Goal: Task Accomplishment & Management: Manage account settings

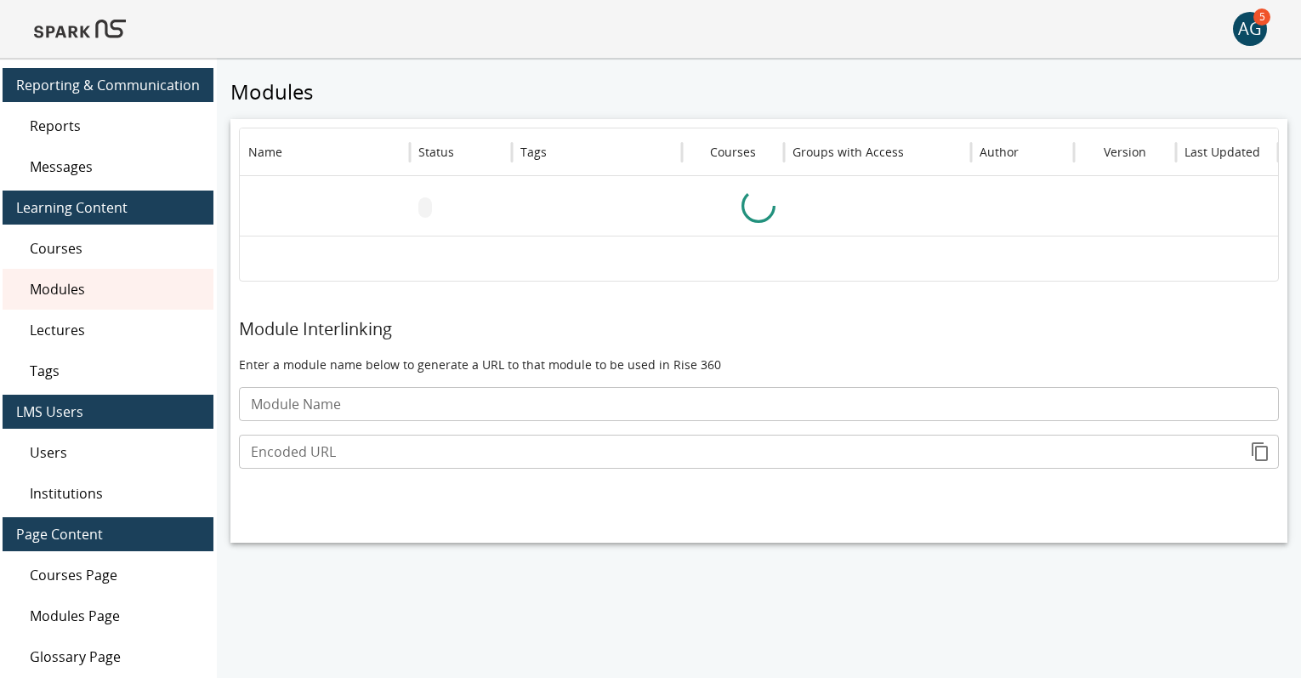
click at [88, 24] on img at bounding box center [80, 29] width 92 height 41
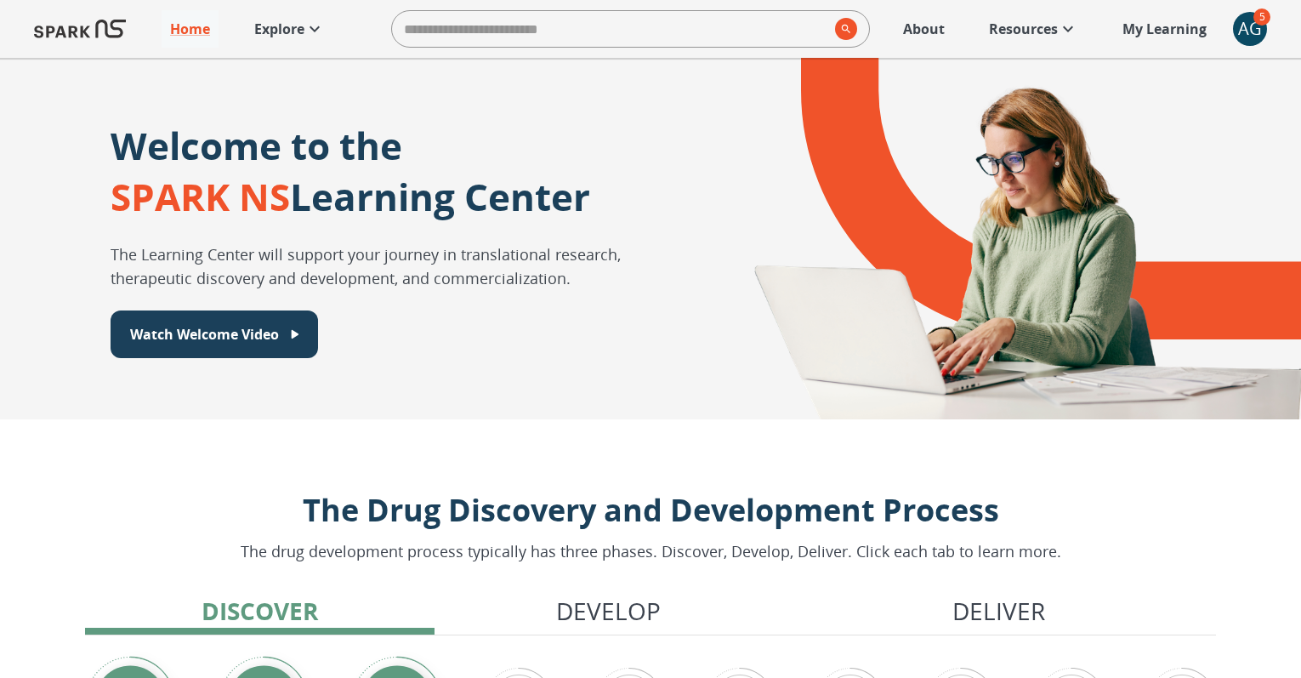
click at [295, 26] on p "Explore" at bounding box center [279, 29] width 50 height 20
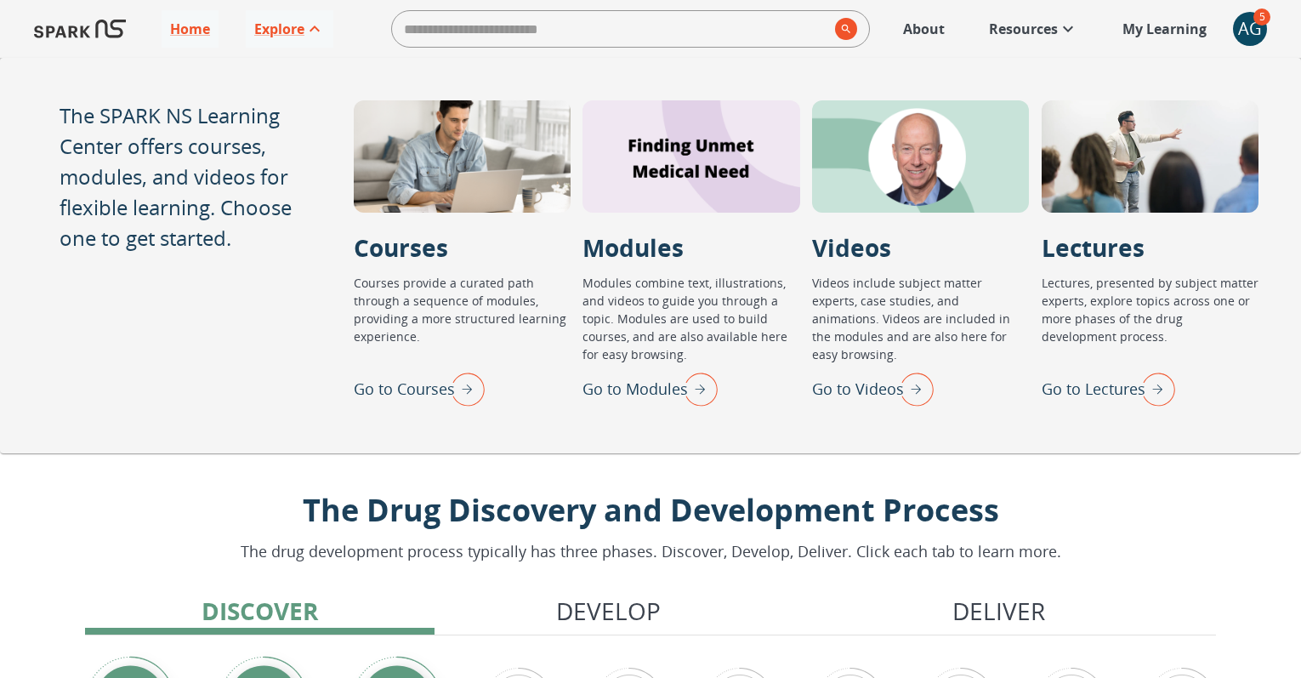
click at [1133, 390] on img "Go to Lectures" at bounding box center [1154, 388] width 43 height 44
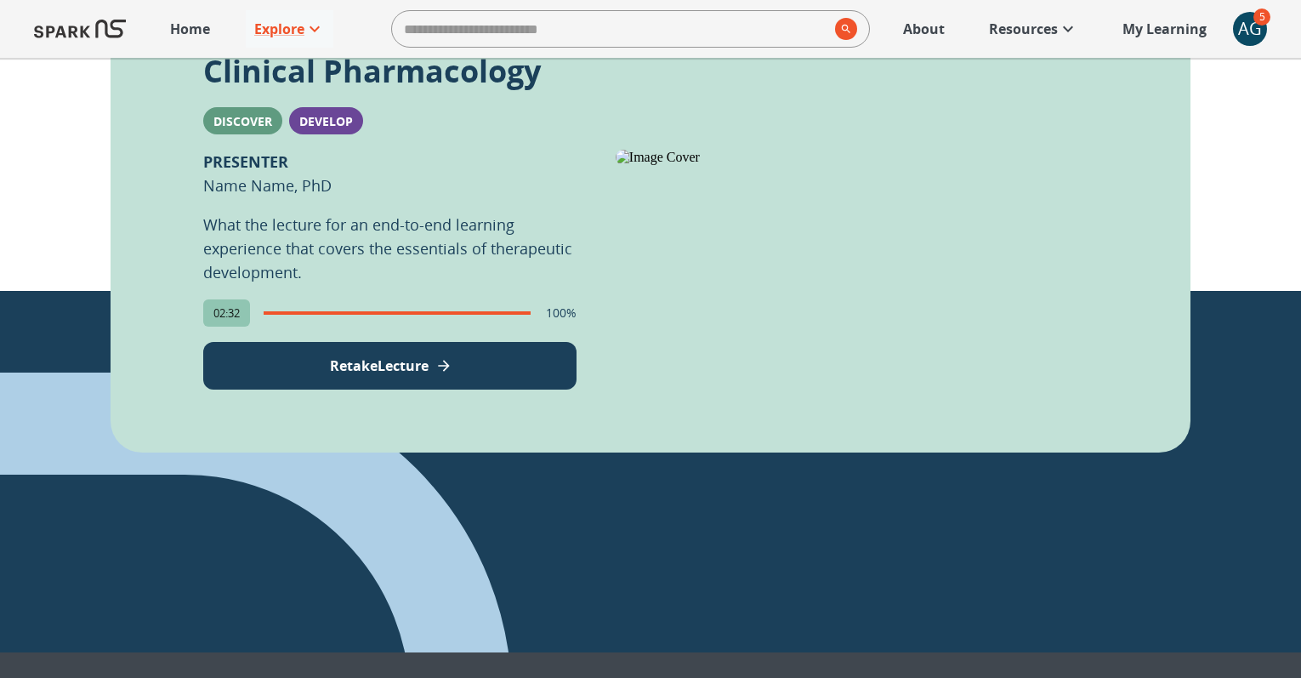
scroll to position [663, 0]
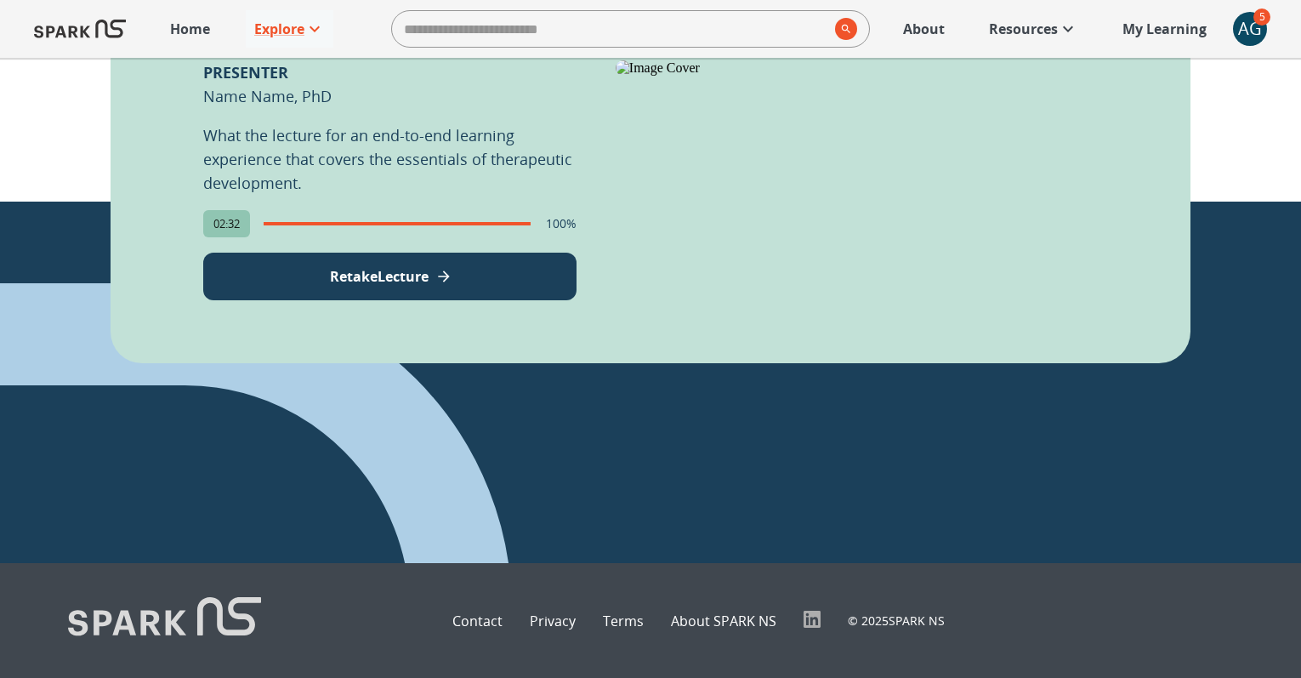
click at [395, 273] on p "Retake Lecture" at bounding box center [379, 276] width 99 height 20
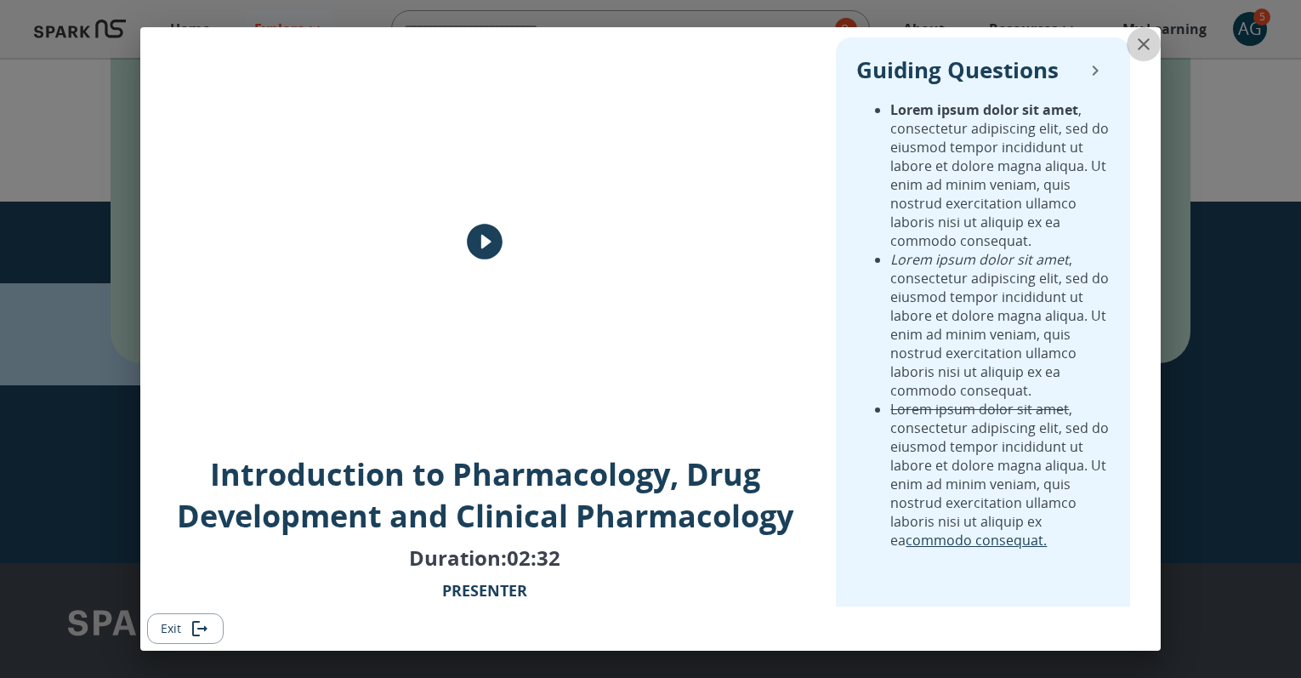
click at [1139, 44] on icon "close" at bounding box center [1143, 44] width 20 height 20
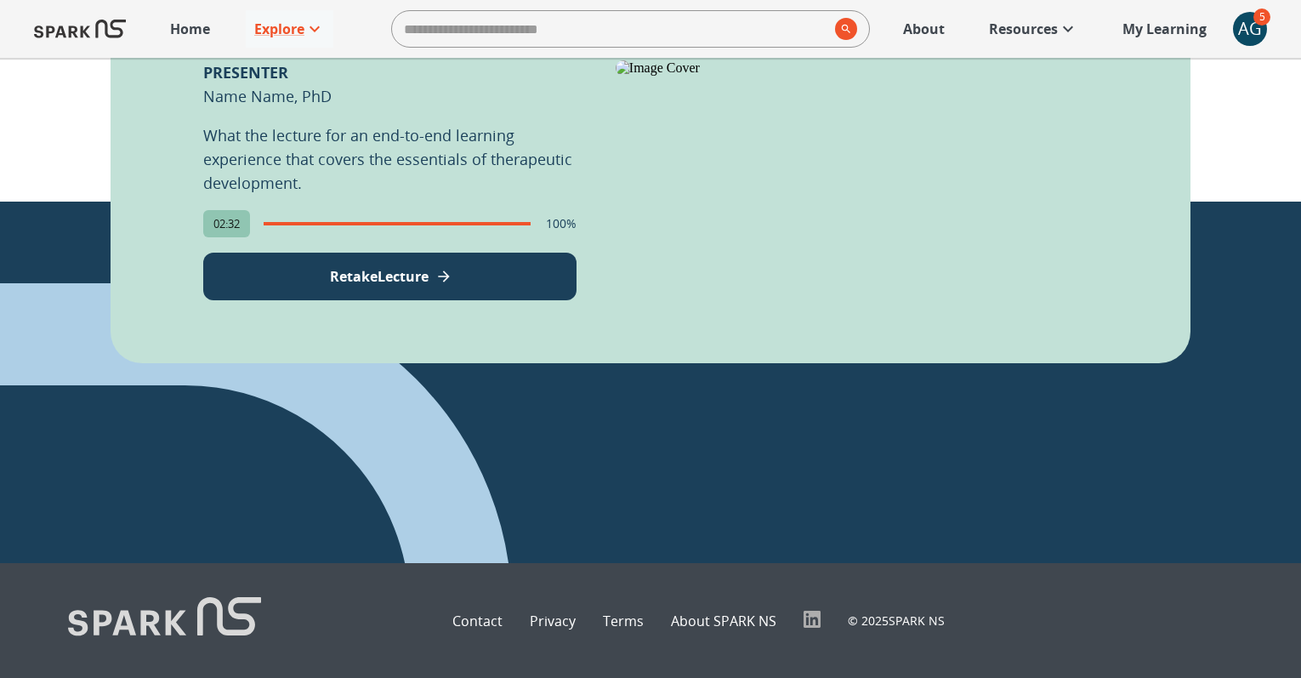
click at [1257, 30] on div "AG" at bounding box center [1250, 29] width 34 height 34
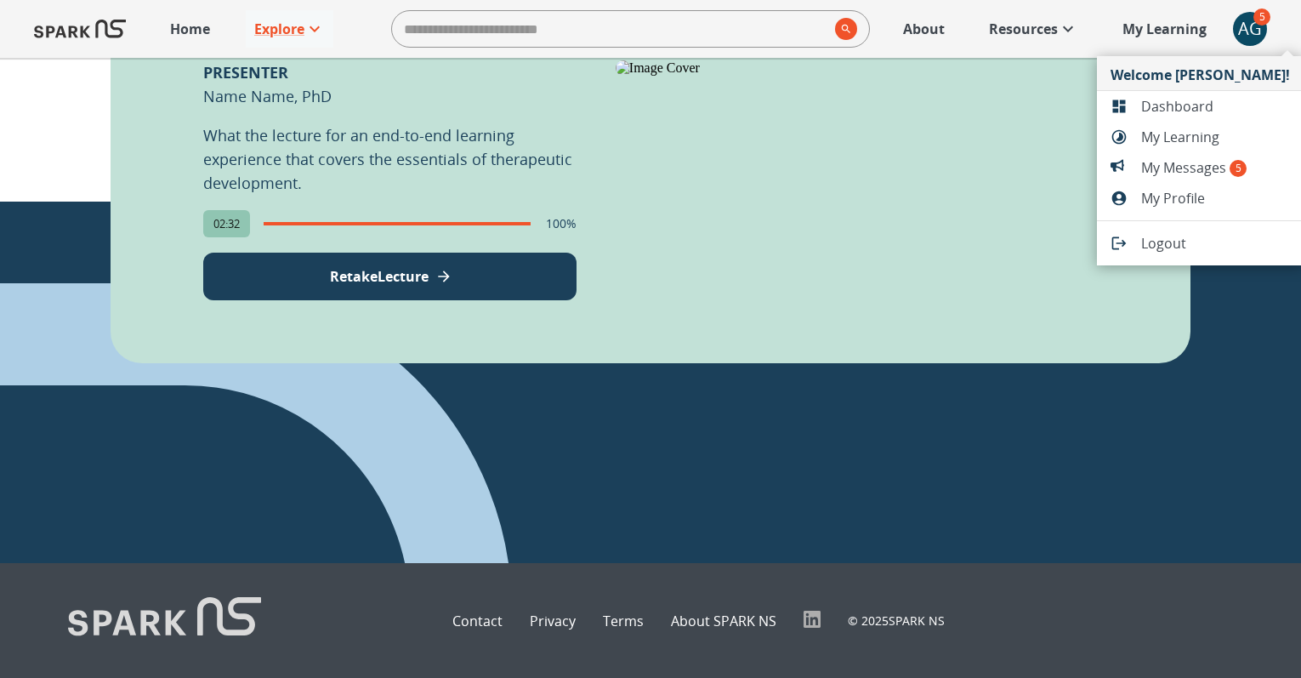
click at [1167, 108] on span "Dashboard" at bounding box center [1215, 106] width 149 height 20
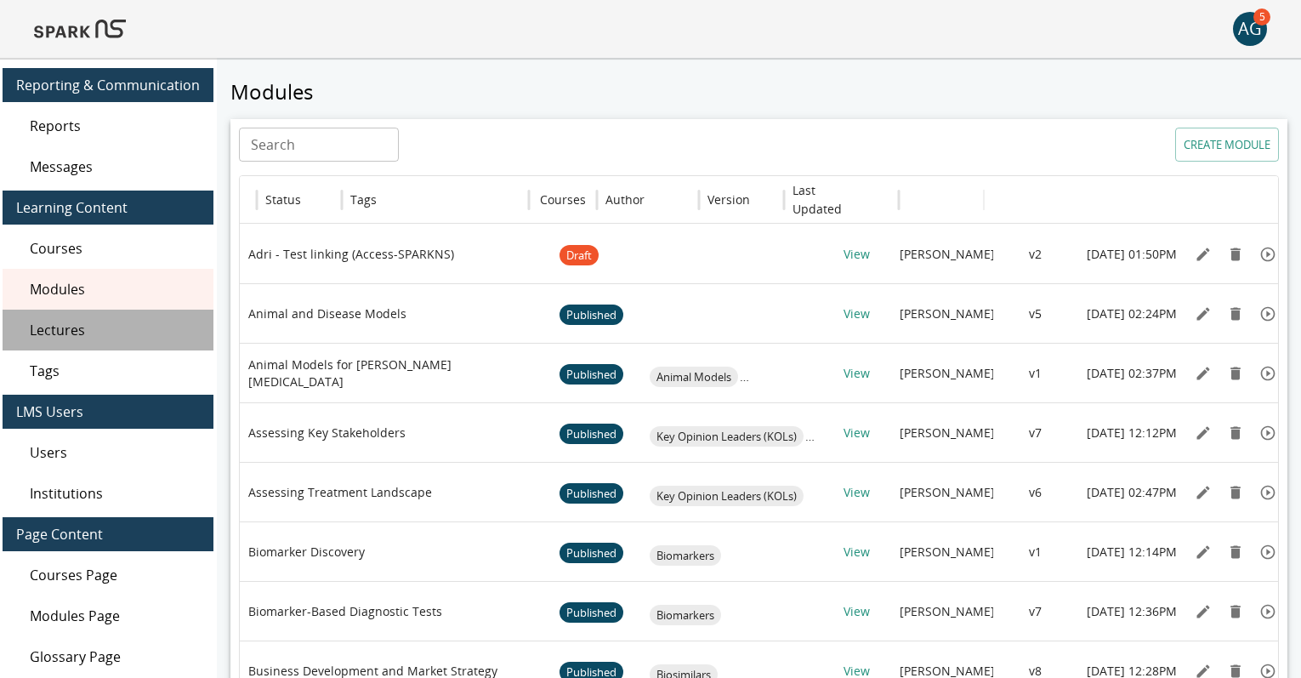
click at [119, 333] on span "Lectures" at bounding box center [115, 330] width 170 height 20
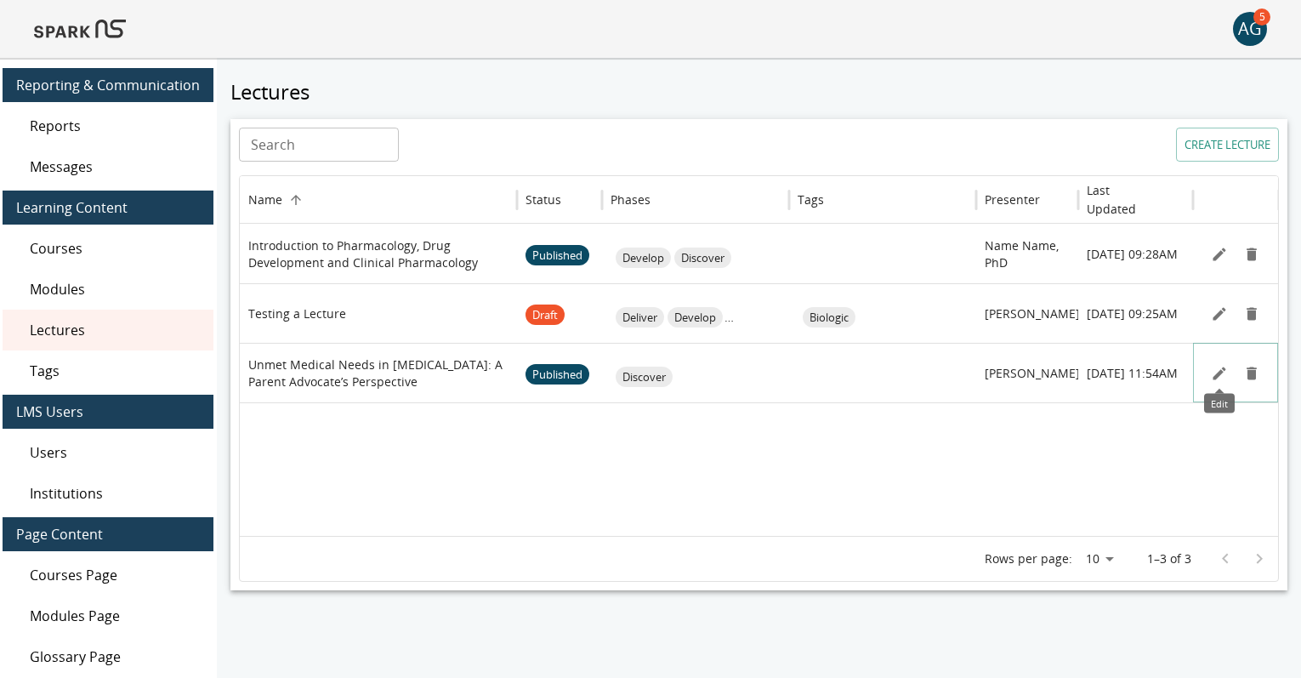
click at [1217, 372] on icon "Edit" at bounding box center [1218, 372] width 13 height 13
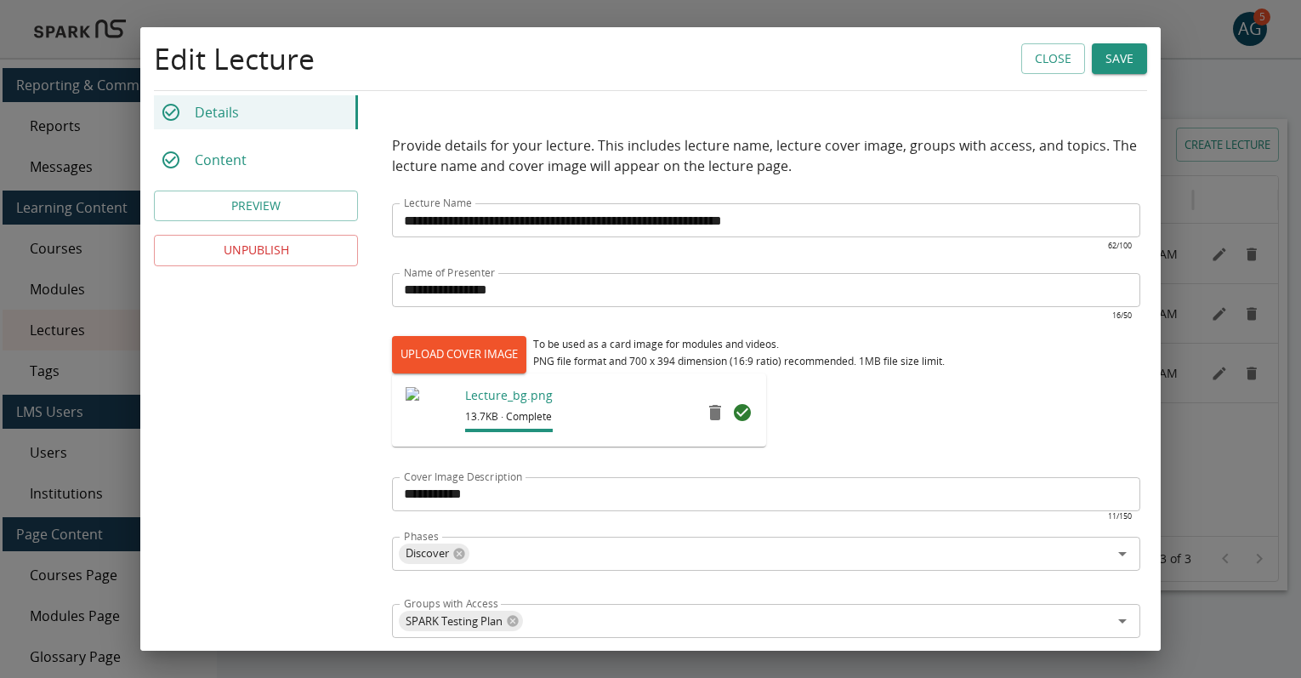
click at [280, 151] on div "Content" at bounding box center [256, 160] width 204 height 34
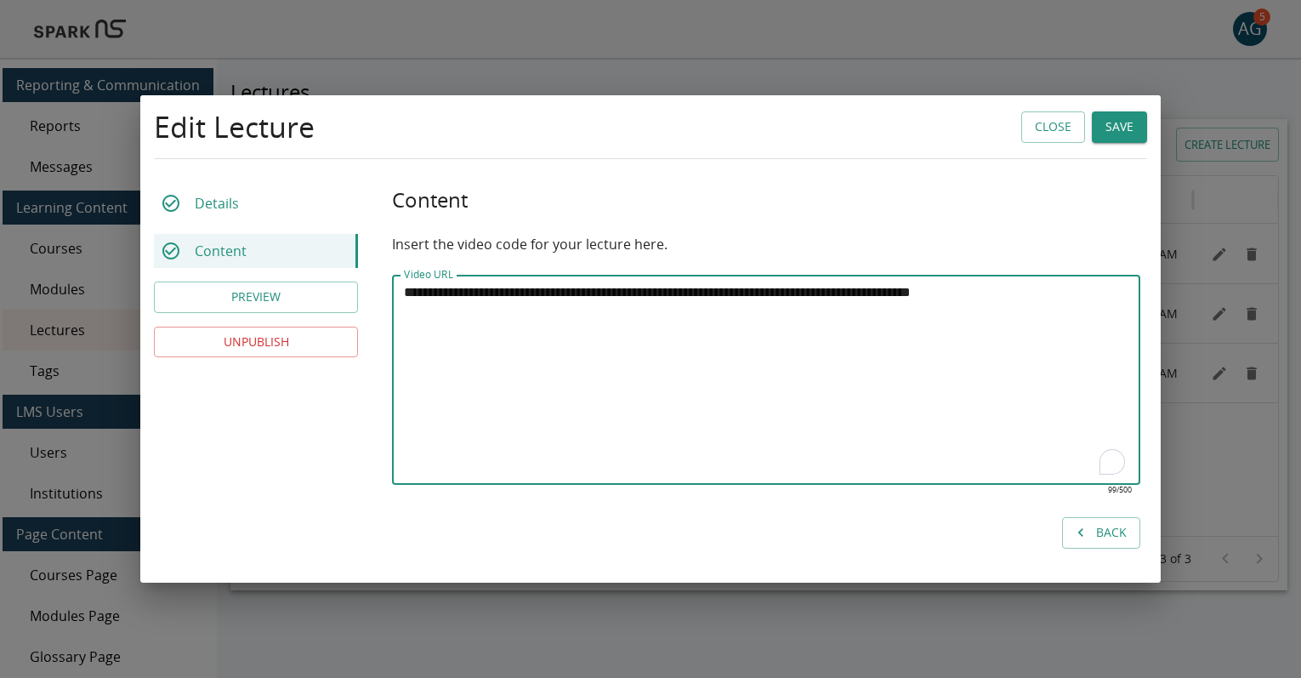
click at [514, 292] on textarea "**********" at bounding box center [766, 380] width 724 height 196
click at [258, 197] on div "Details" at bounding box center [256, 203] width 204 height 34
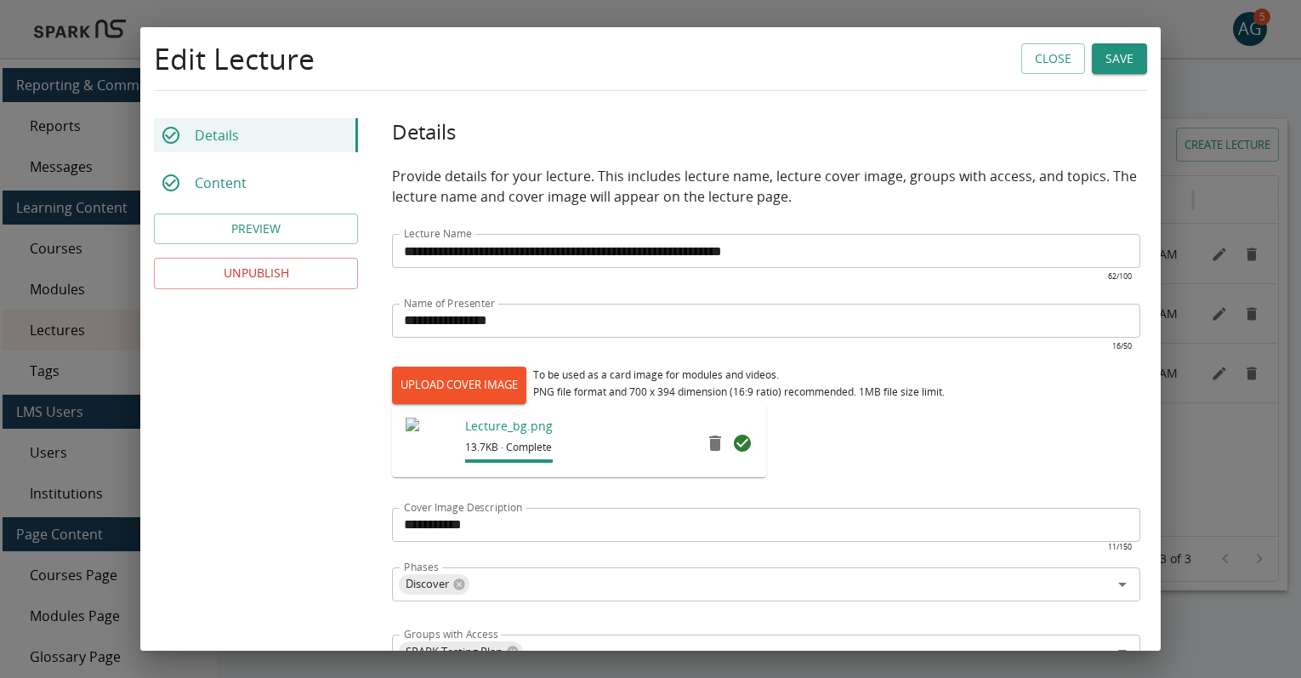
click at [1108, 53] on button "Save" at bounding box center [1119, 58] width 55 height 31
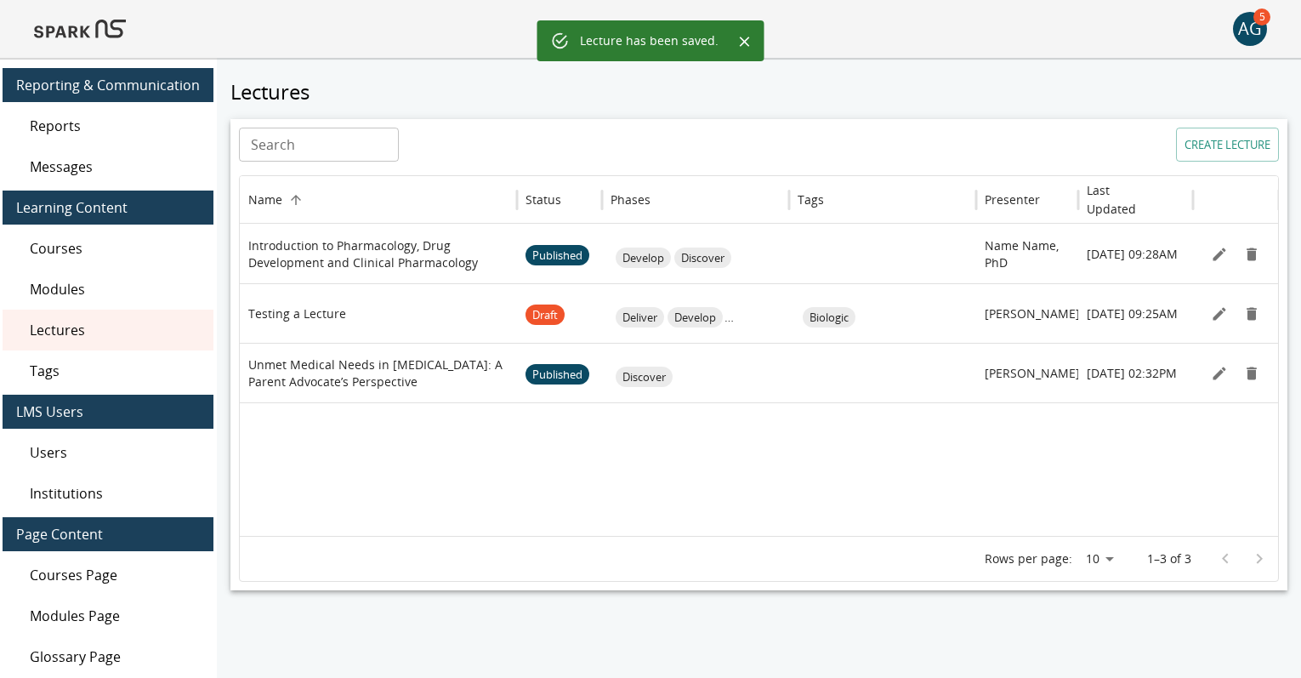
click at [75, 31] on img at bounding box center [80, 29] width 92 height 41
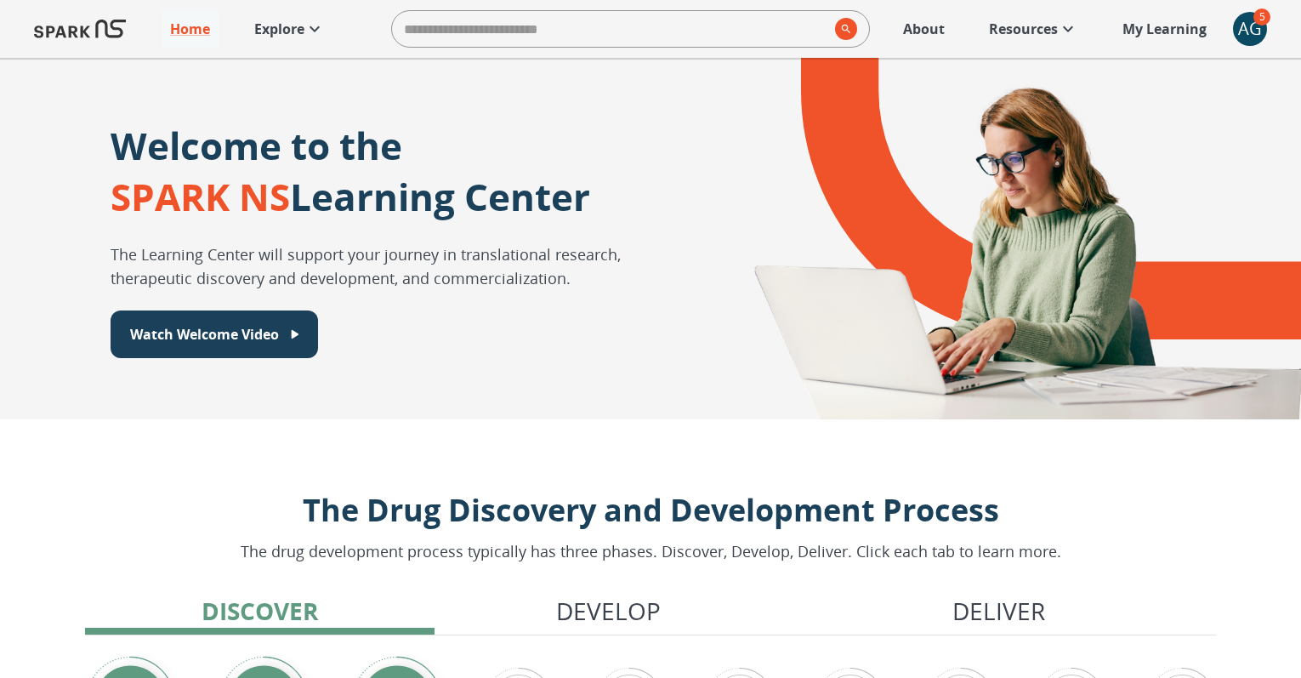
click at [291, 26] on p "Explore" at bounding box center [279, 29] width 50 height 20
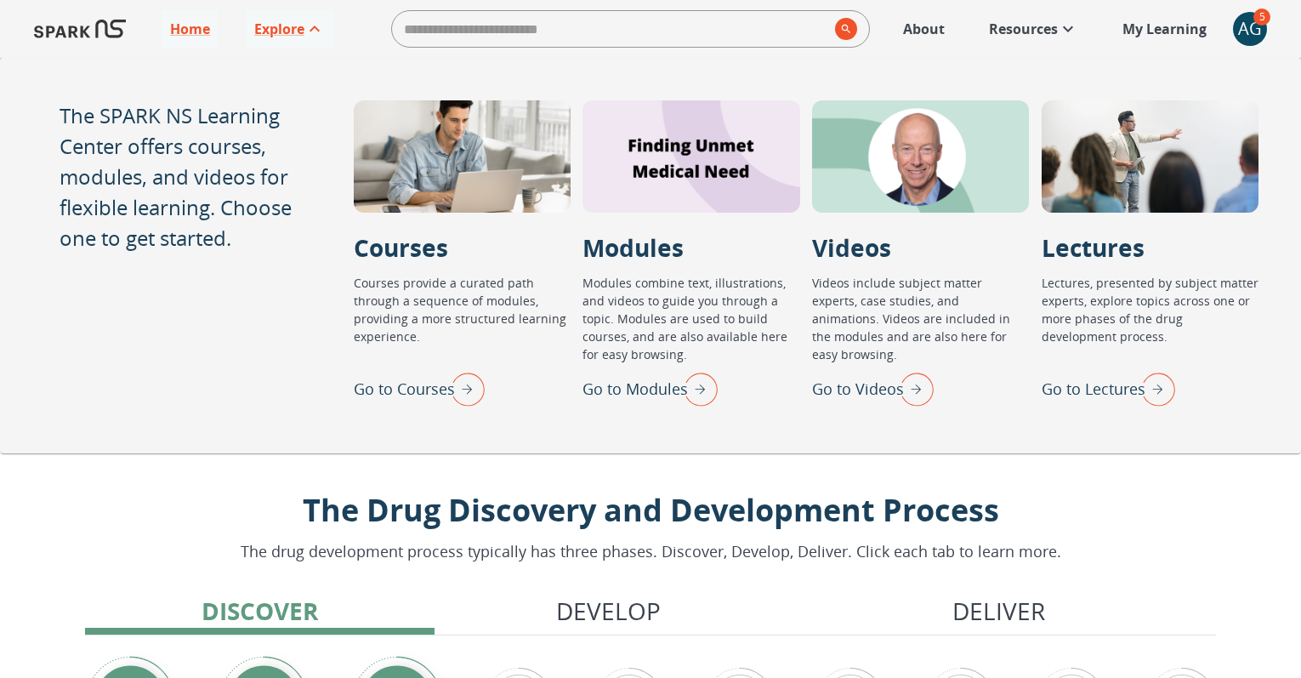
click at [1080, 387] on p "Go to Lectures" at bounding box center [1094, 389] width 104 height 23
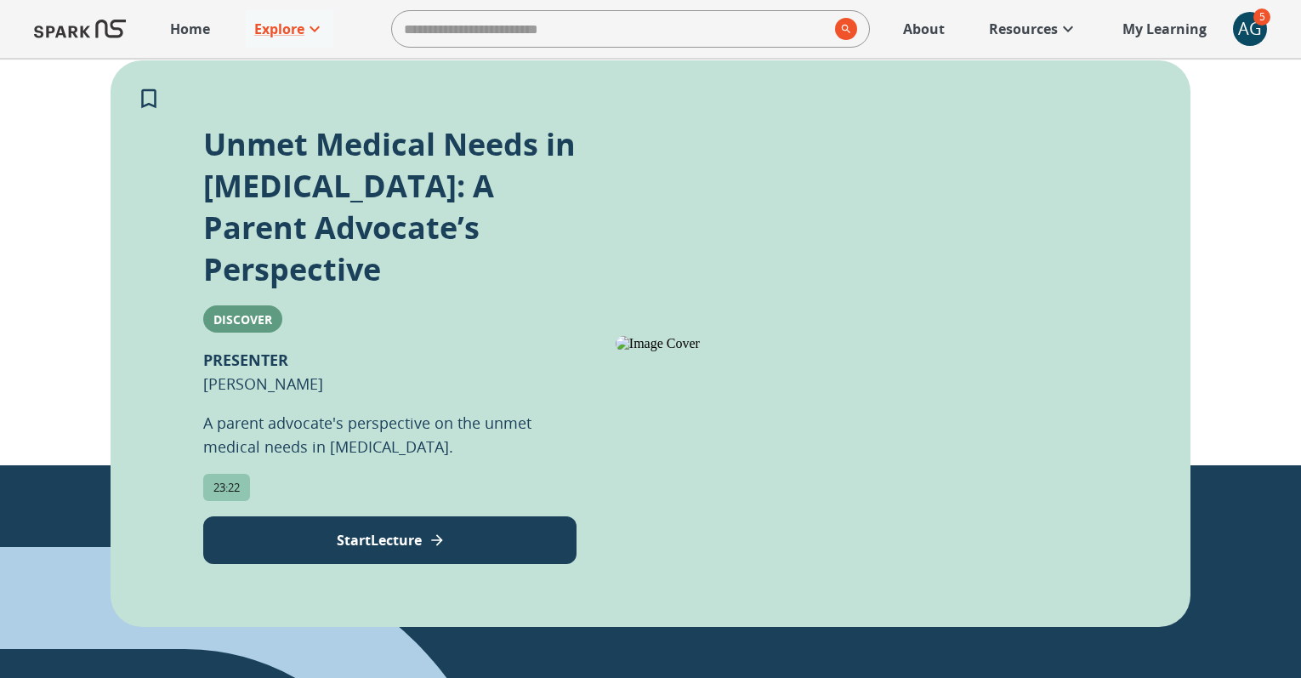
scroll to position [1013, 0]
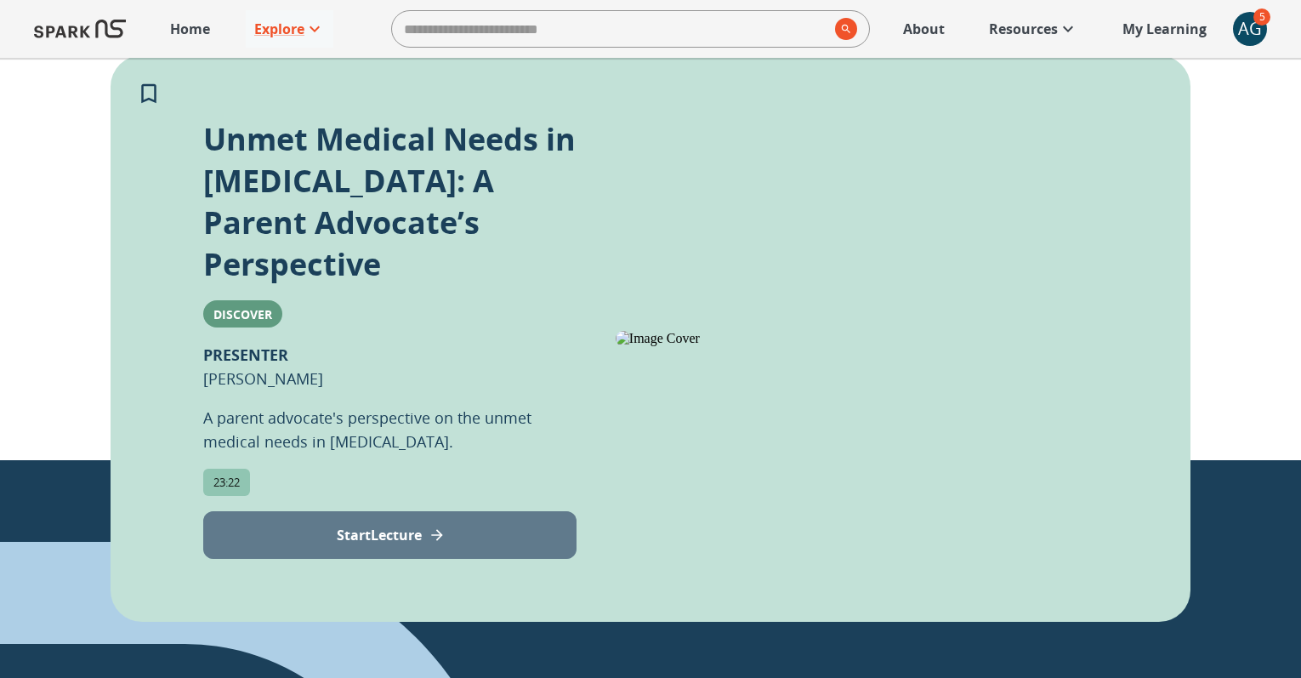
click at [366, 525] on p "Start Lecture" at bounding box center [379, 535] width 85 height 20
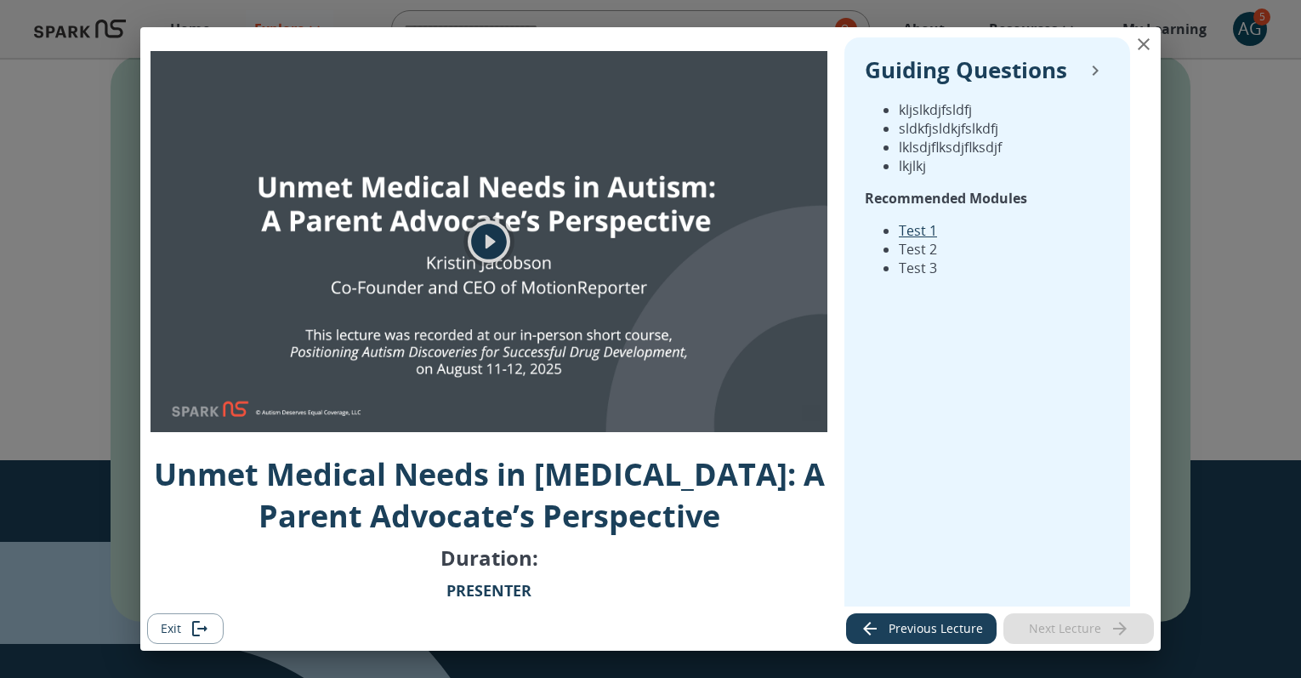
click at [488, 245] on icon "play" at bounding box center [489, 241] width 43 height 43
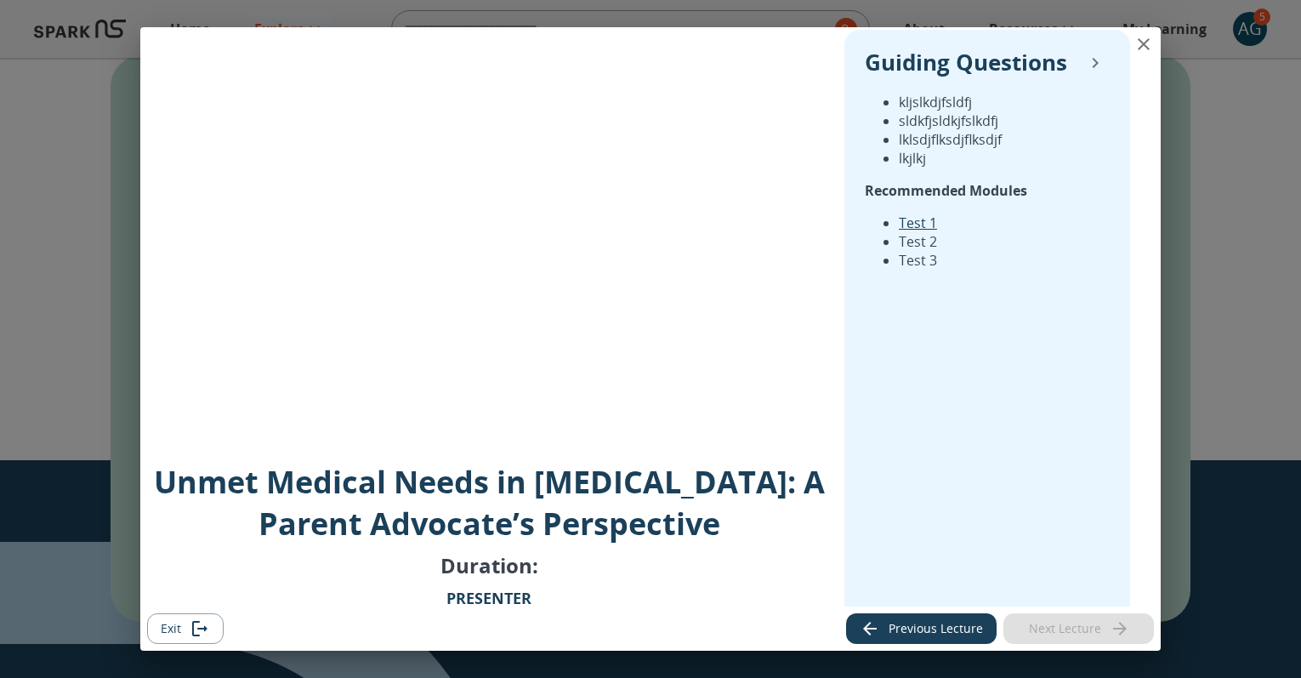
scroll to position [0, 0]
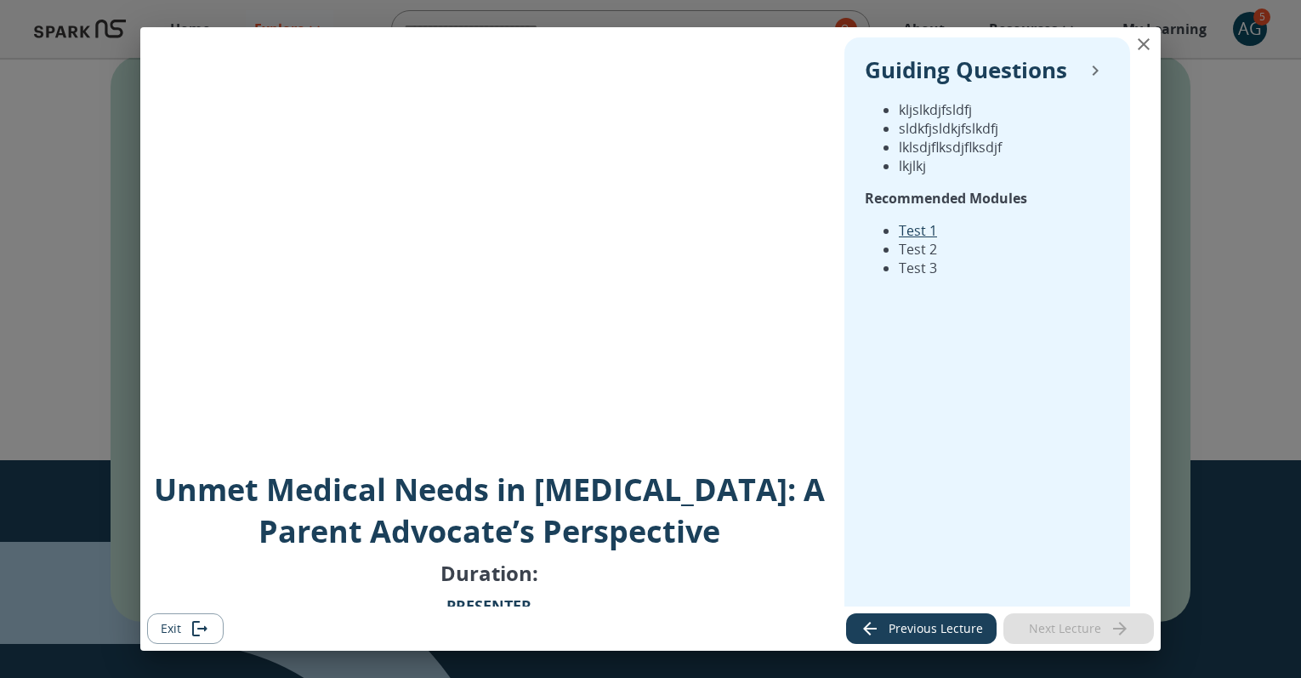
click at [1139, 45] on icon "close" at bounding box center [1143, 44] width 20 height 20
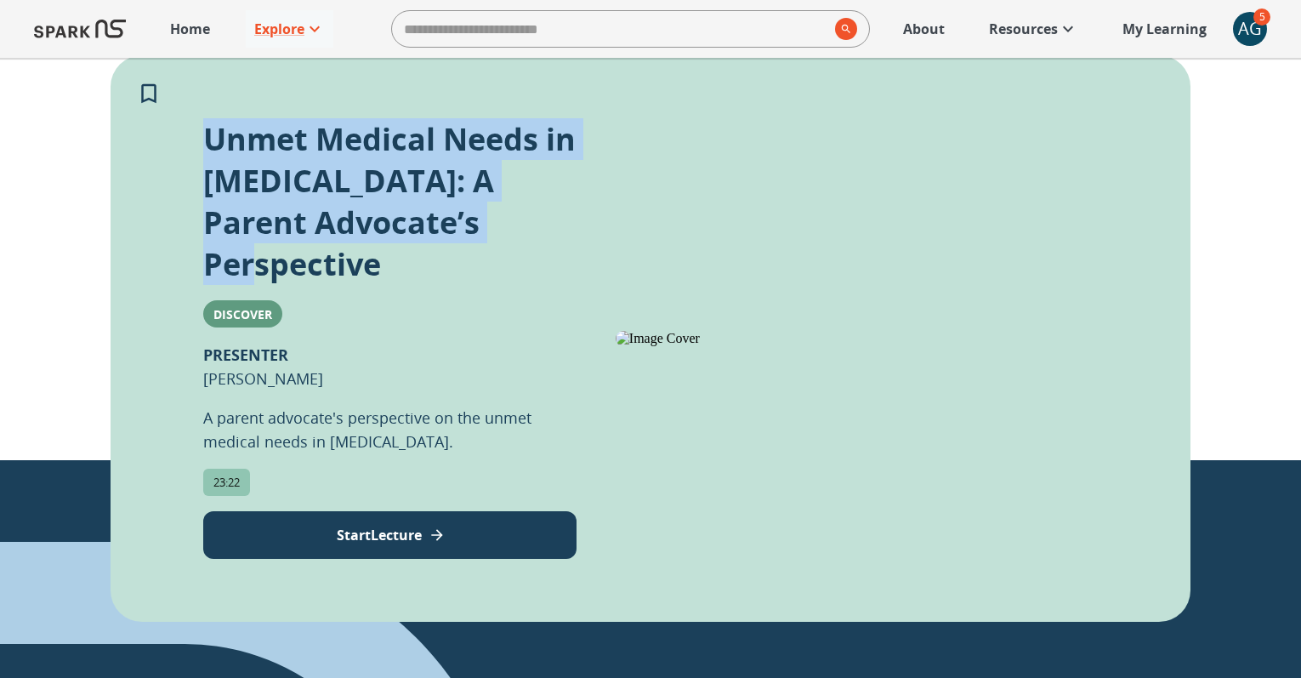
drag, startPoint x: 204, startPoint y: 133, endPoint x: 556, endPoint y: 241, distance: 367.9
click at [556, 241] on div "Unmet Medical Needs in [MEDICAL_DATA]: A Parent Advocate’s Perspective Discover…" at bounding box center [651, 338] width 1080 height 566
copy p "Unmet Medical Needs in [MEDICAL_DATA]: A Parent Advocate’s Perspective"
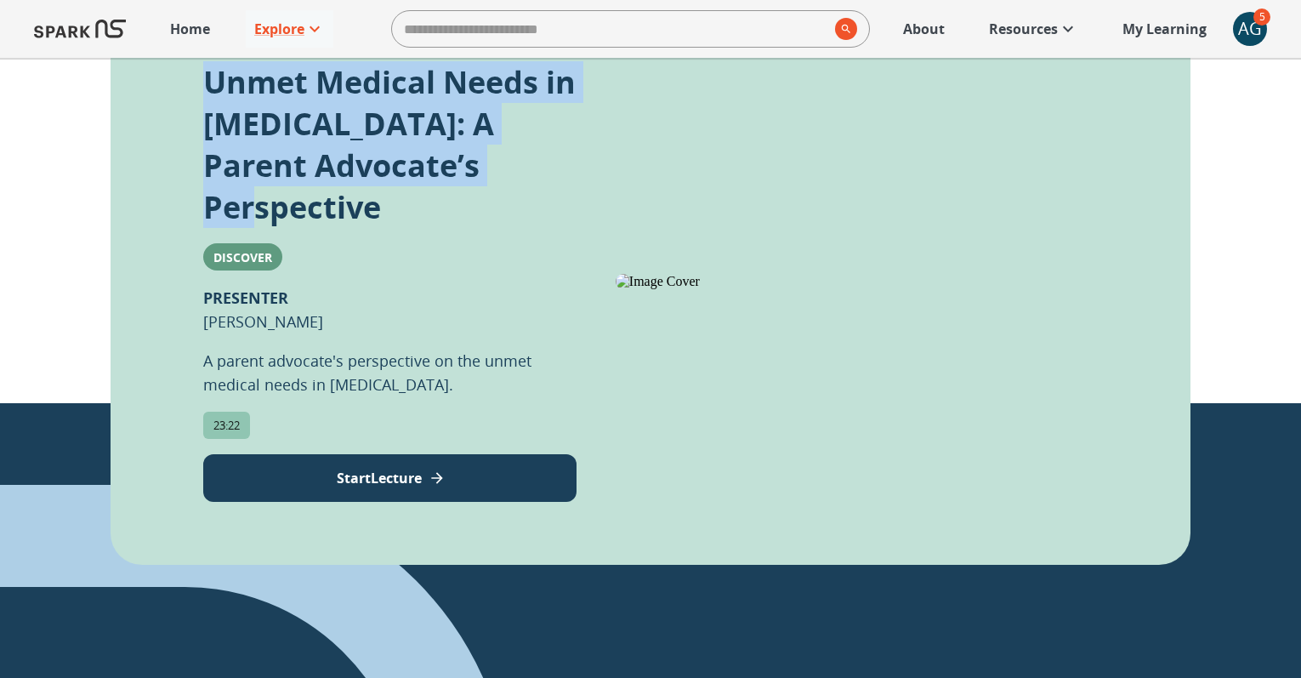
scroll to position [1073, 0]
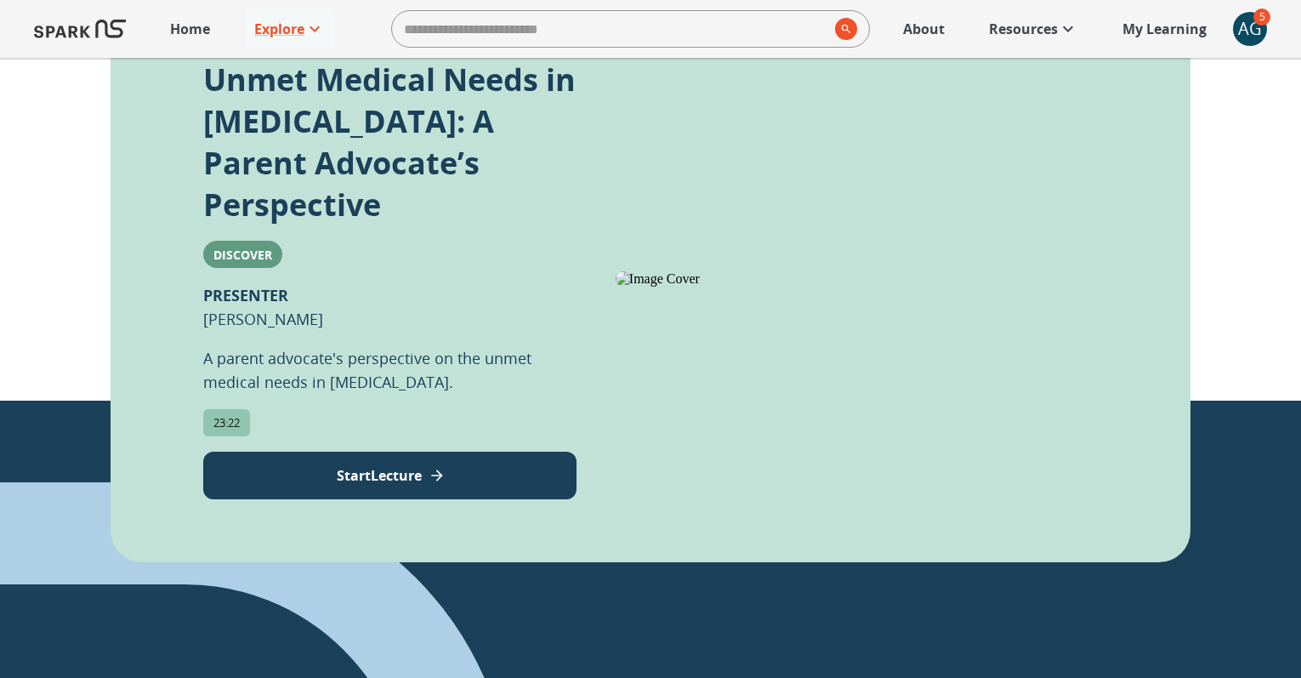
click at [382, 291] on div "Unmet Medical Needs in [MEDICAL_DATA]: A Parent Advocate’s Perspective Discover…" at bounding box center [389, 279] width 373 height 440
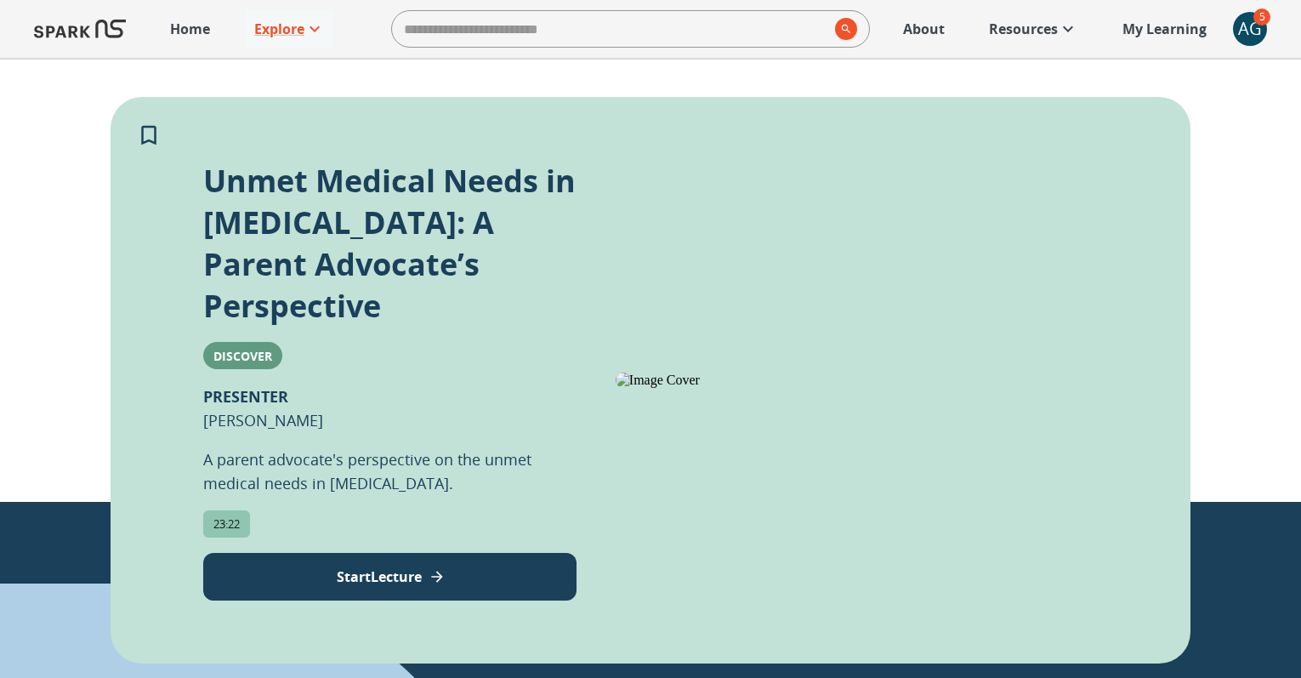
scroll to position [0, 0]
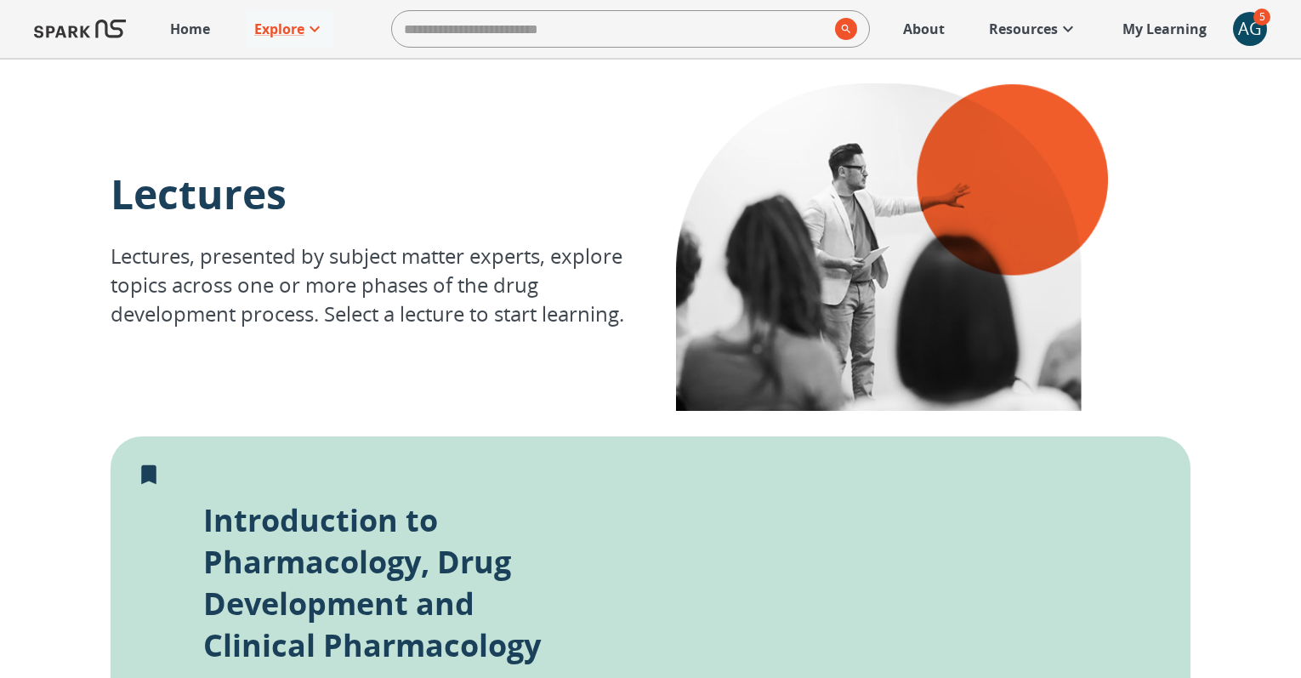
click at [1246, 31] on div "AG" at bounding box center [1250, 29] width 34 height 34
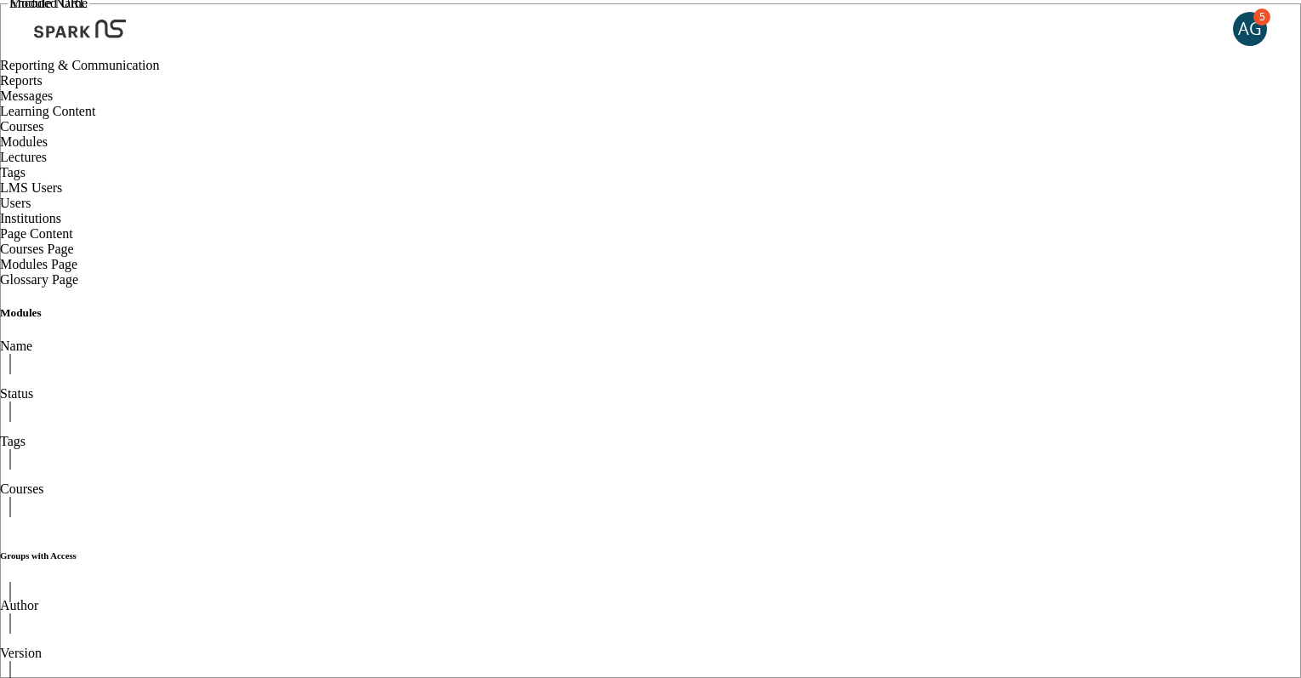
click at [47, 164] on span "Lectures" at bounding box center [23, 157] width 47 height 14
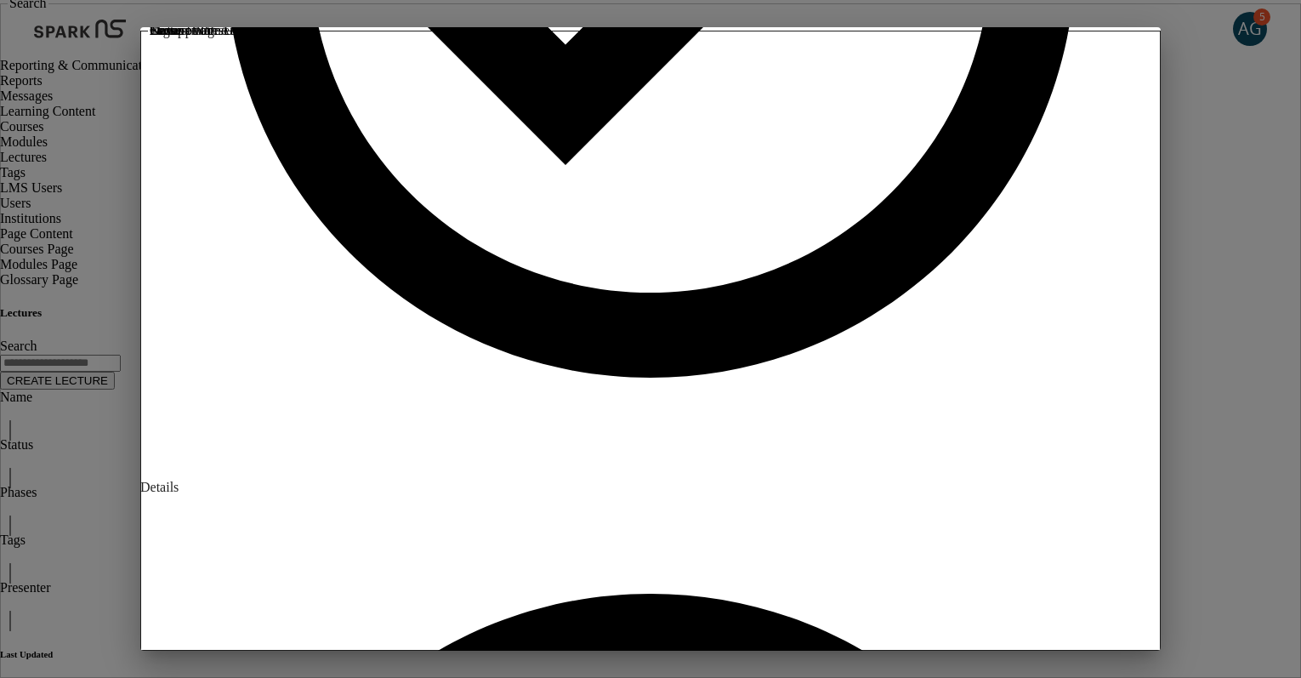
scroll to position [691, 0]
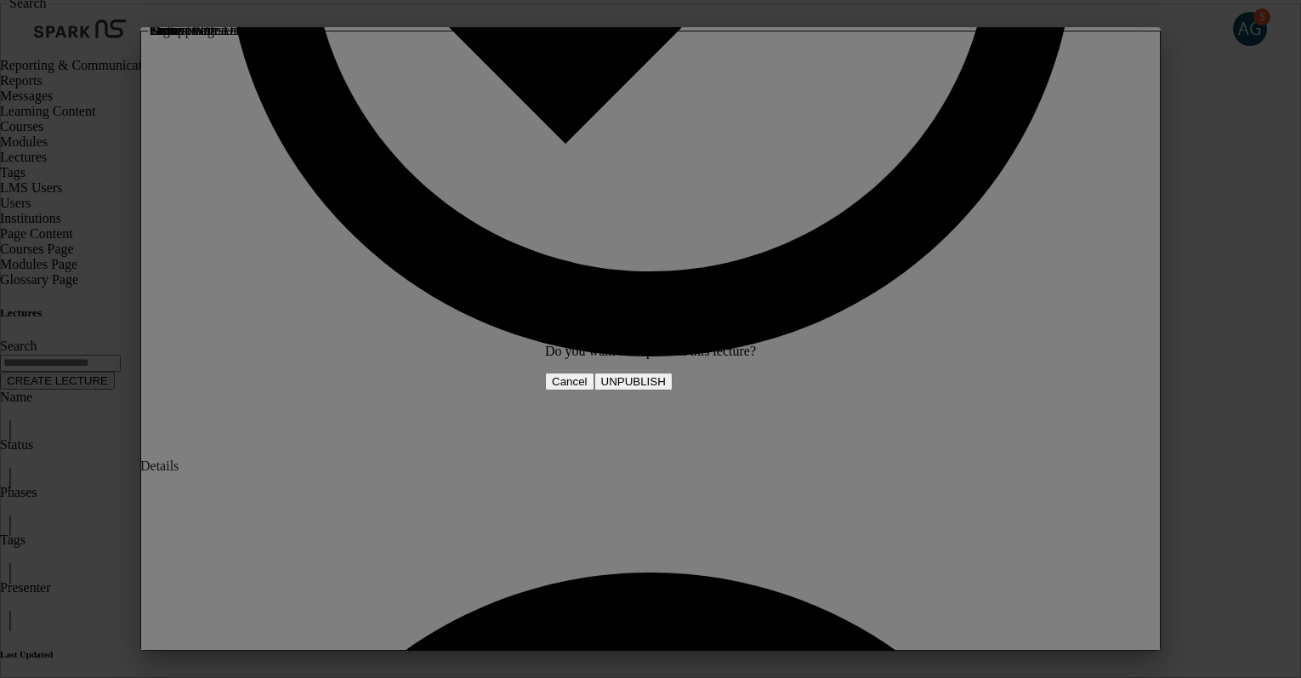
click at [673, 388] on button "UNPUBLISH" at bounding box center [633, 381] width 78 height 18
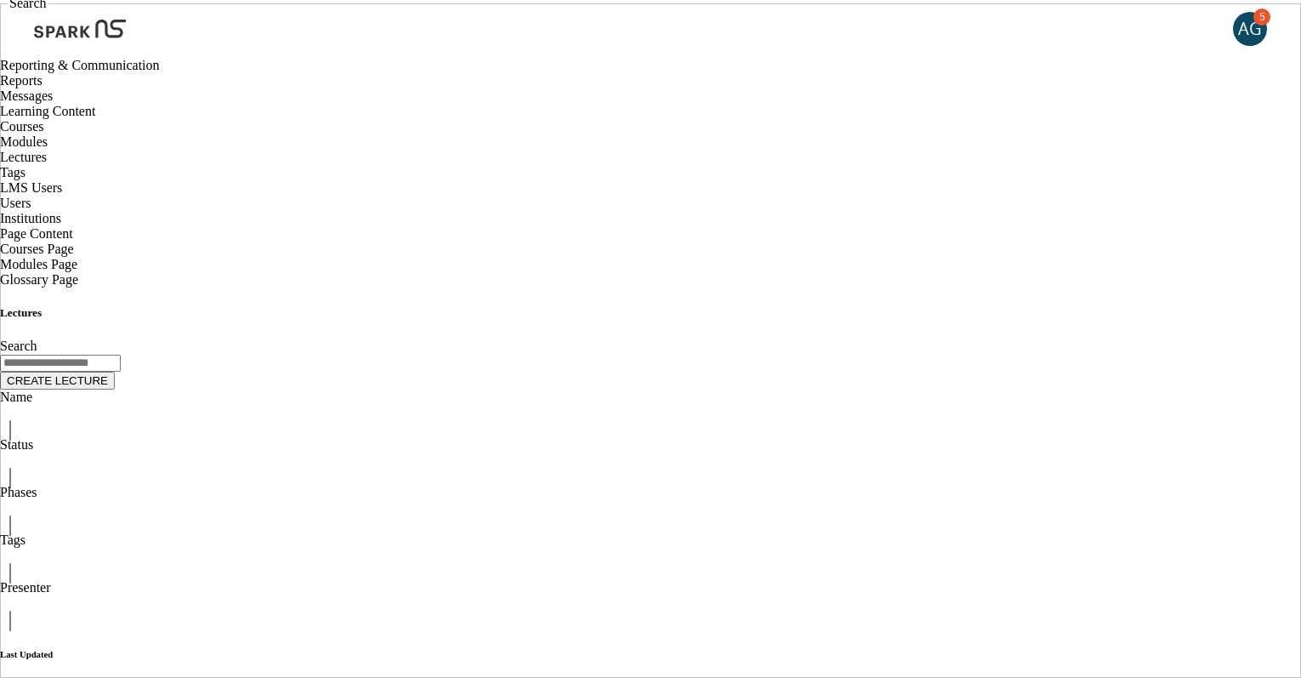
click at [61, 31] on img at bounding box center [80, 29] width 92 height 41
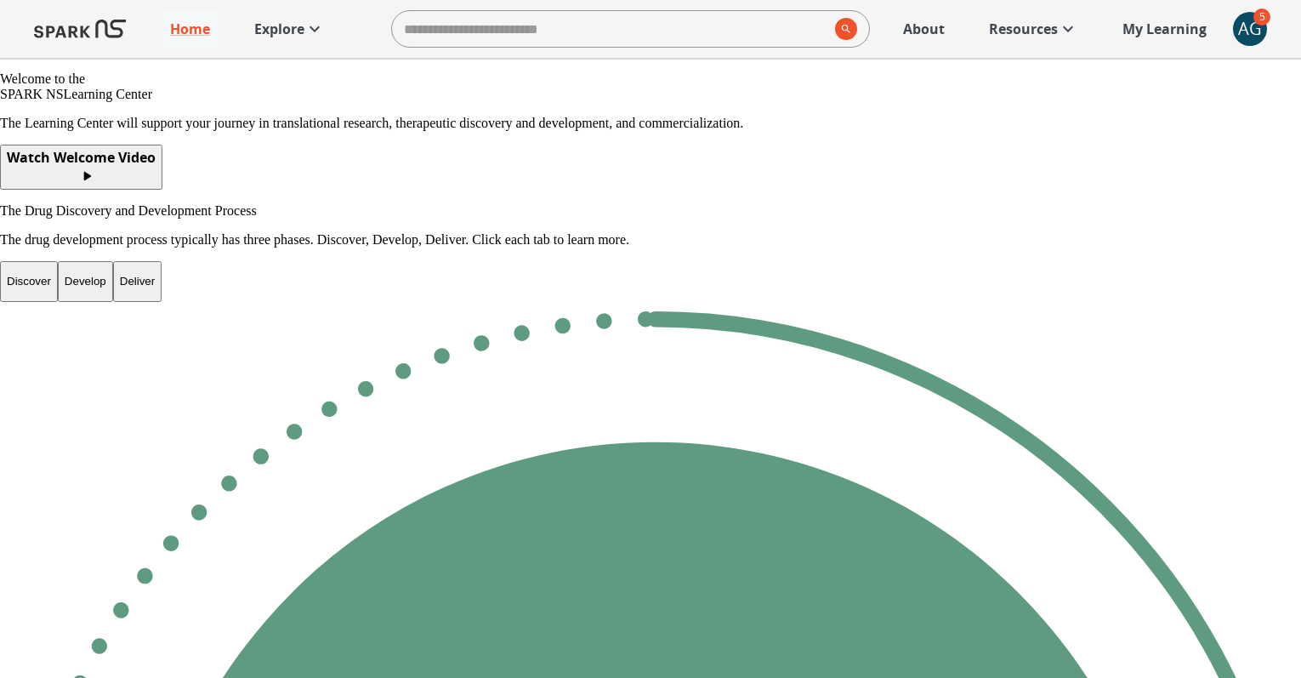
click at [269, 33] on p "Explore" at bounding box center [279, 29] width 50 height 20
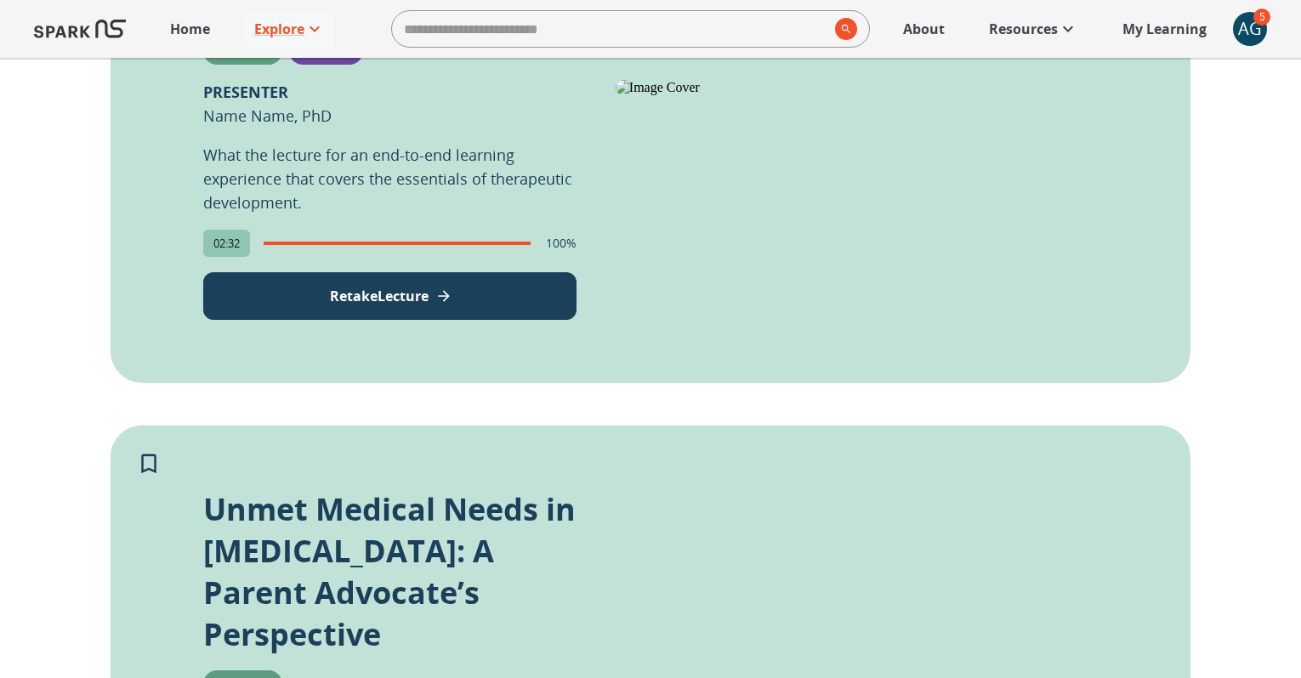
scroll to position [654, 0]
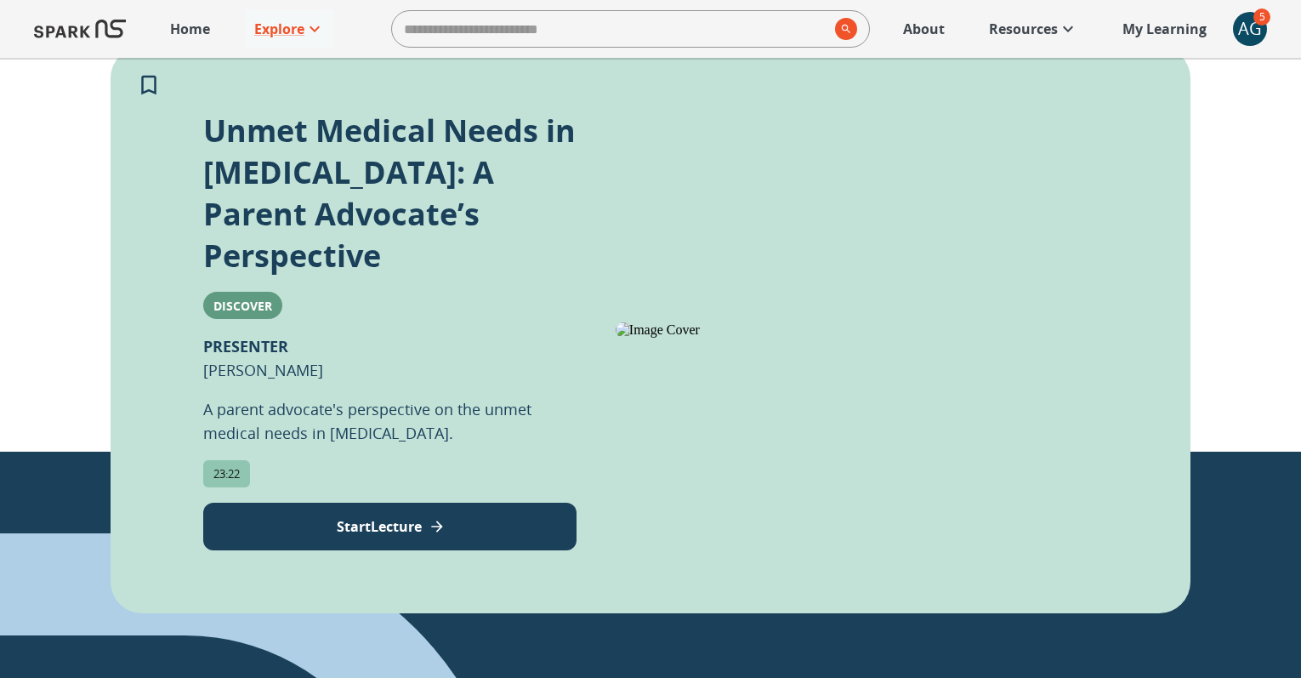
scroll to position [396, 0]
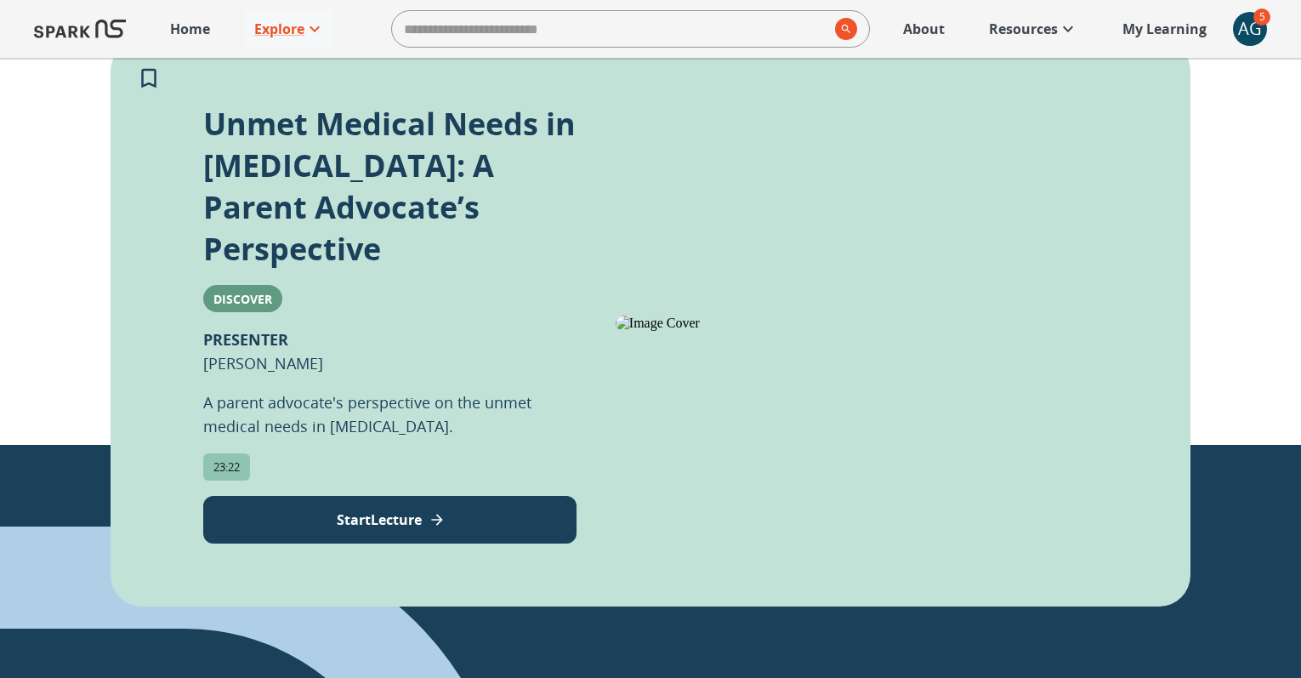
click at [386, 509] on p "Start Lecture" at bounding box center [379, 519] width 85 height 20
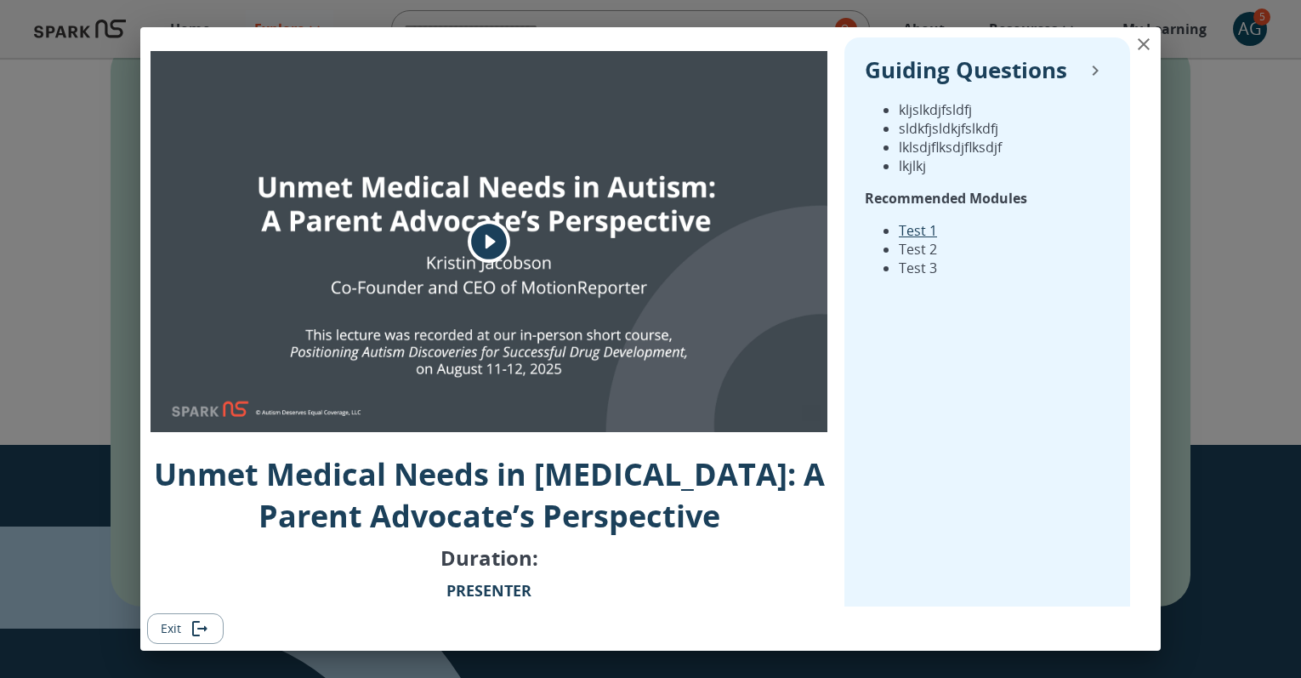
click at [490, 236] on icon "play" at bounding box center [489, 242] width 36 height 36
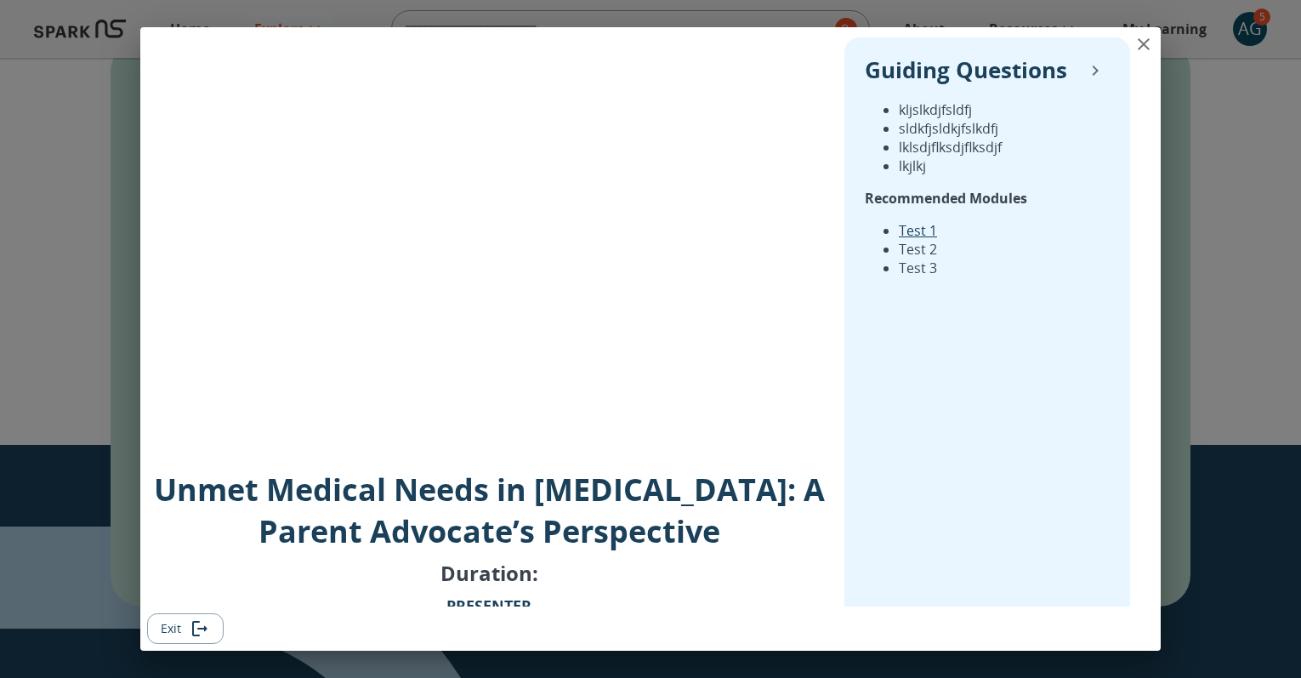
click at [1145, 29] on button "close" at bounding box center [1144, 44] width 34 height 34
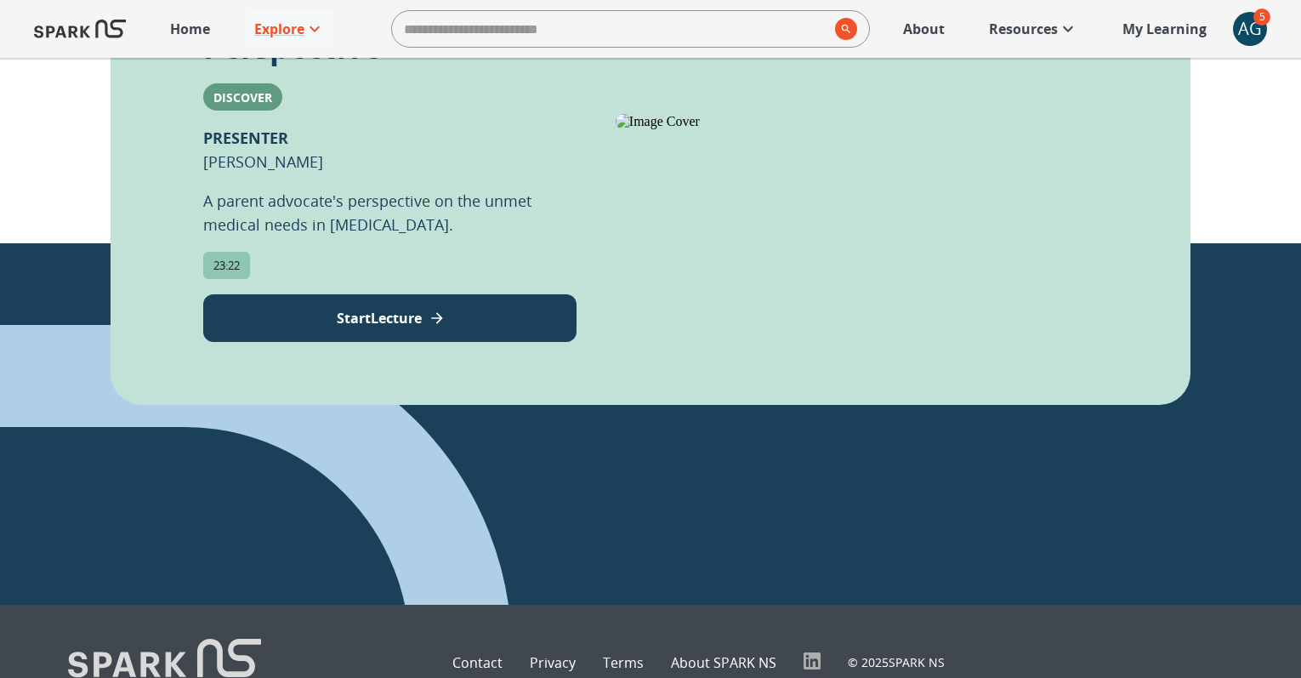
scroll to position [0, 0]
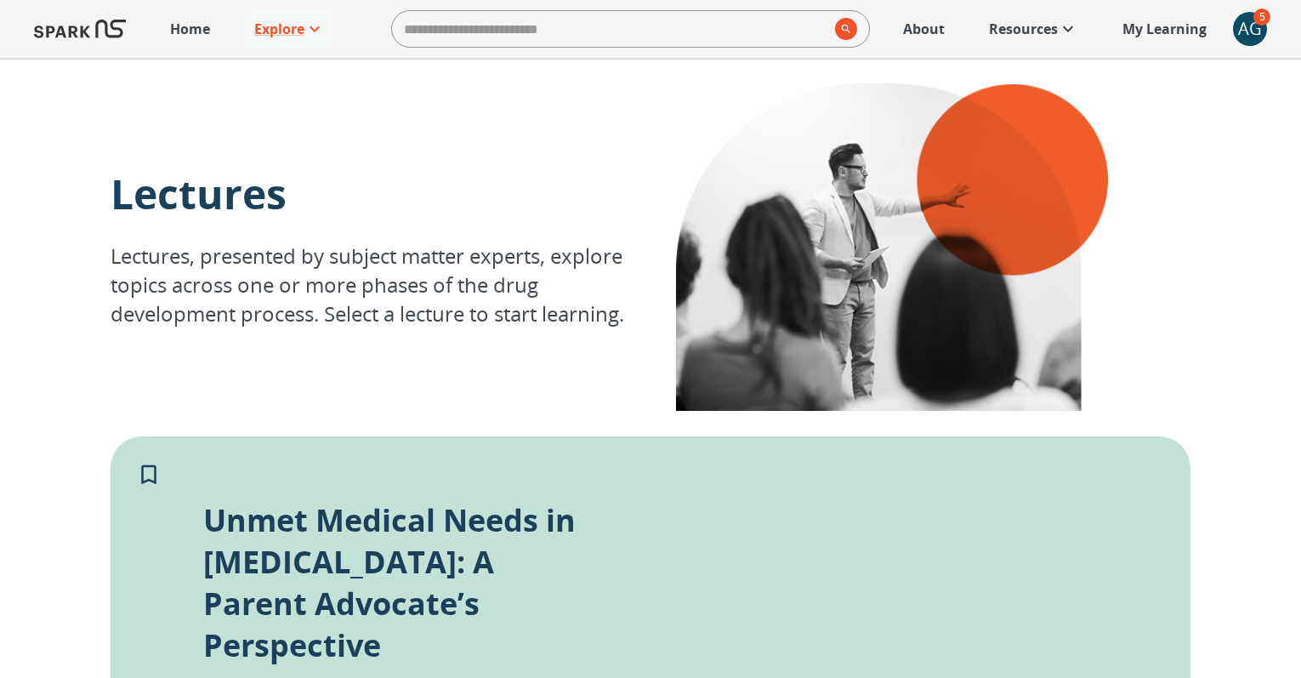
click at [927, 29] on p "About" at bounding box center [924, 29] width 42 height 20
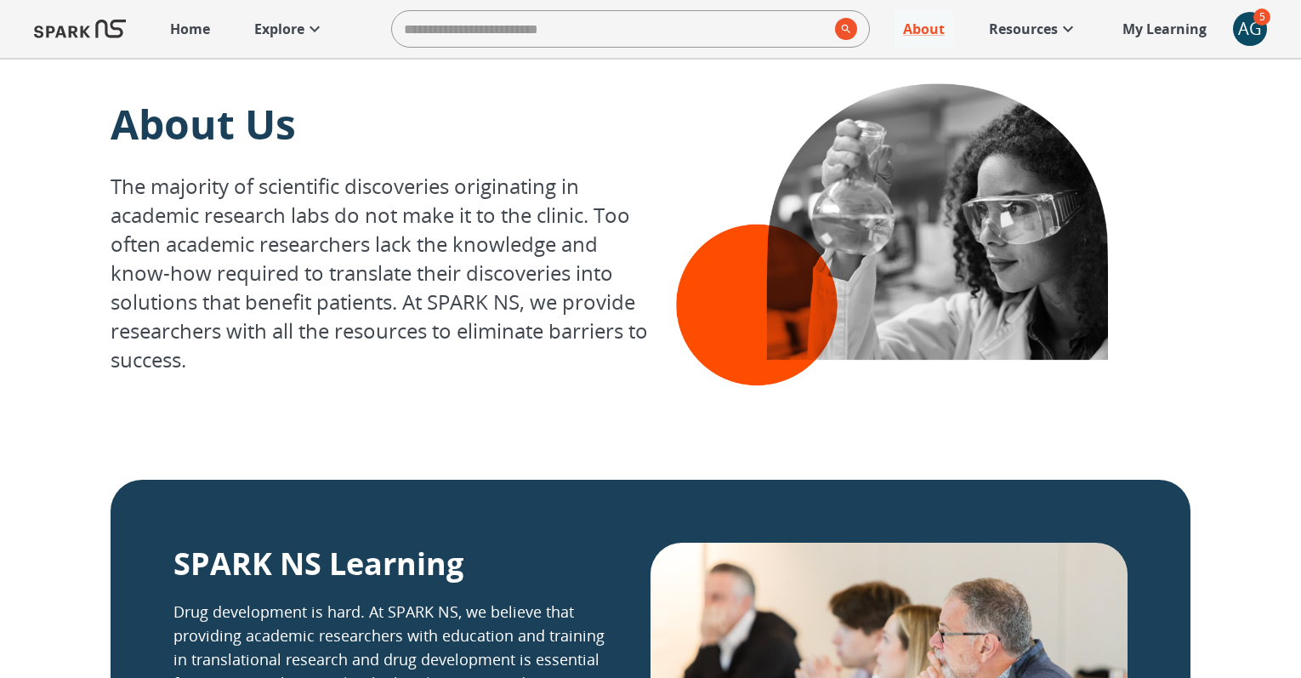
click at [1038, 20] on p "Resources" at bounding box center [1023, 29] width 69 height 20
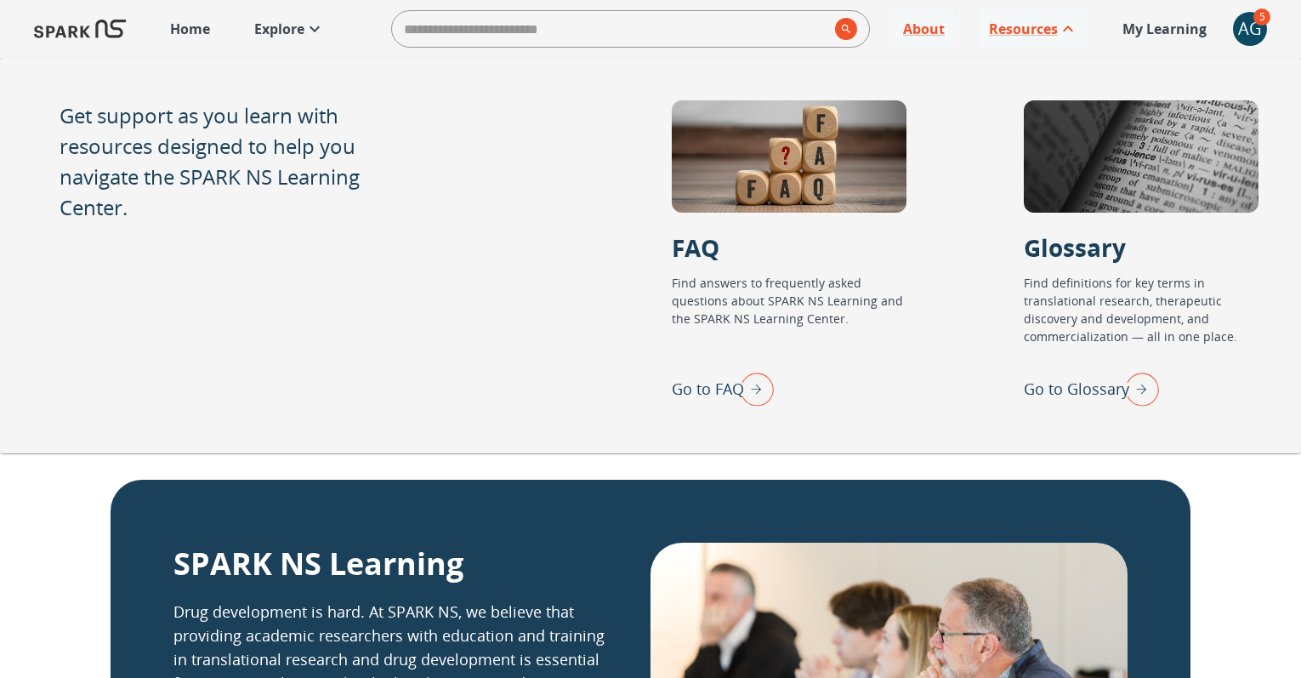
click at [1162, 26] on p "My Learning" at bounding box center [1164, 29] width 84 height 20
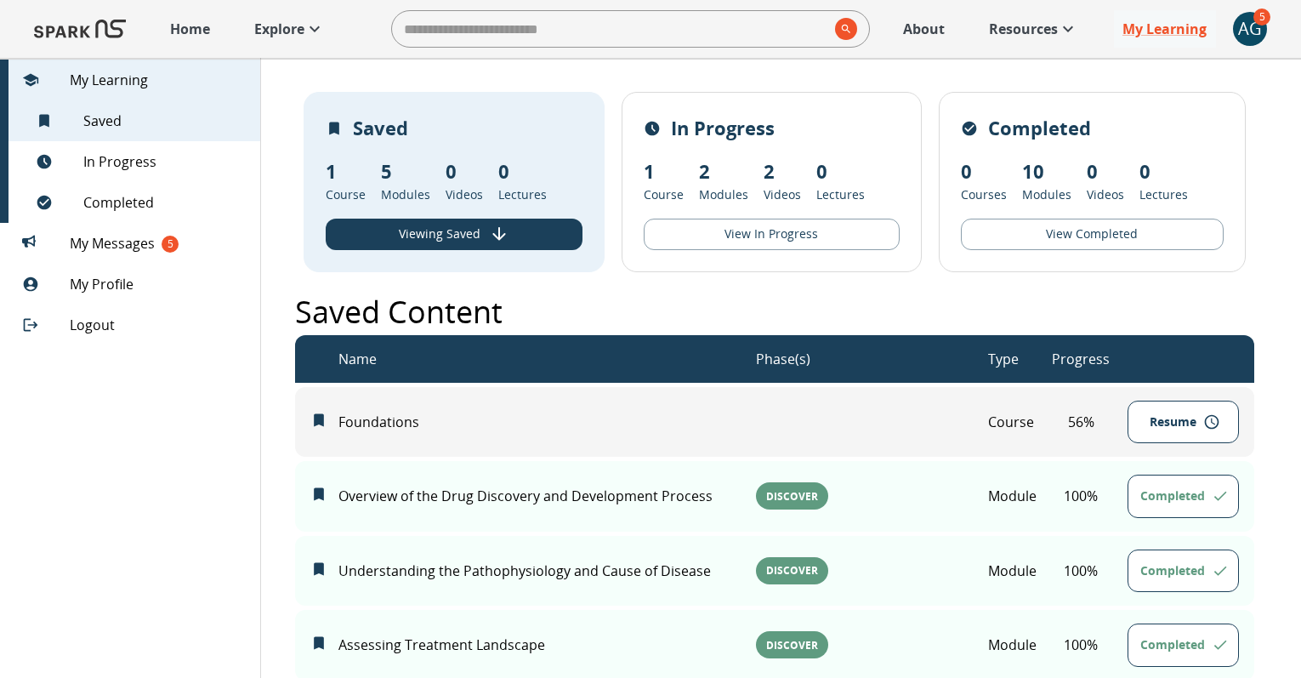
click at [1246, 31] on div "AG" at bounding box center [1250, 29] width 34 height 34
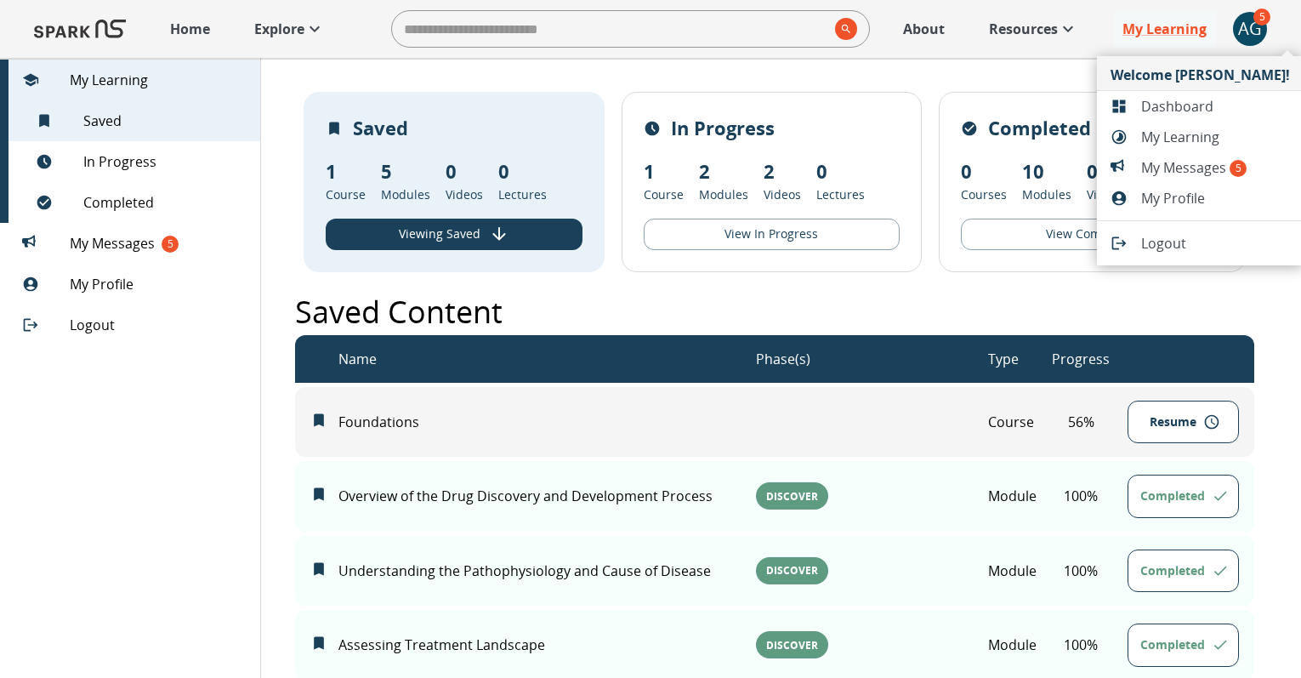
click at [142, 160] on div at bounding box center [650, 339] width 1301 height 678
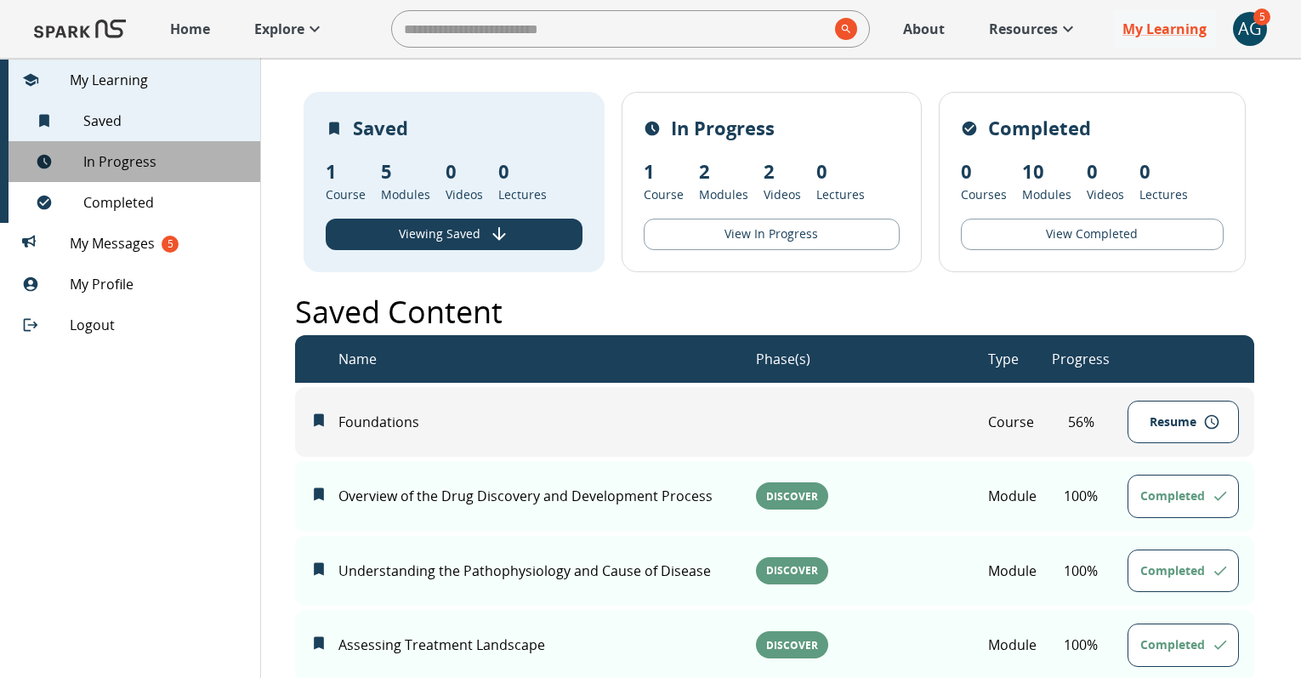
click at [137, 170] on span "In Progress" at bounding box center [164, 161] width 163 height 20
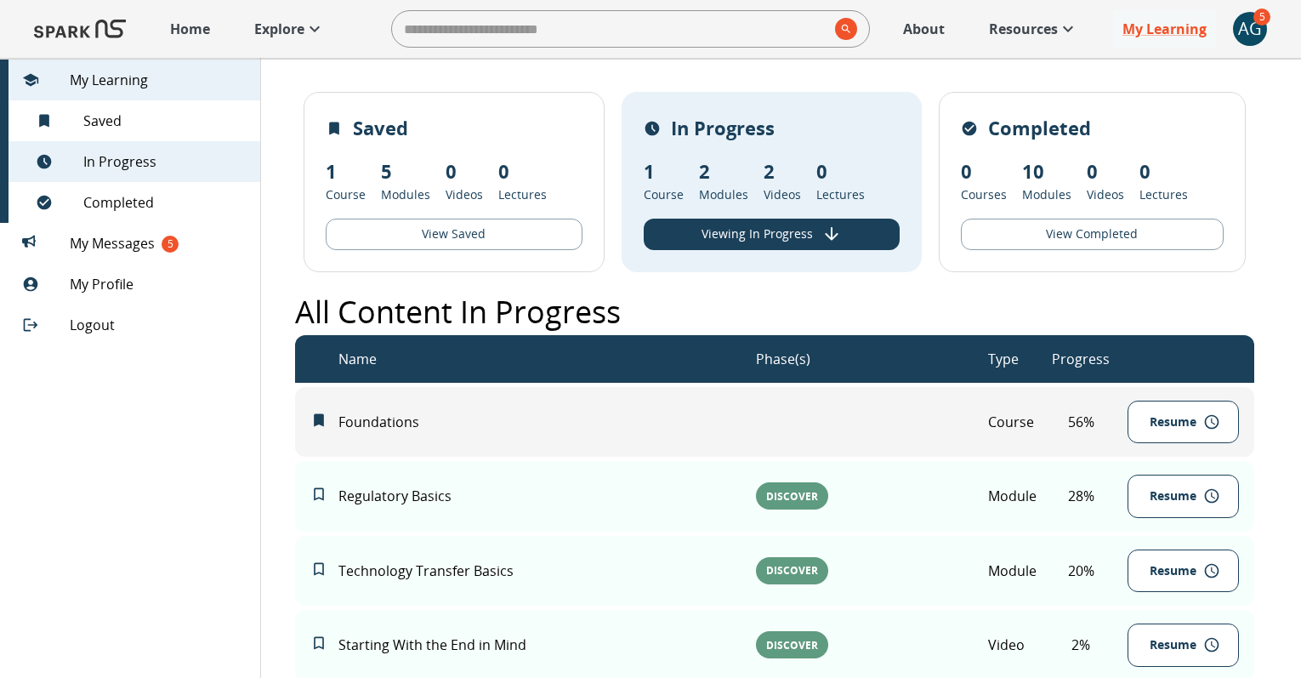
click at [119, 200] on span "Completed" at bounding box center [164, 202] width 163 height 20
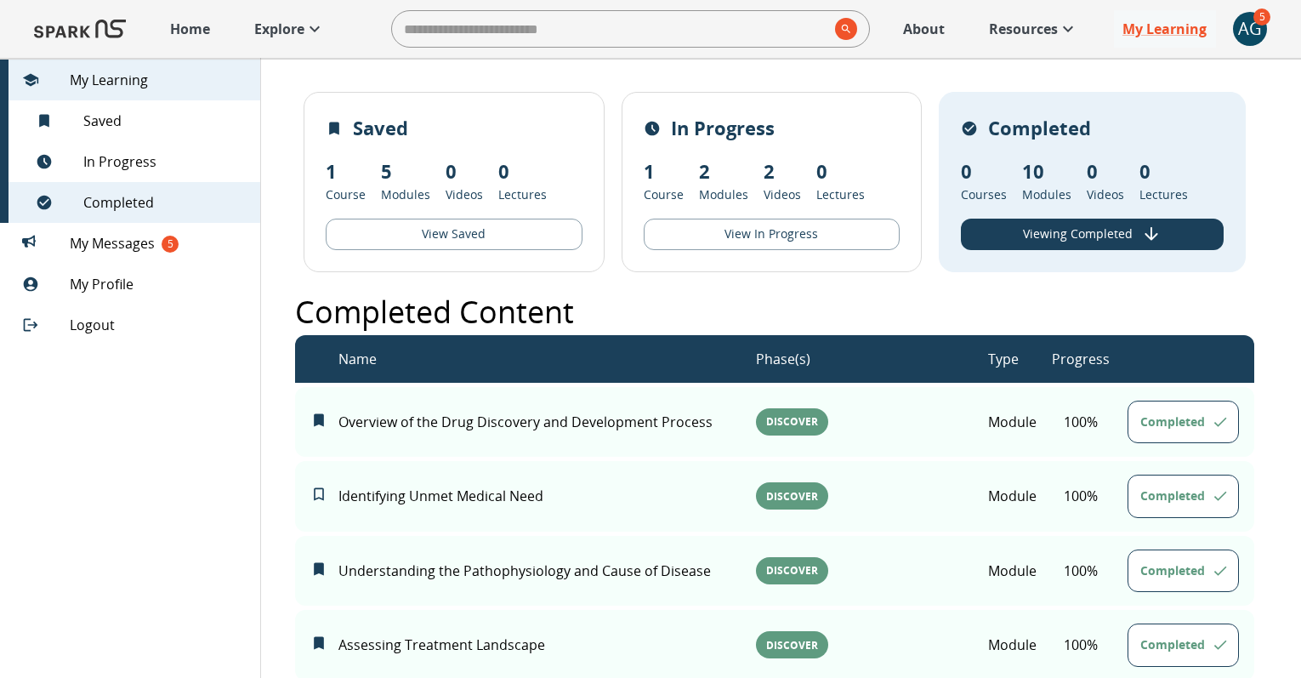
click at [280, 25] on p "Explore" at bounding box center [279, 29] width 50 height 20
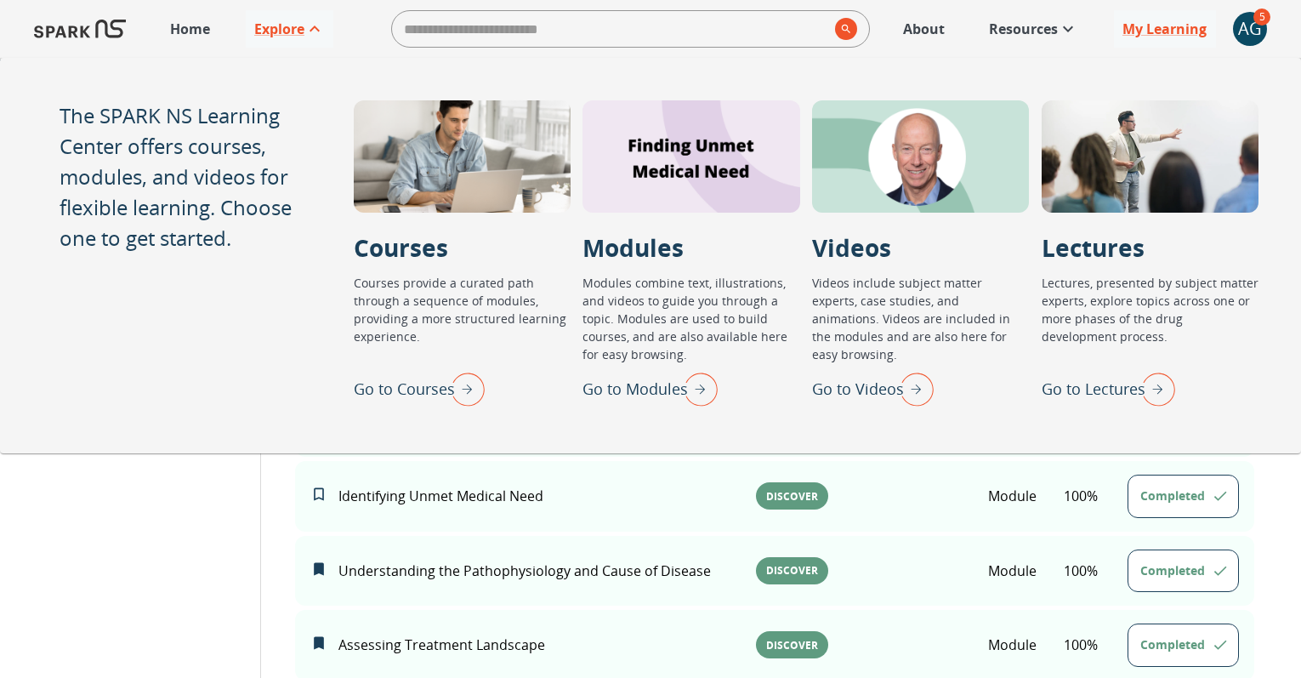
click at [654, 383] on p "Go to Modules" at bounding box center [634, 389] width 105 height 23
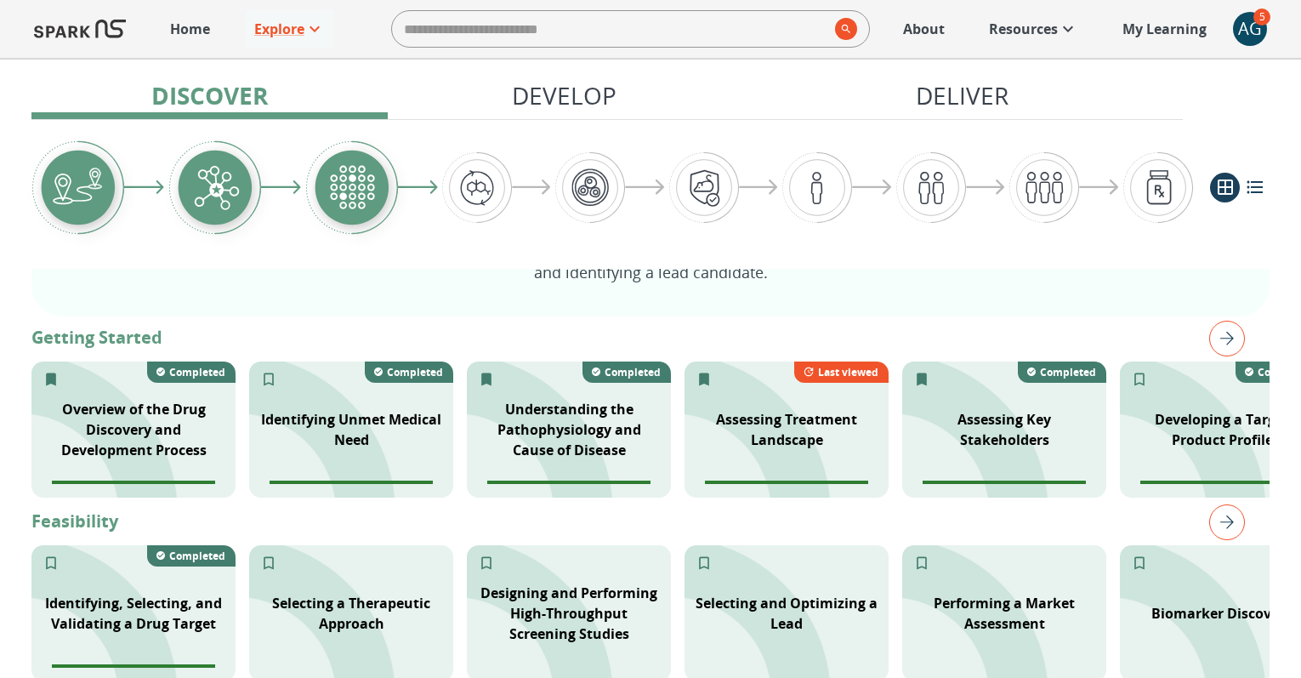
scroll to position [253, 0]
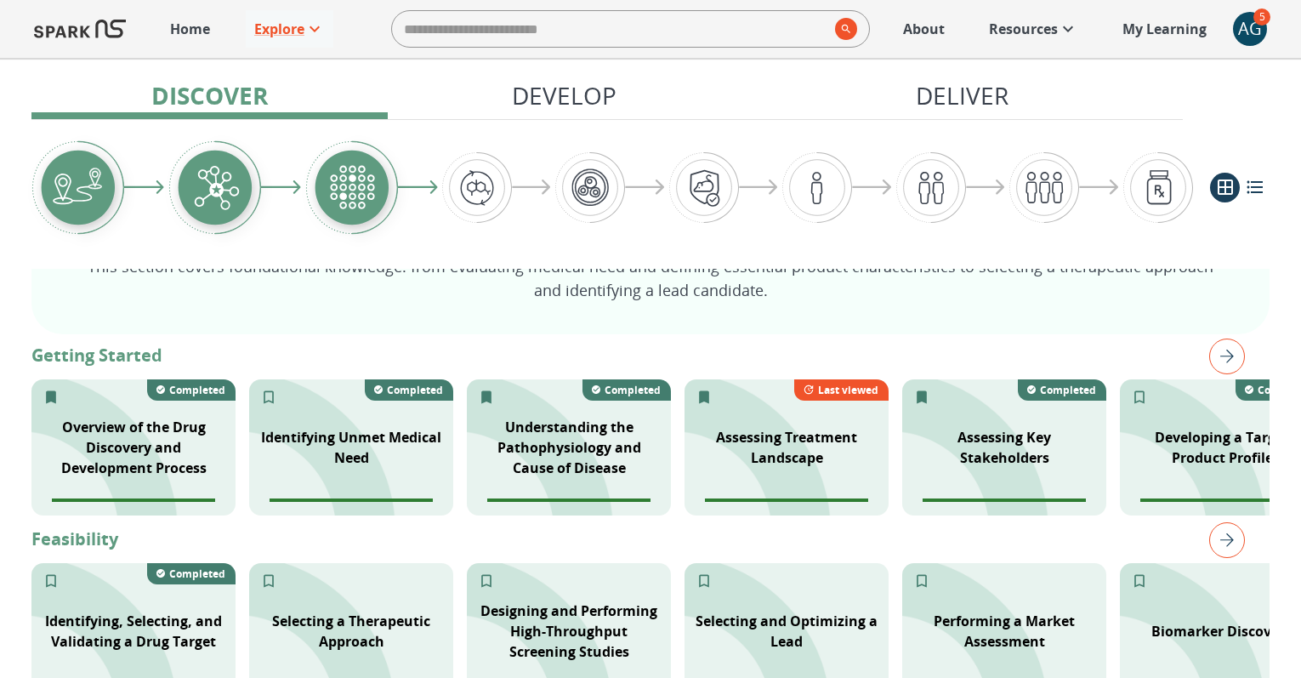
click at [1232, 358] on img "right" at bounding box center [1227, 356] width 36 height 36
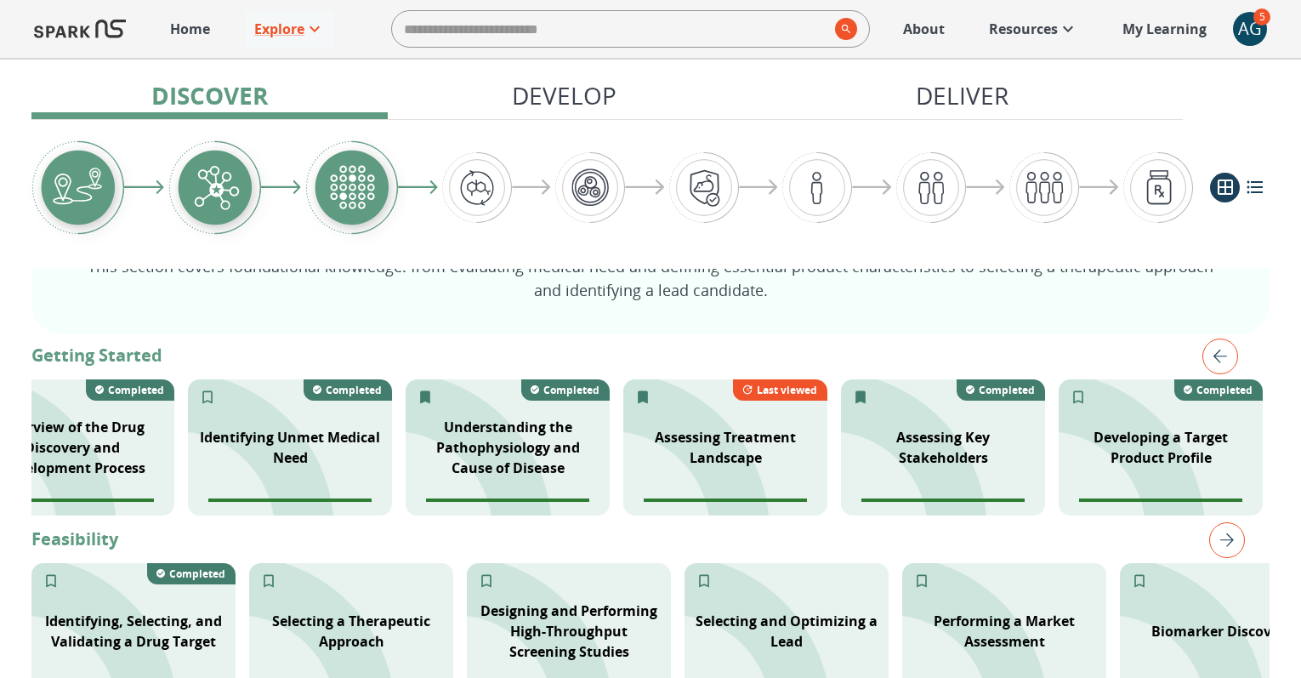
click at [1232, 358] on img "left" at bounding box center [1220, 356] width 36 height 36
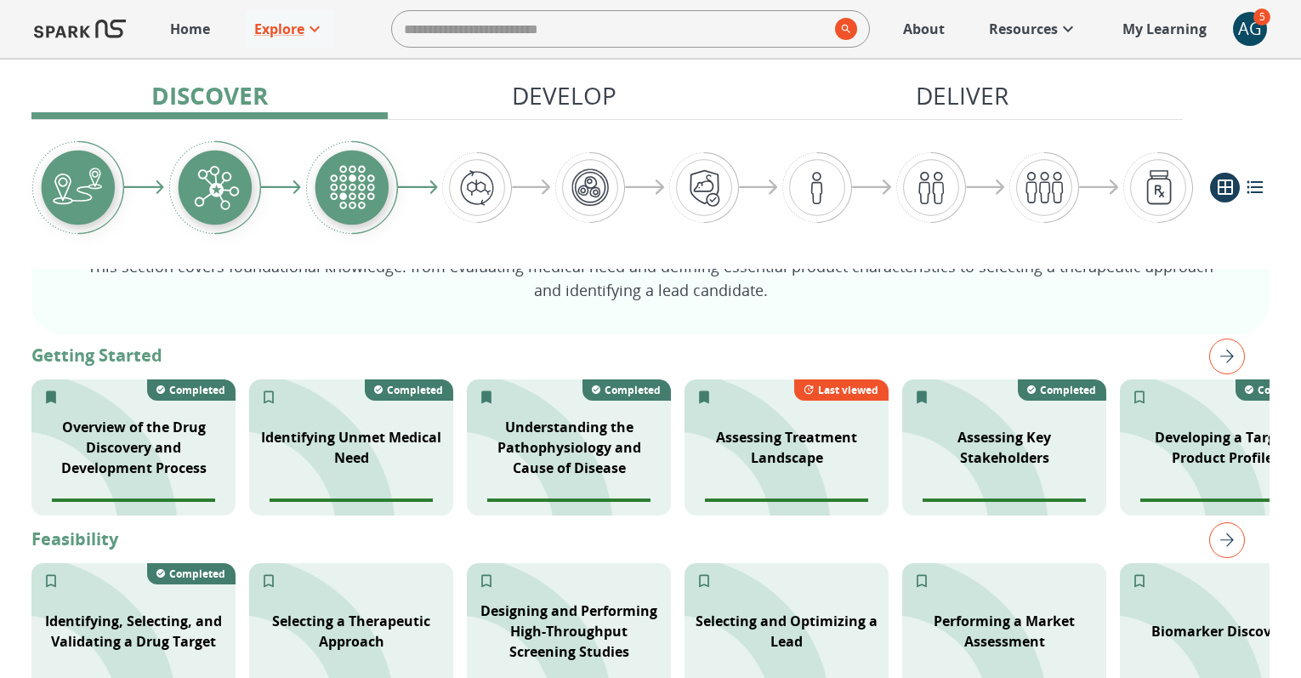
click at [1215, 358] on img "right" at bounding box center [1227, 356] width 36 height 36
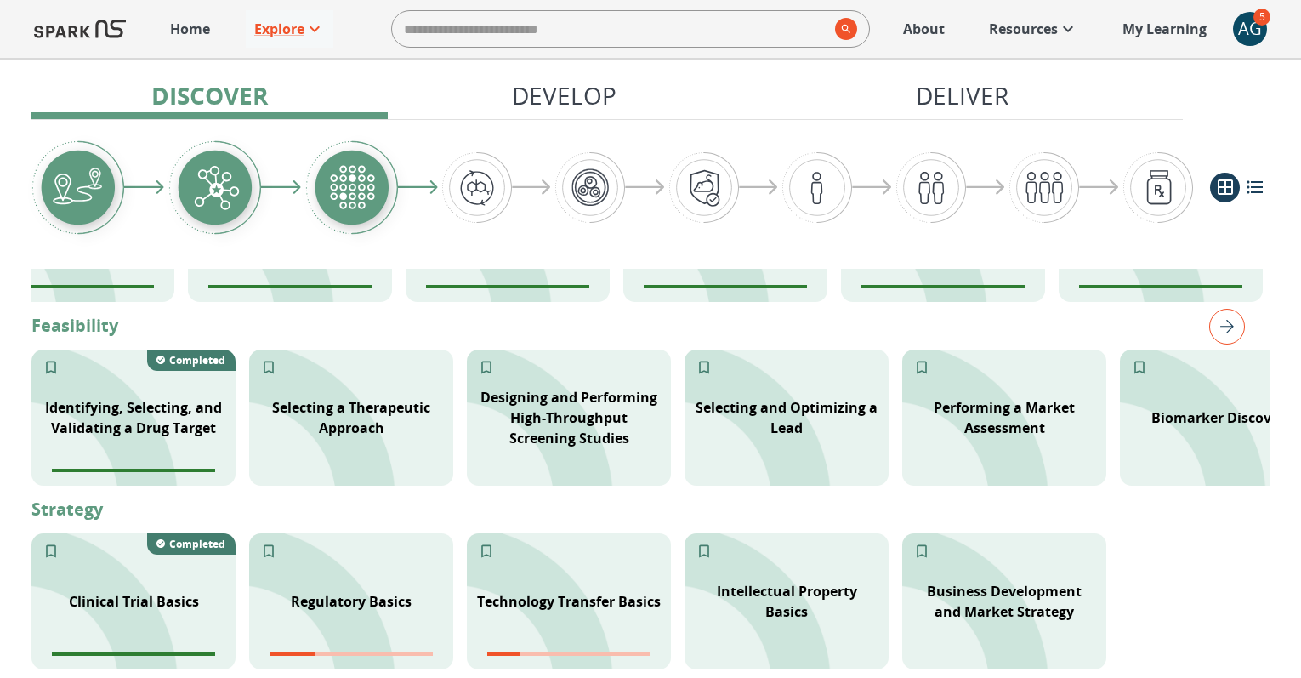
scroll to position [468, 0]
click at [1222, 327] on img "right" at bounding box center [1227, 326] width 36 height 36
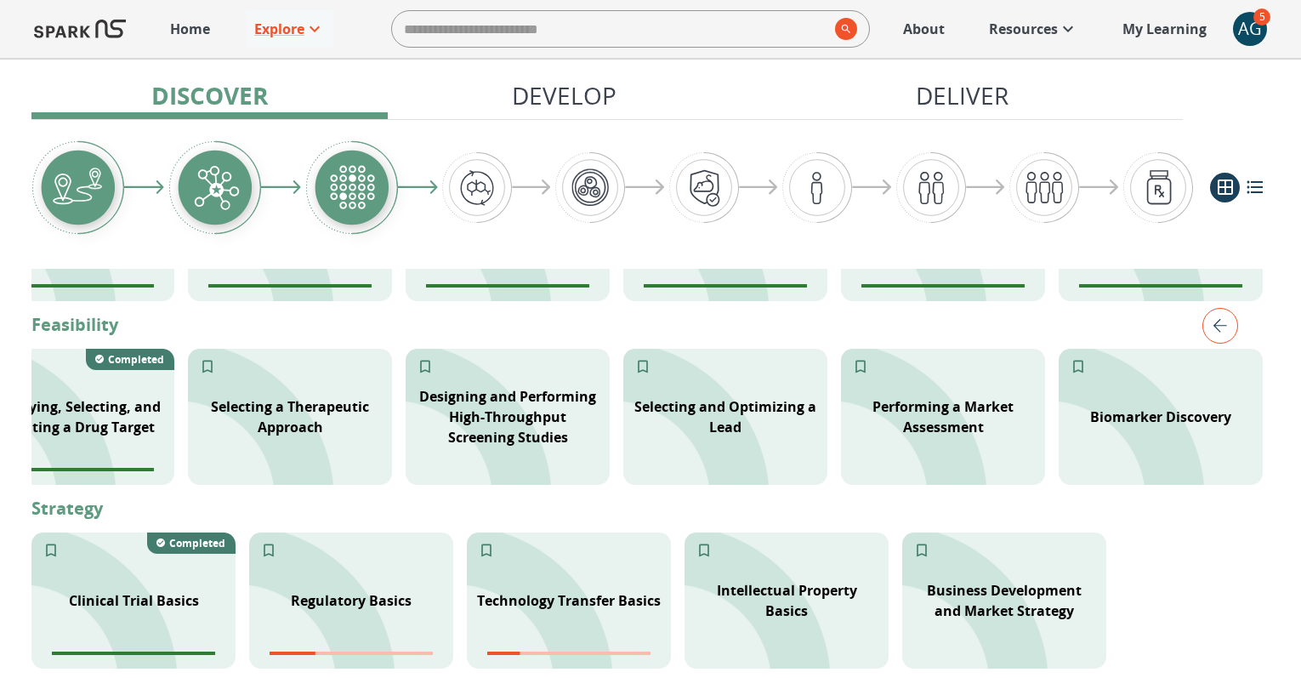
click at [1222, 327] on img "left" at bounding box center [1220, 326] width 36 height 36
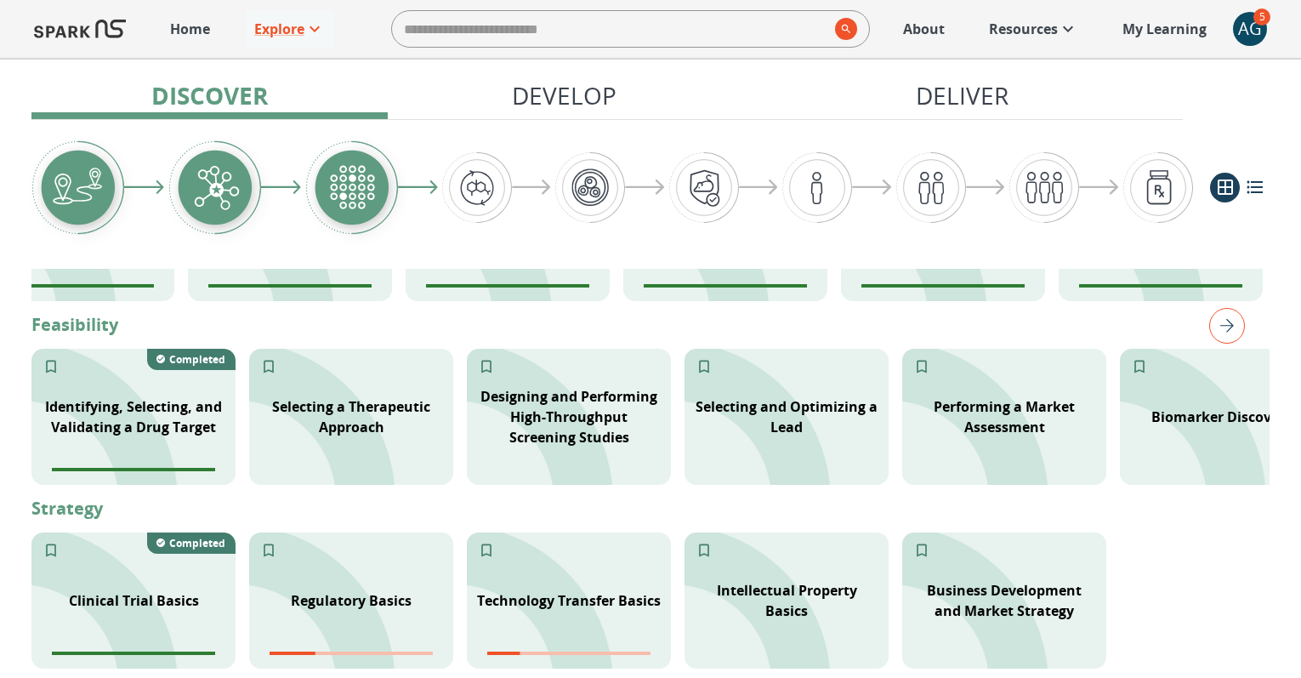
click at [1222, 327] on img "right" at bounding box center [1227, 326] width 36 height 36
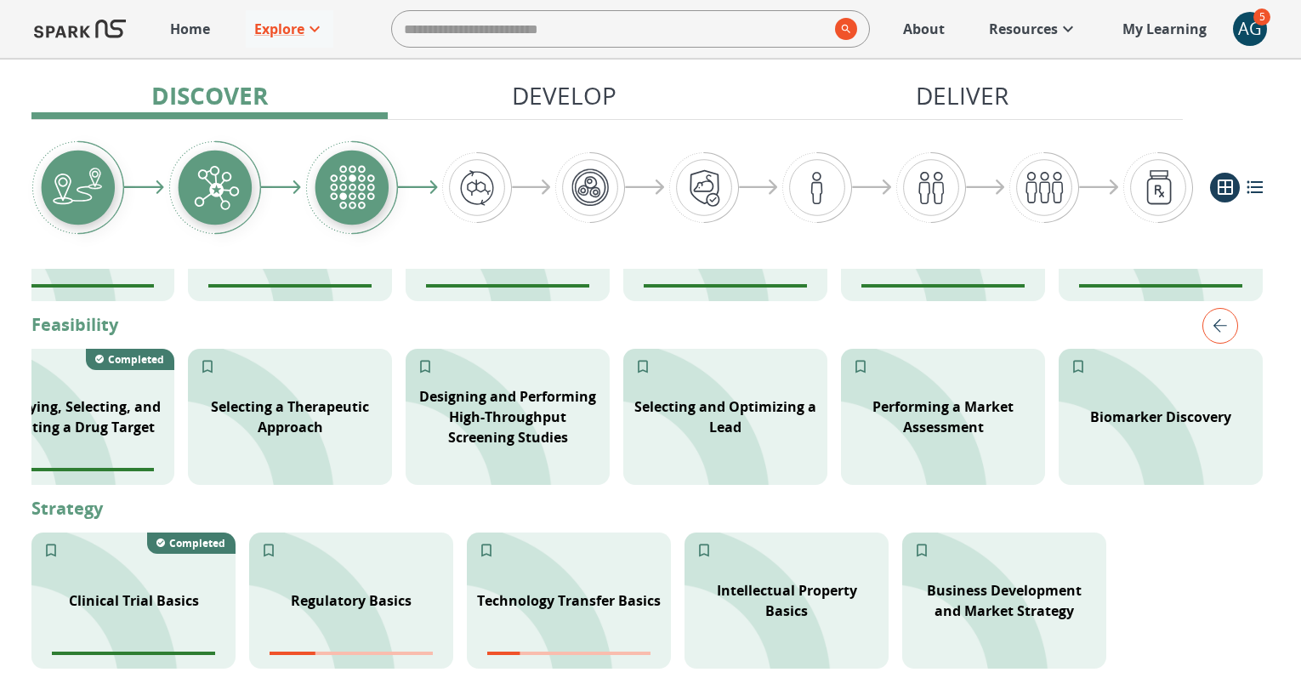
click at [1222, 327] on img "left" at bounding box center [1220, 326] width 36 height 36
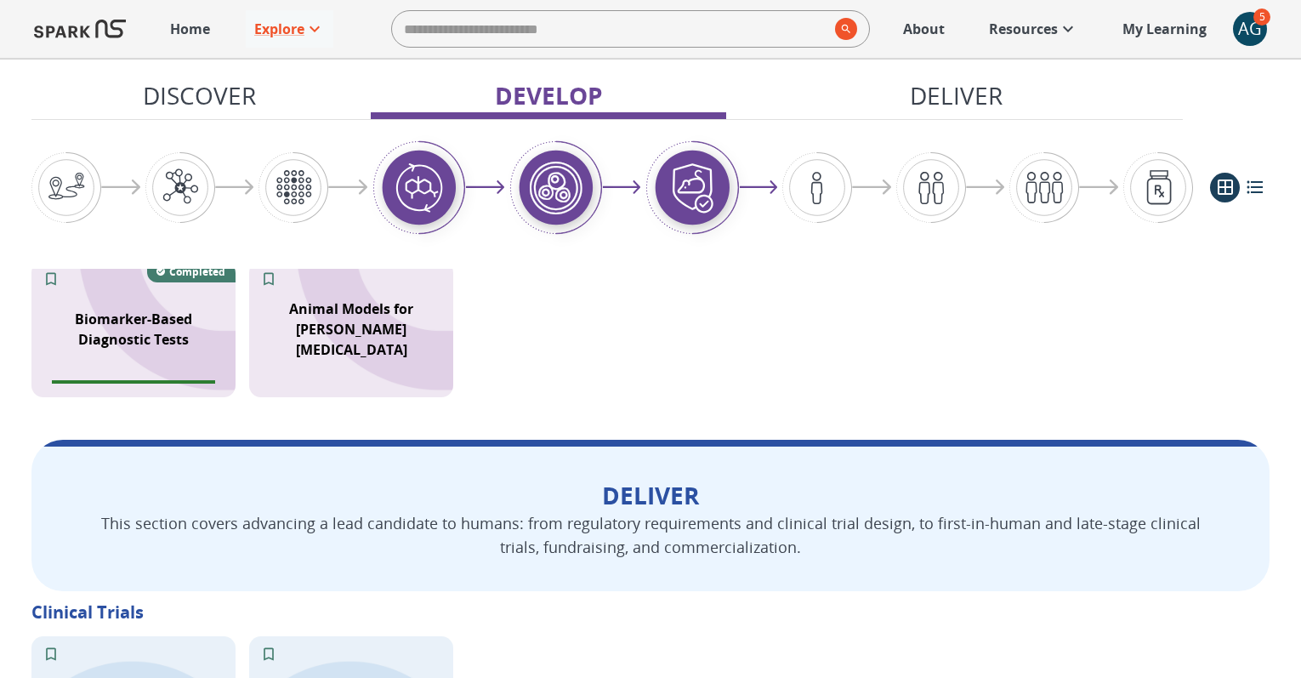
scroll to position [1772, 0]
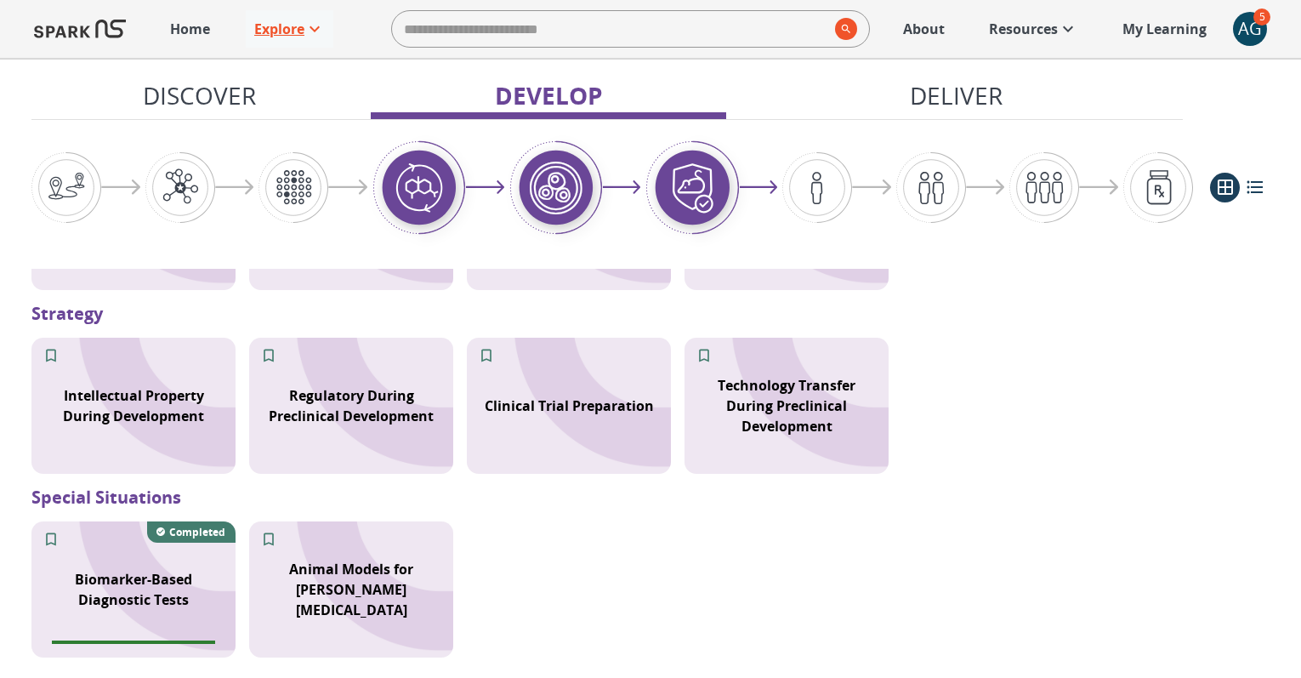
click at [286, 25] on p "Explore" at bounding box center [279, 29] width 50 height 20
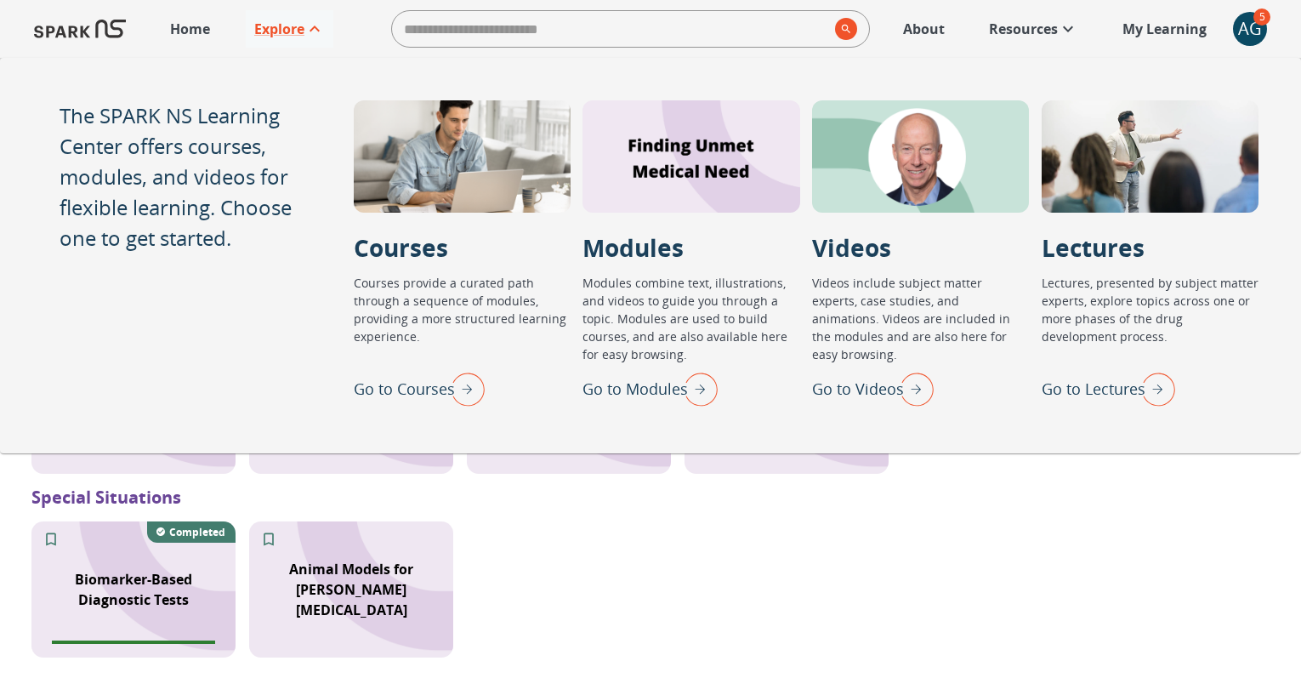
click at [877, 382] on p "Go to Videos" at bounding box center [858, 389] width 92 height 23
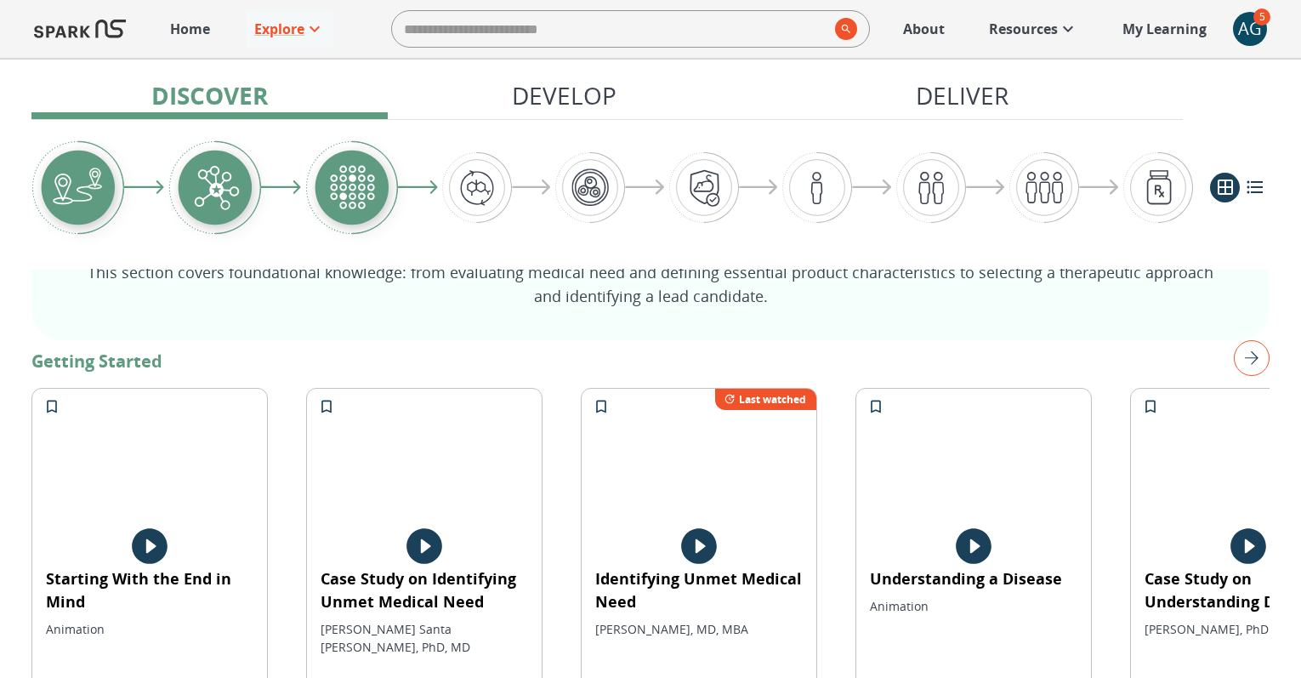
scroll to position [242, 0]
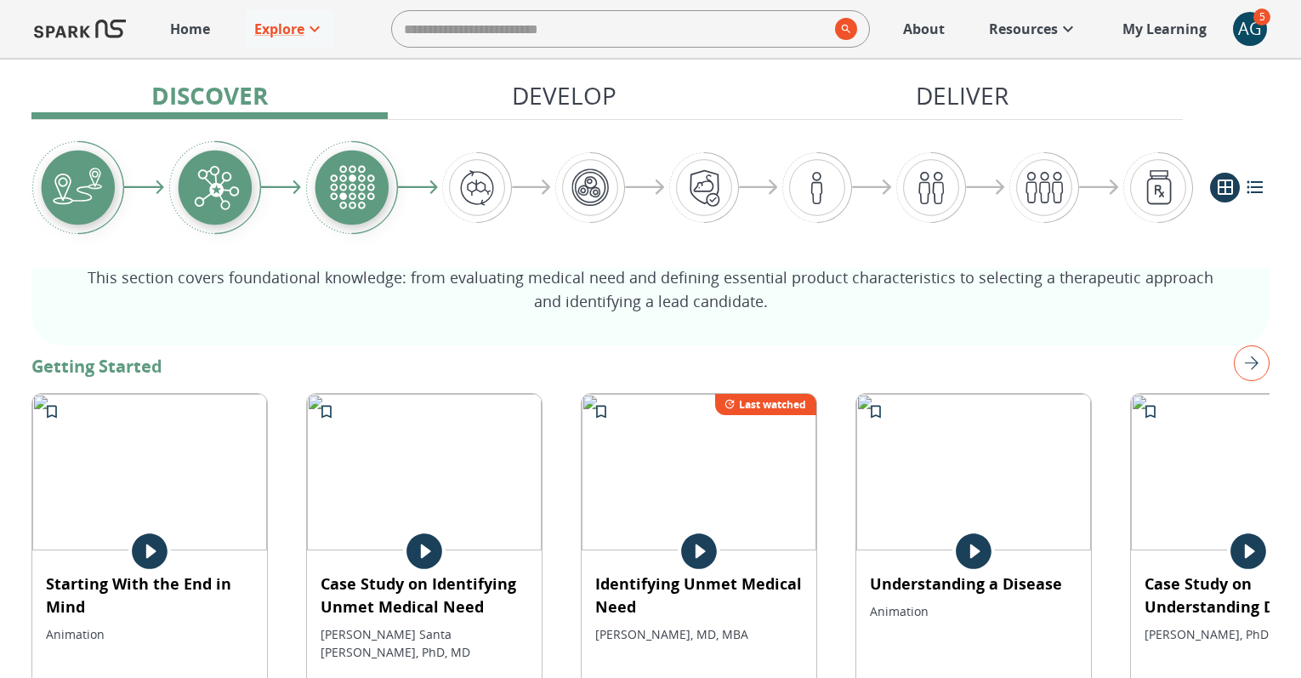
click at [1249, 372] on img "right" at bounding box center [1252, 363] width 36 height 36
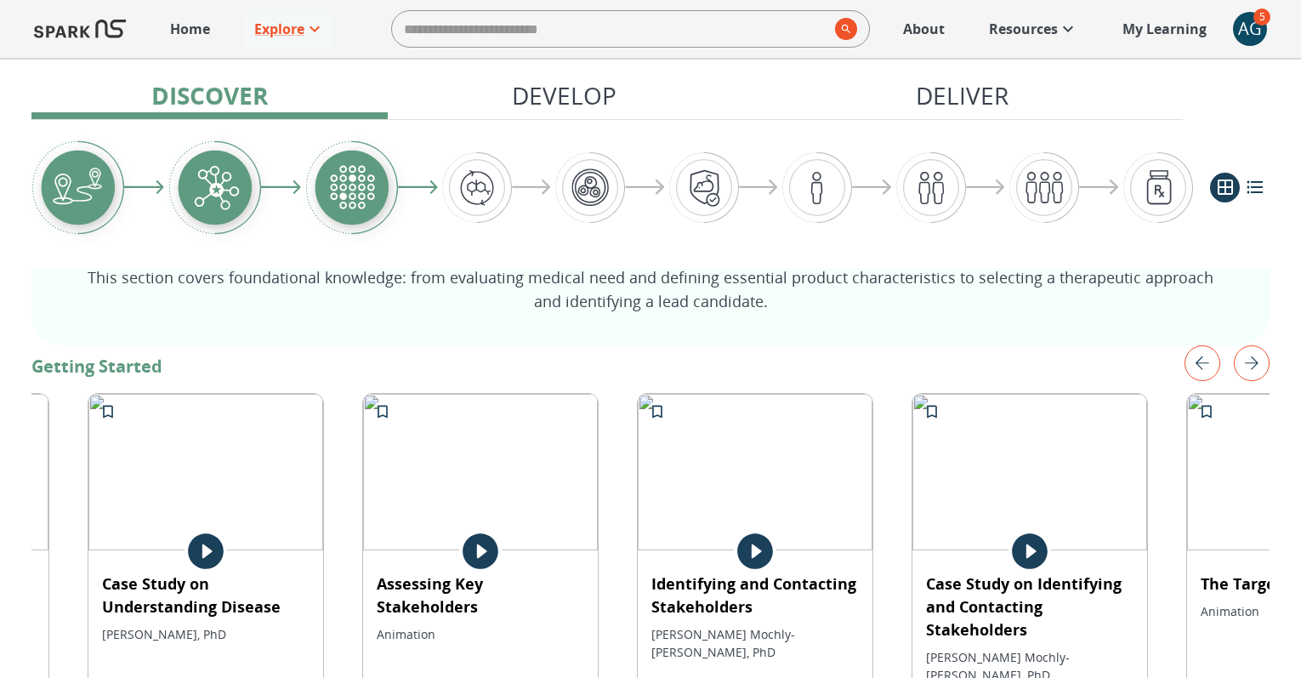
click at [1249, 372] on img "right" at bounding box center [1252, 363] width 36 height 36
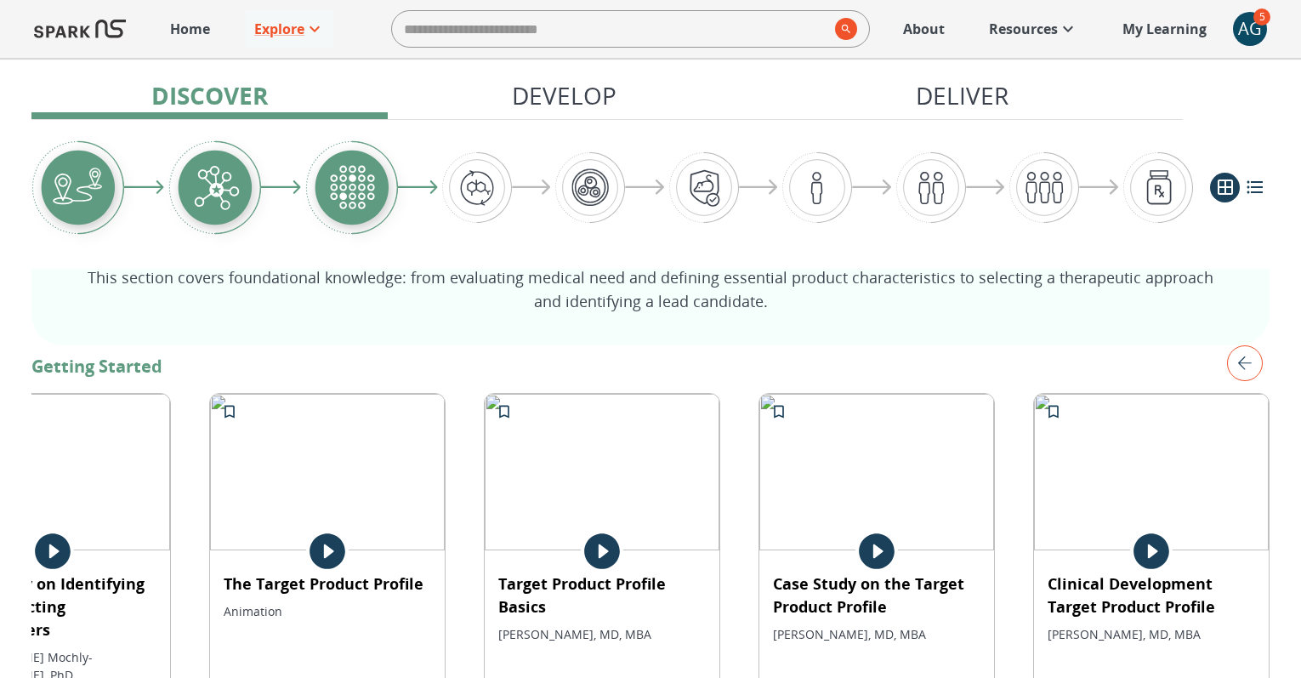
click at [1246, 370] on img "left" at bounding box center [1245, 363] width 36 height 36
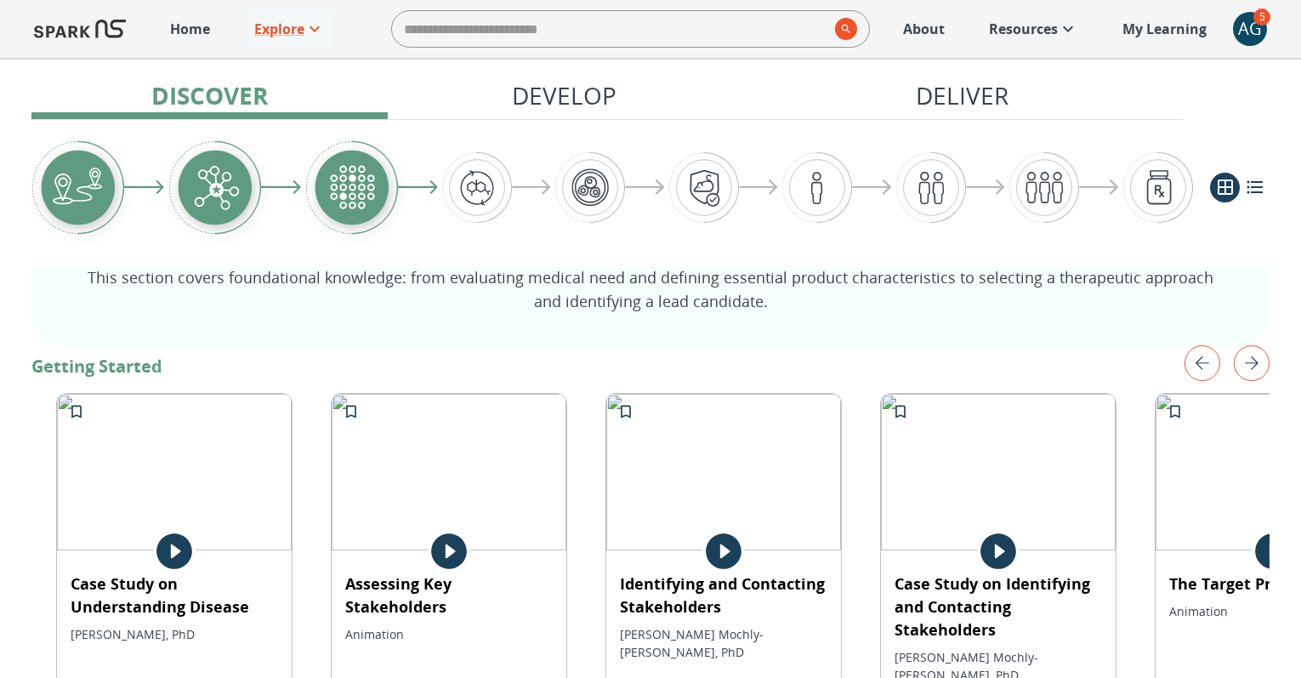
click at [1245, 369] on img "right" at bounding box center [1252, 363] width 36 height 36
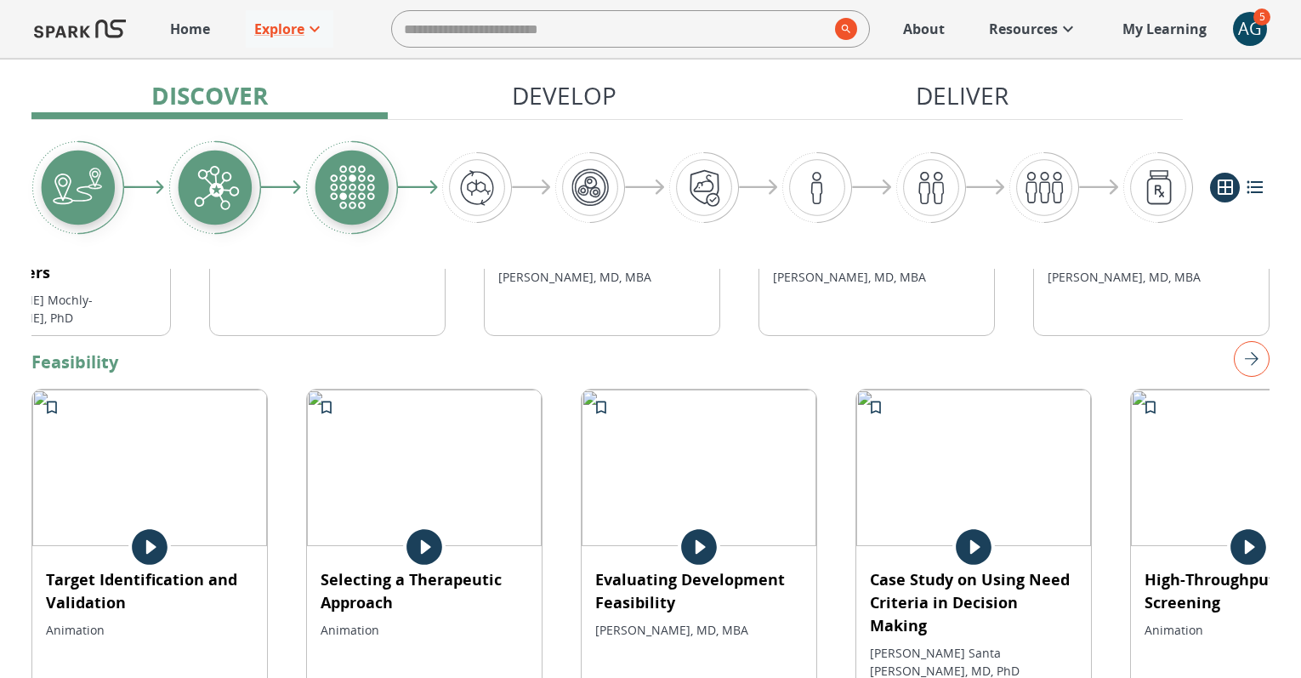
scroll to position [612, 0]
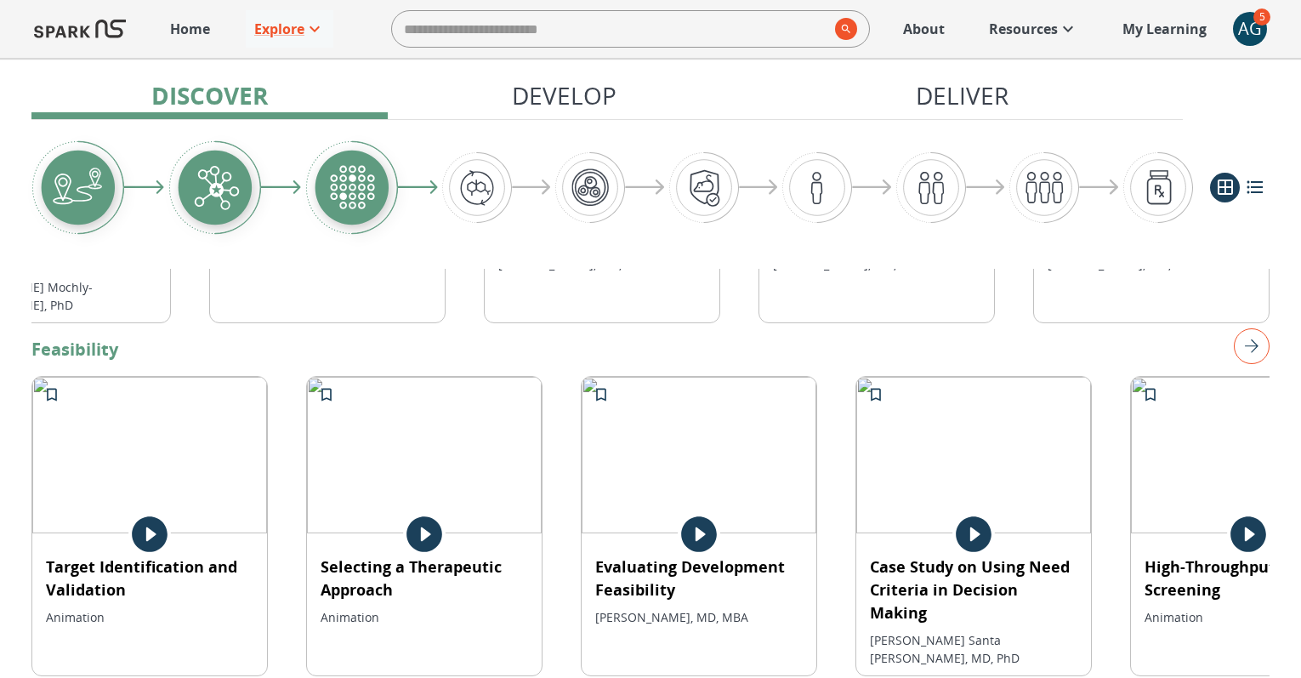
click at [1250, 335] on img "right" at bounding box center [1252, 346] width 36 height 36
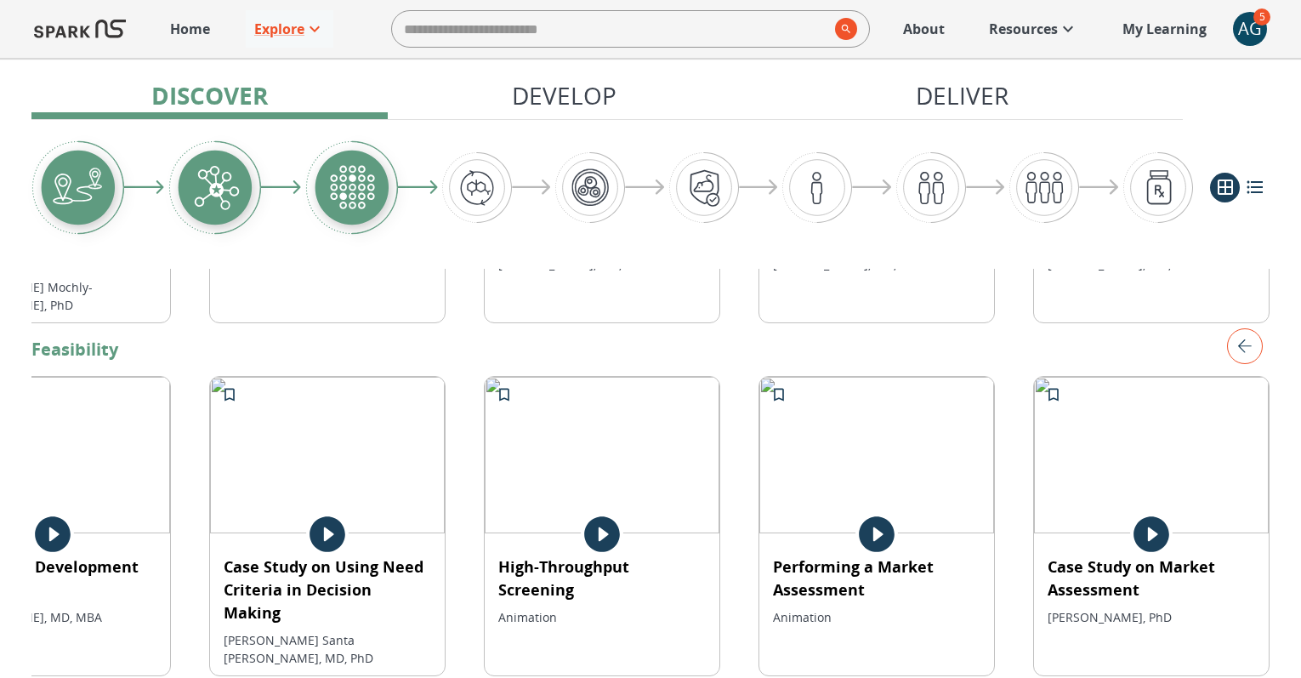
click at [1250, 335] on img "left" at bounding box center [1245, 346] width 36 height 36
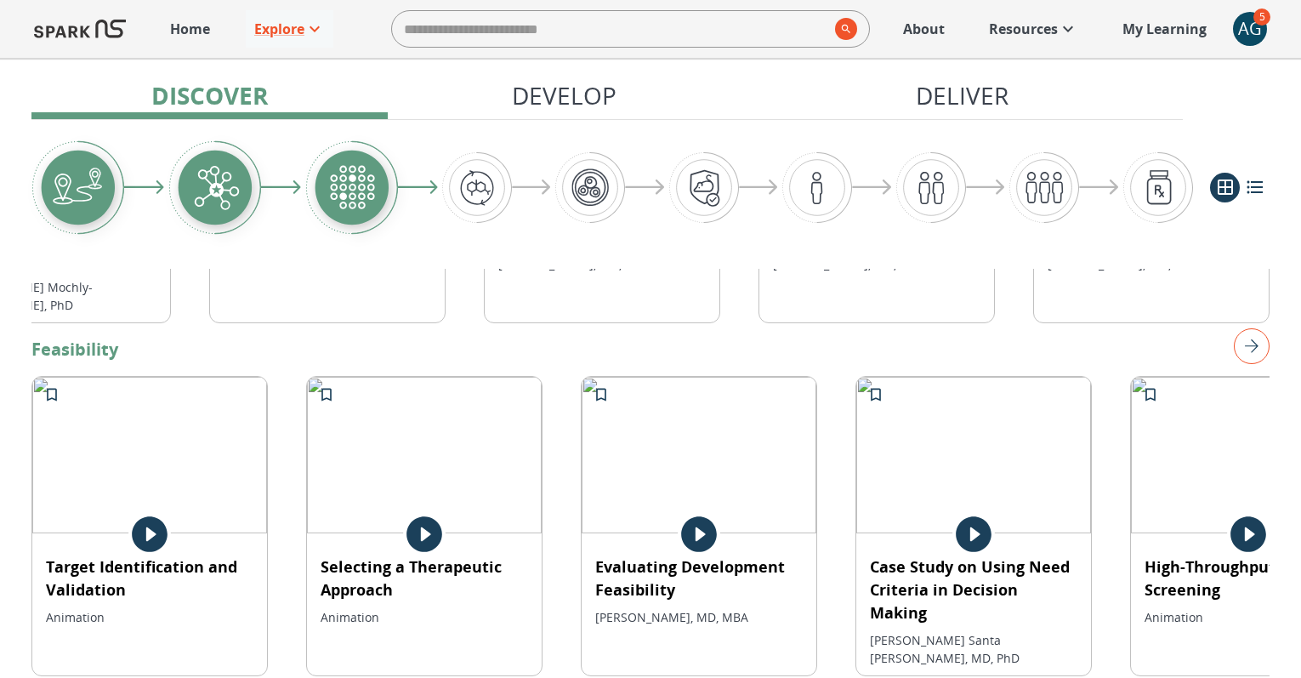
click at [1250, 335] on img "right" at bounding box center [1252, 346] width 36 height 36
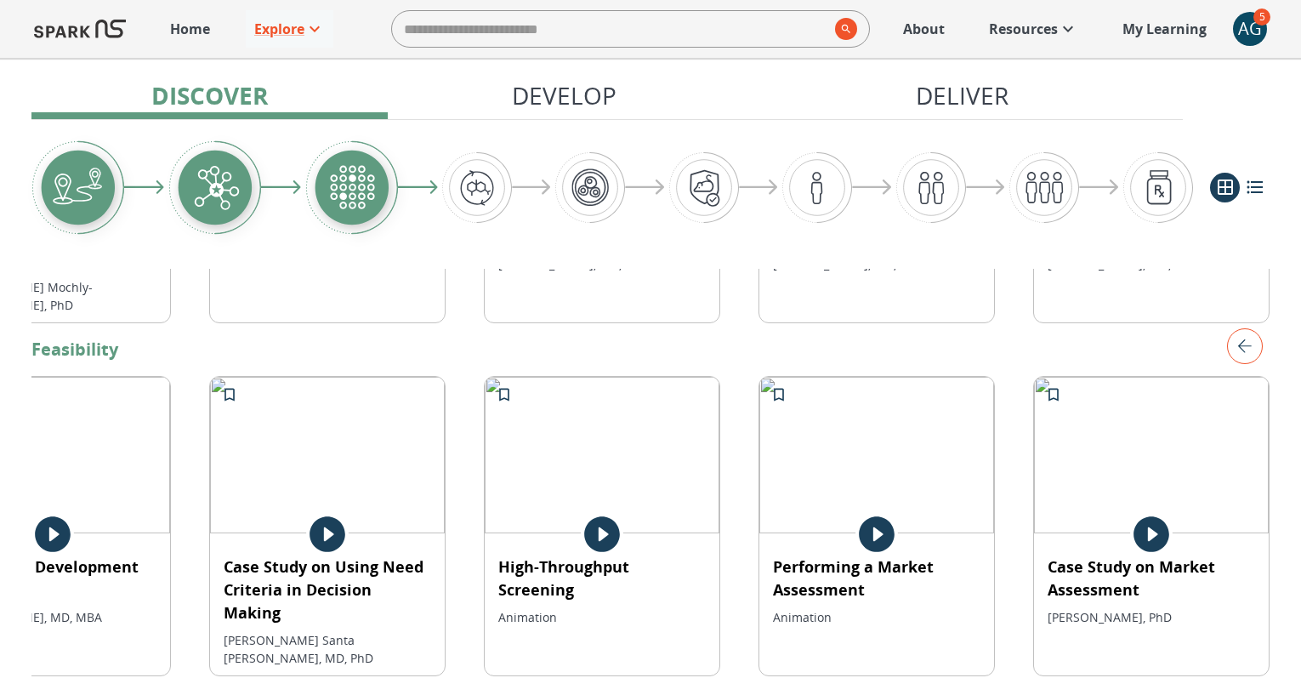
click at [1250, 335] on img "left" at bounding box center [1245, 346] width 36 height 36
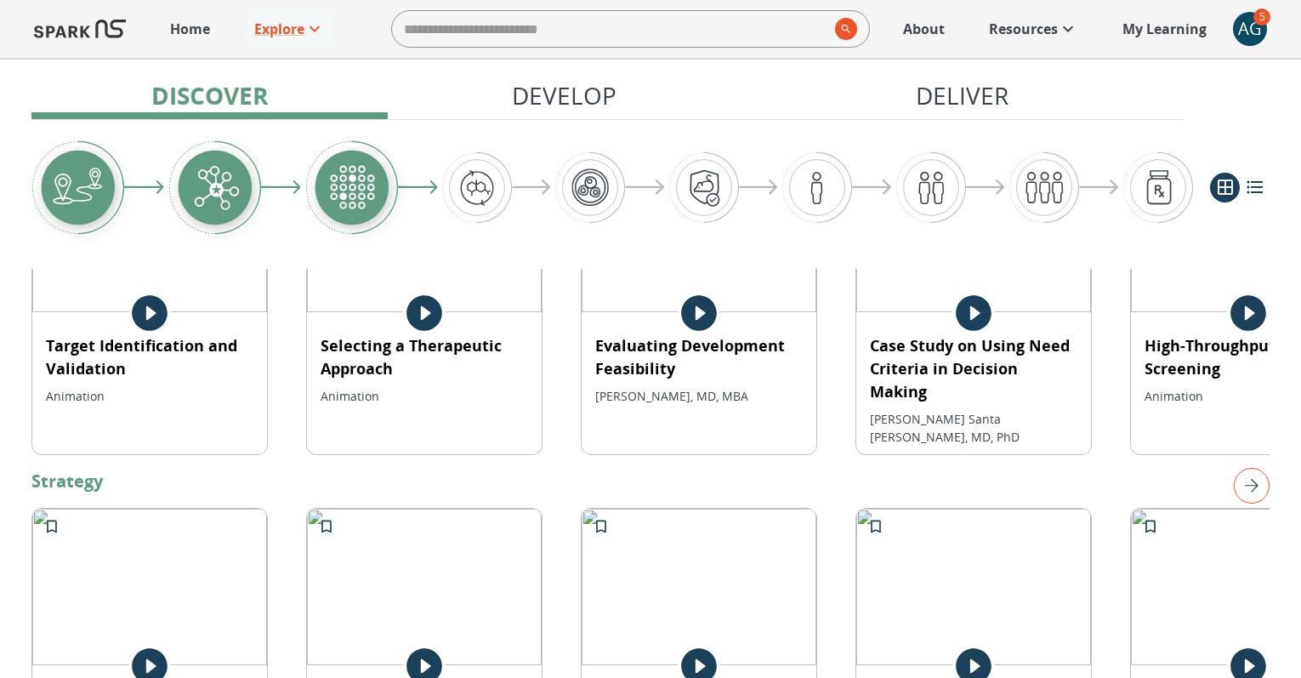
scroll to position [889, 0]
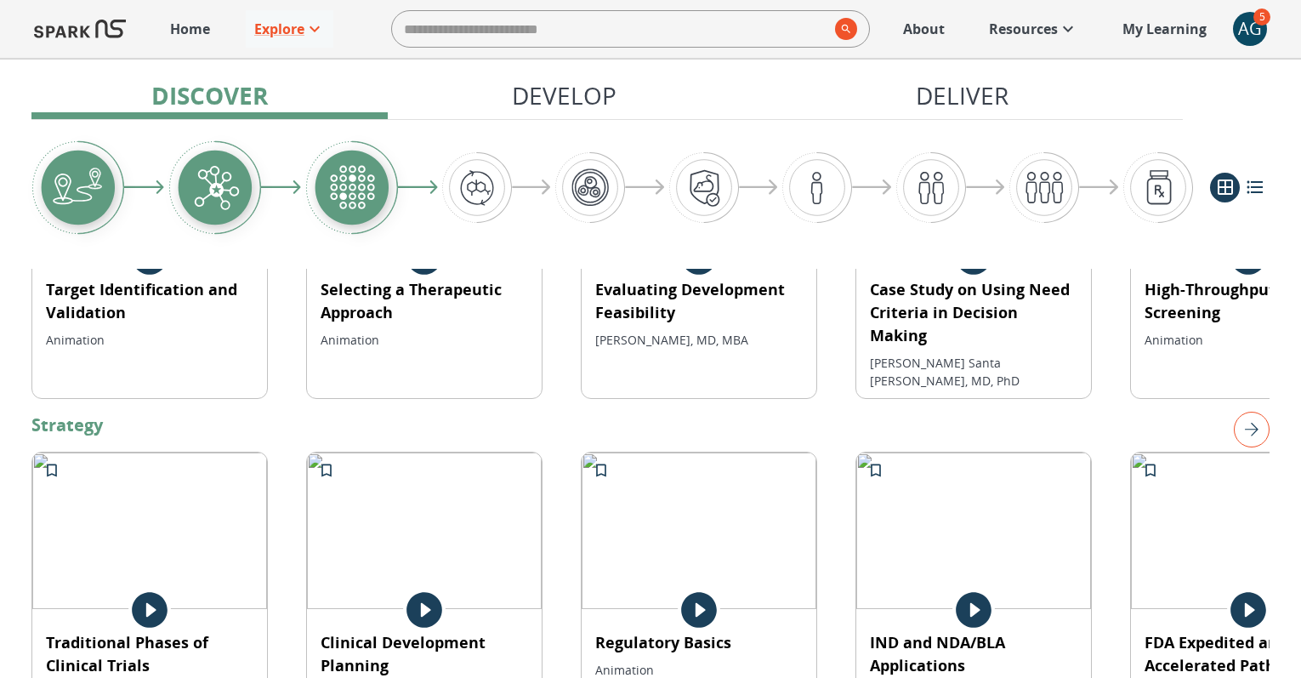
click at [1254, 412] on img "right" at bounding box center [1252, 430] width 36 height 36
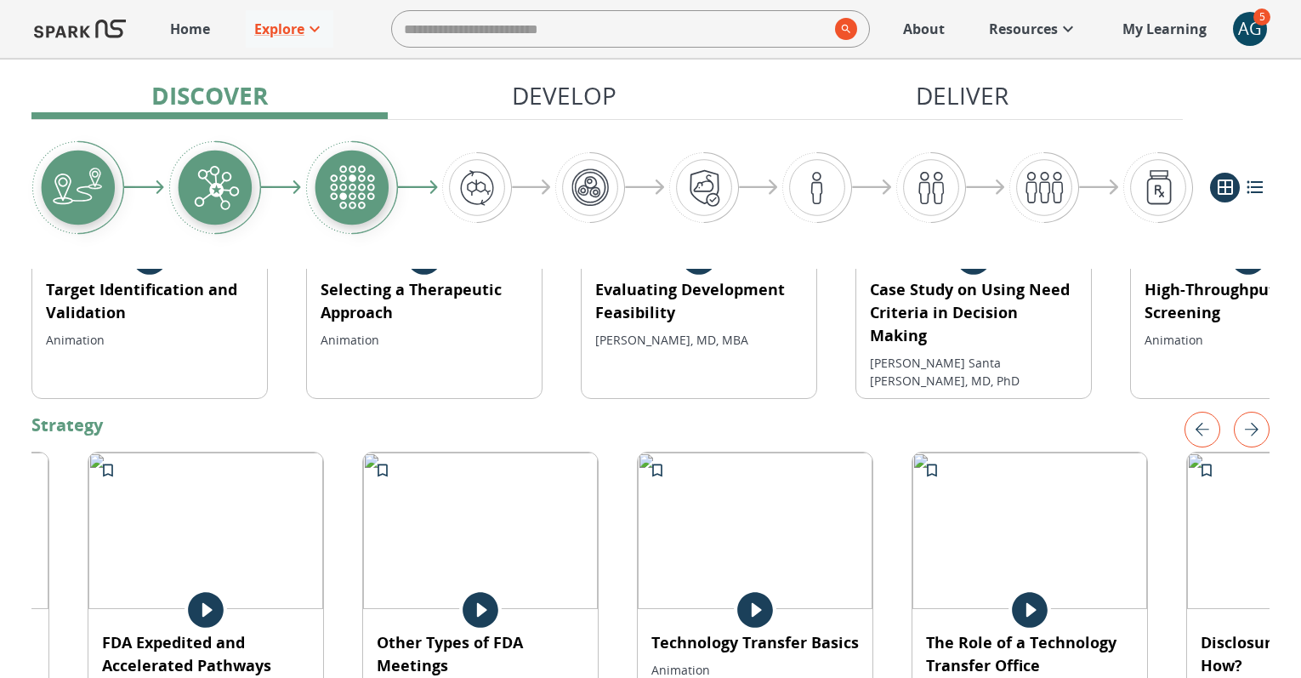
click at [1197, 412] on img "left" at bounding box center [1202, 430] width 36 height 36
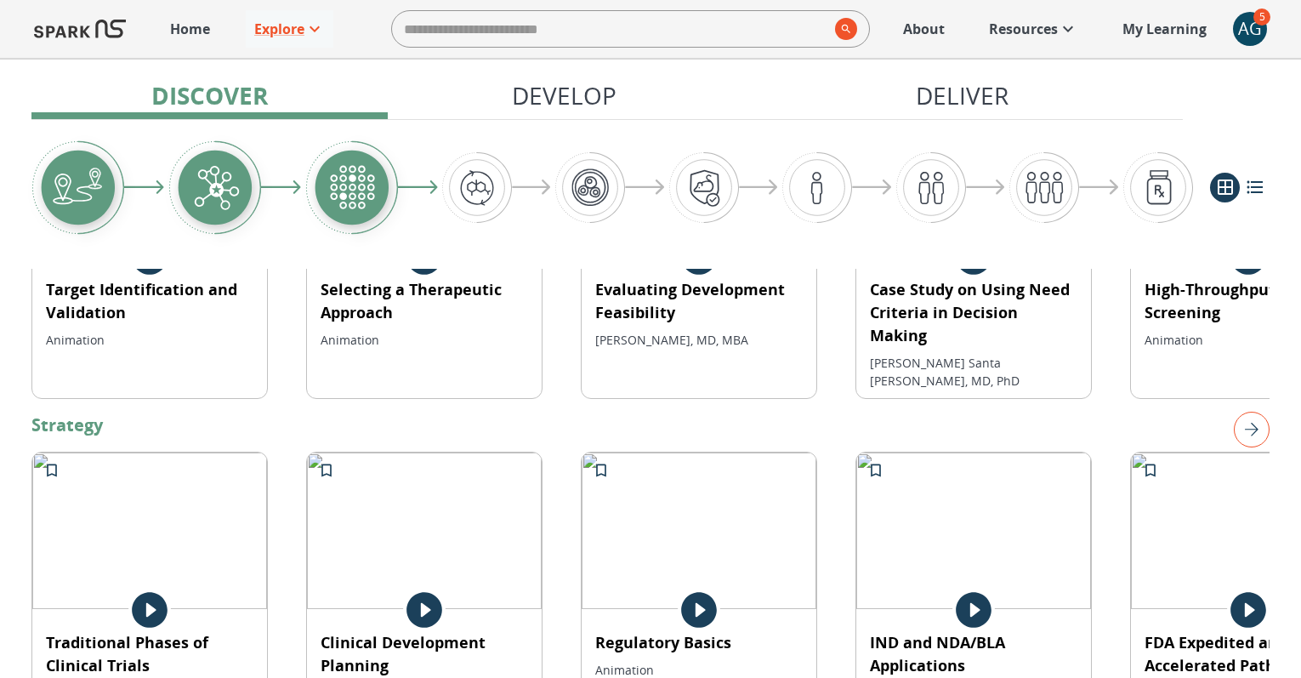
click at [1253, 412] on img "right" at bounding box center [1252, 430] width 36 height 36
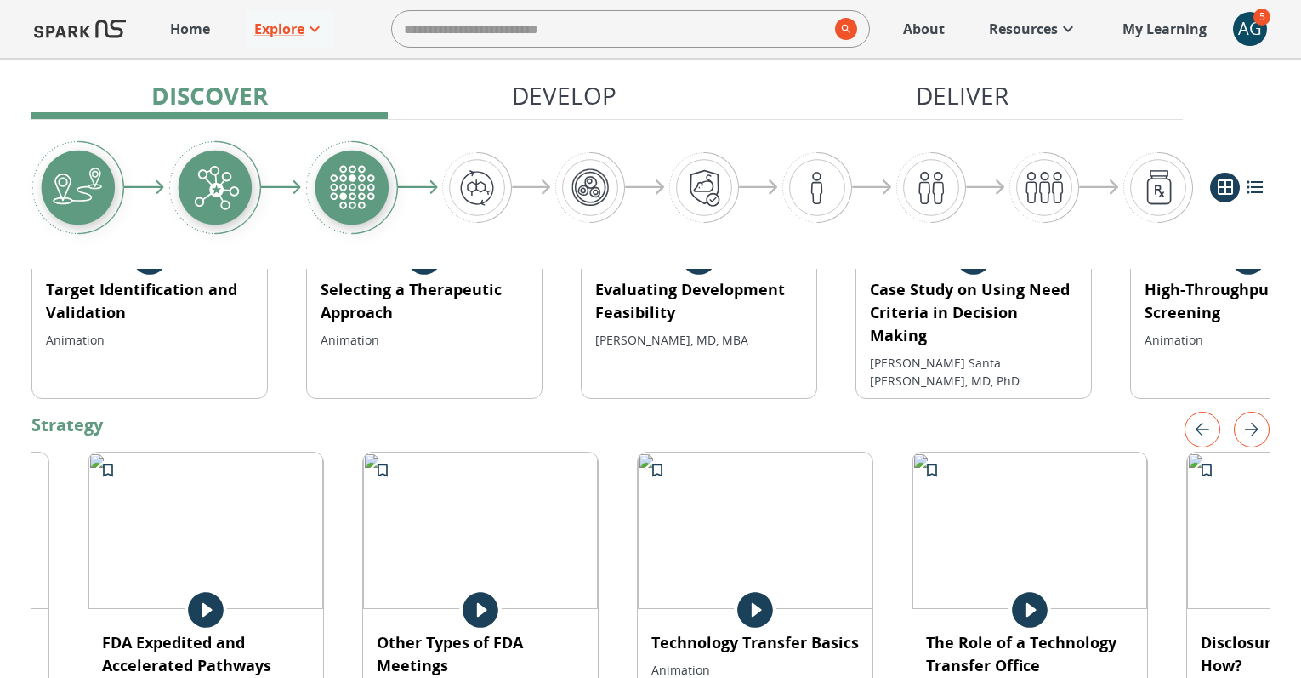
click at [1253, 412] on img "right" at bounding box center [1252, 430] width 36 height 36
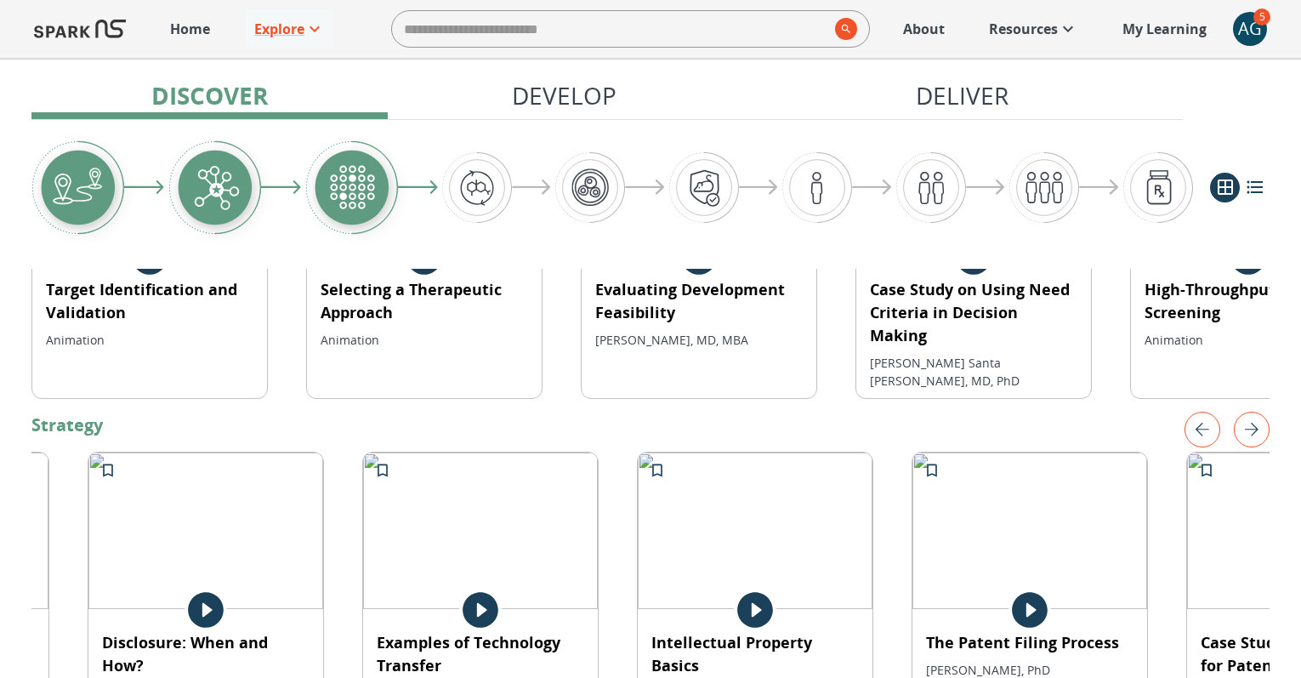
click at [1253, 412] on img "right" at bounding box center [1252, 430] width 36 height 36
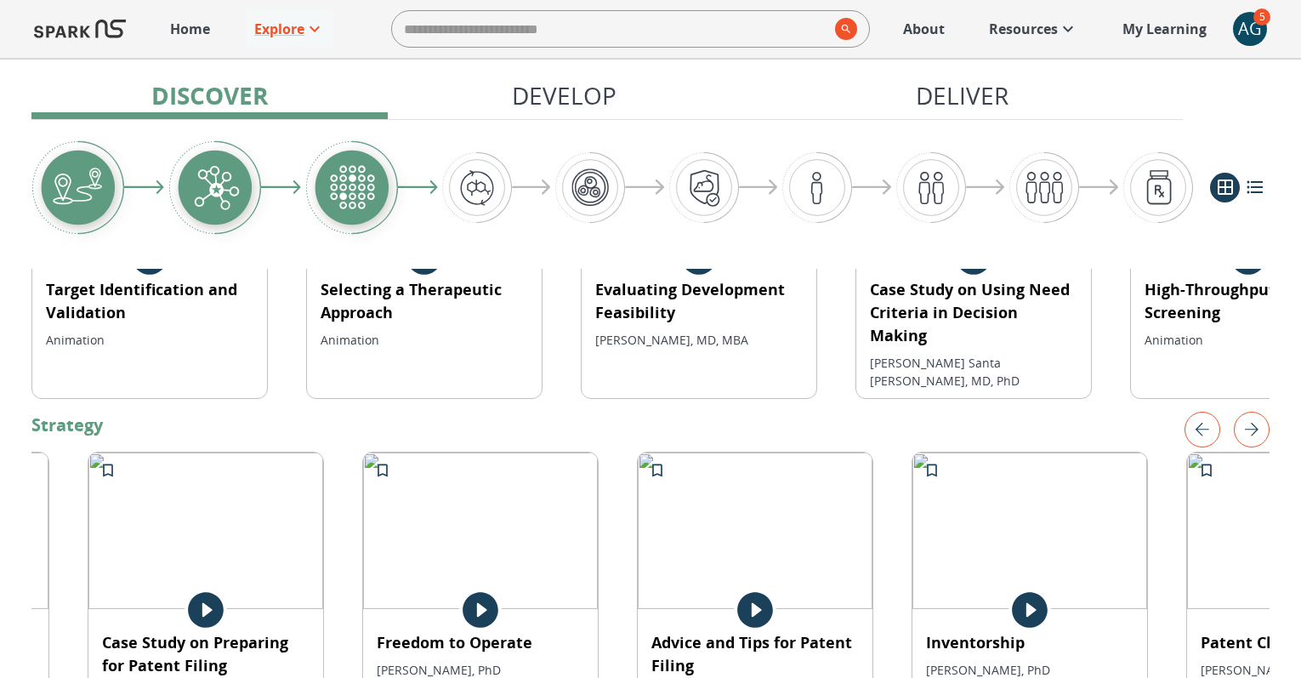
click at [1253, 412] on img "right" at bounding box center [1252, 430] width 36 height 36
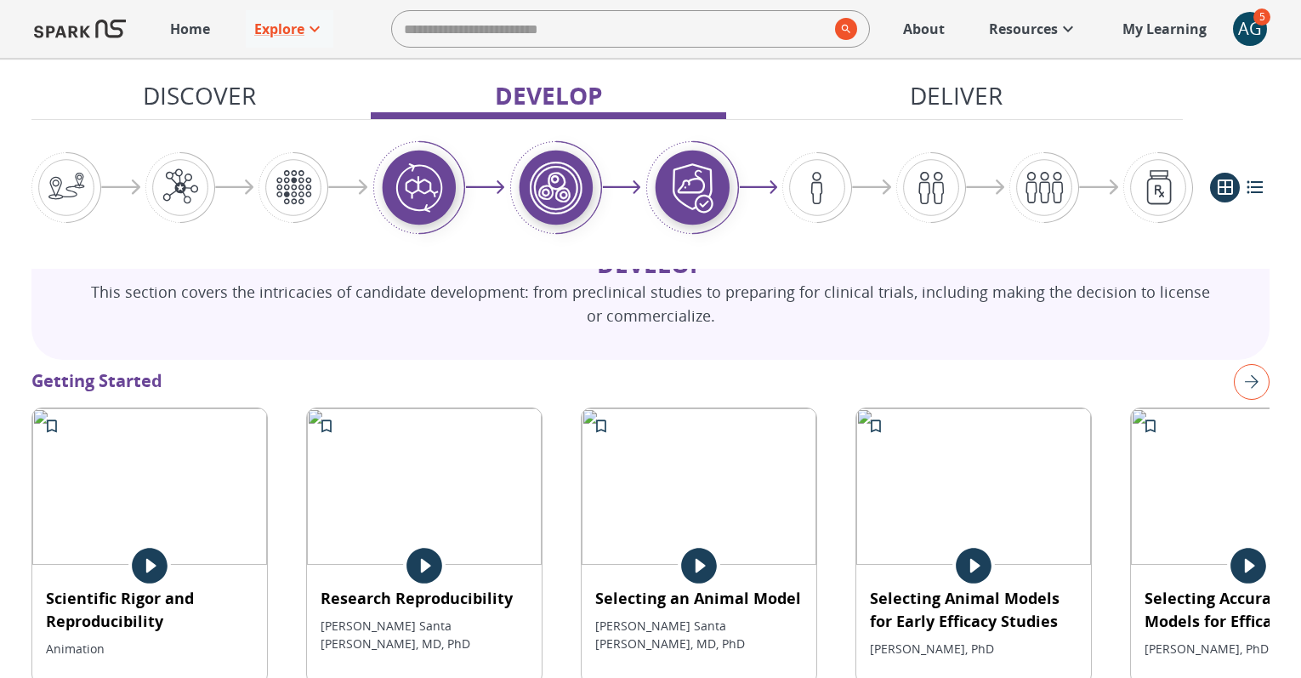
scroll to position [1440, 0]
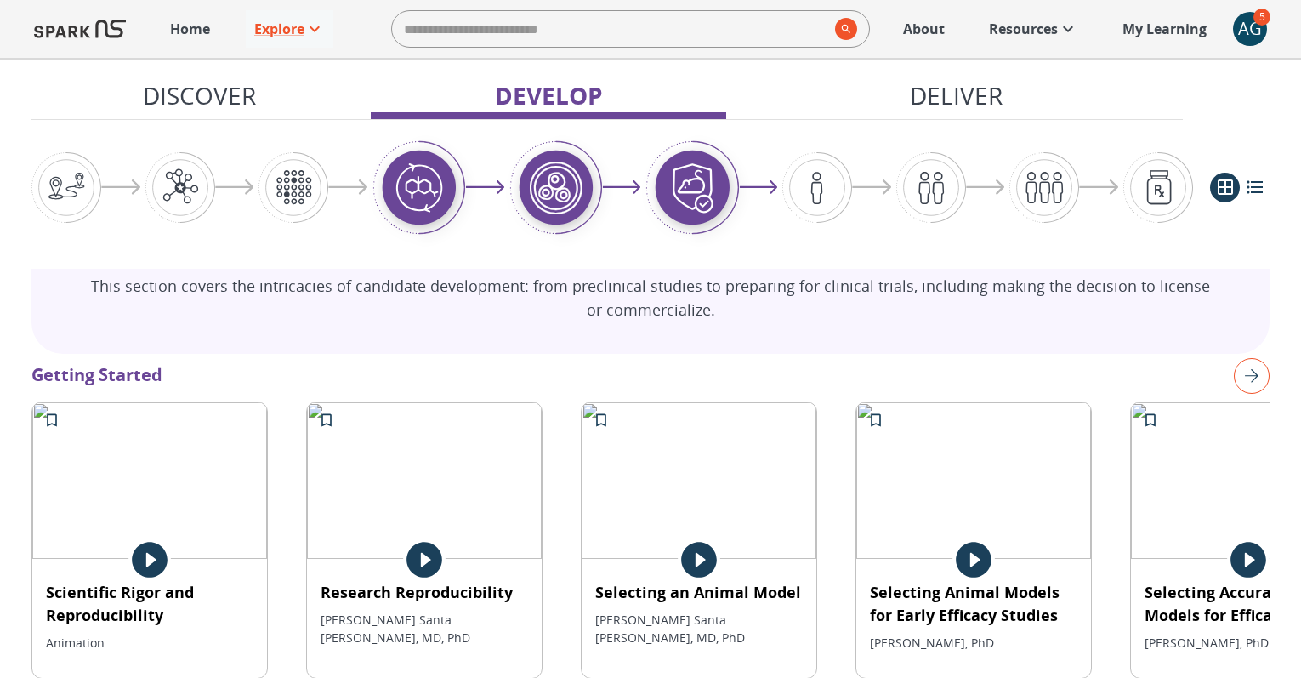
click at [1247, 358] on img "right" at bounding box center [1252, 376] width 36 height 36
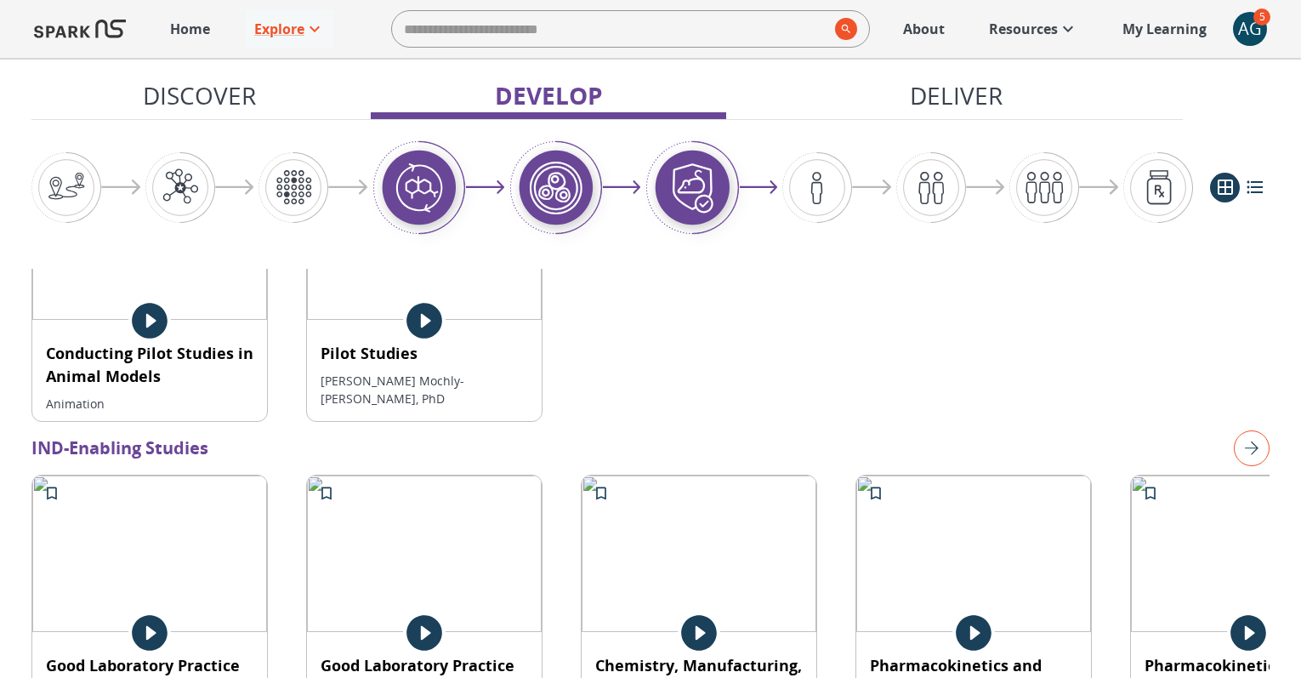
scroll to position [2083, 0]
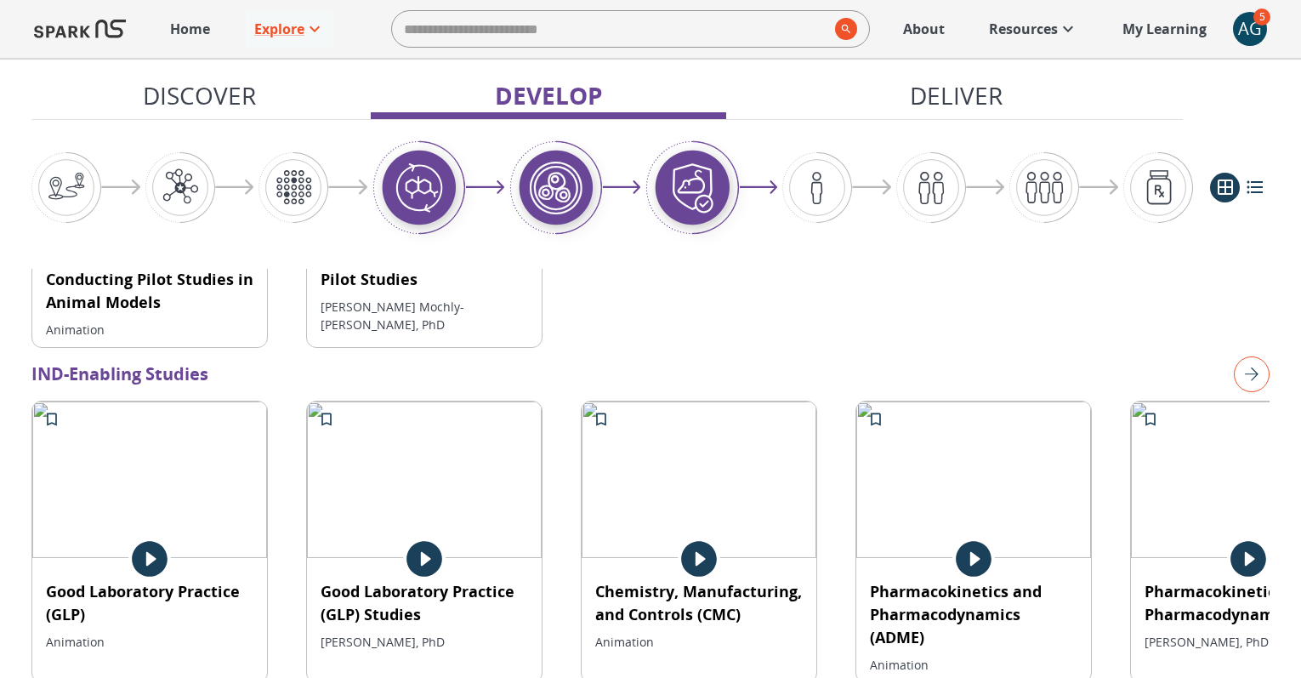
click at [1252, 356] on img "right" at bounding box center [1252, 374] width 36 height 36
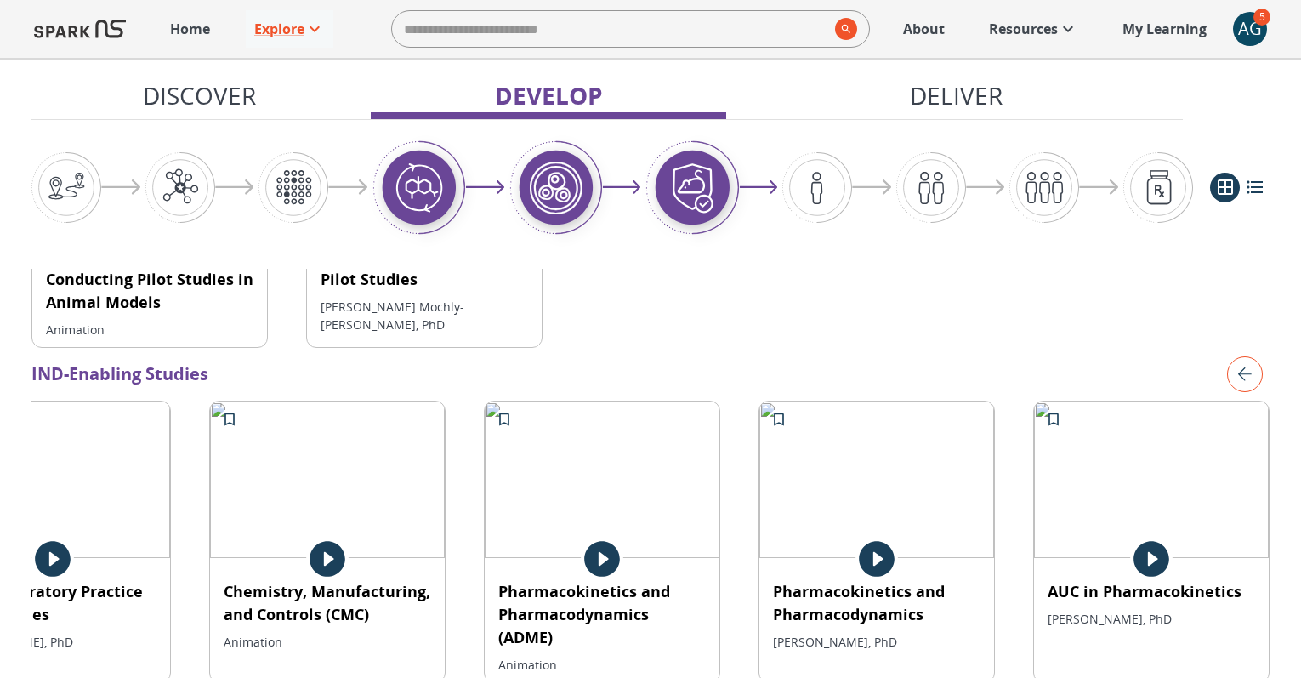
click at [1252, 356] on img "left" at bounding box center [1245, 374] width 36 height 36
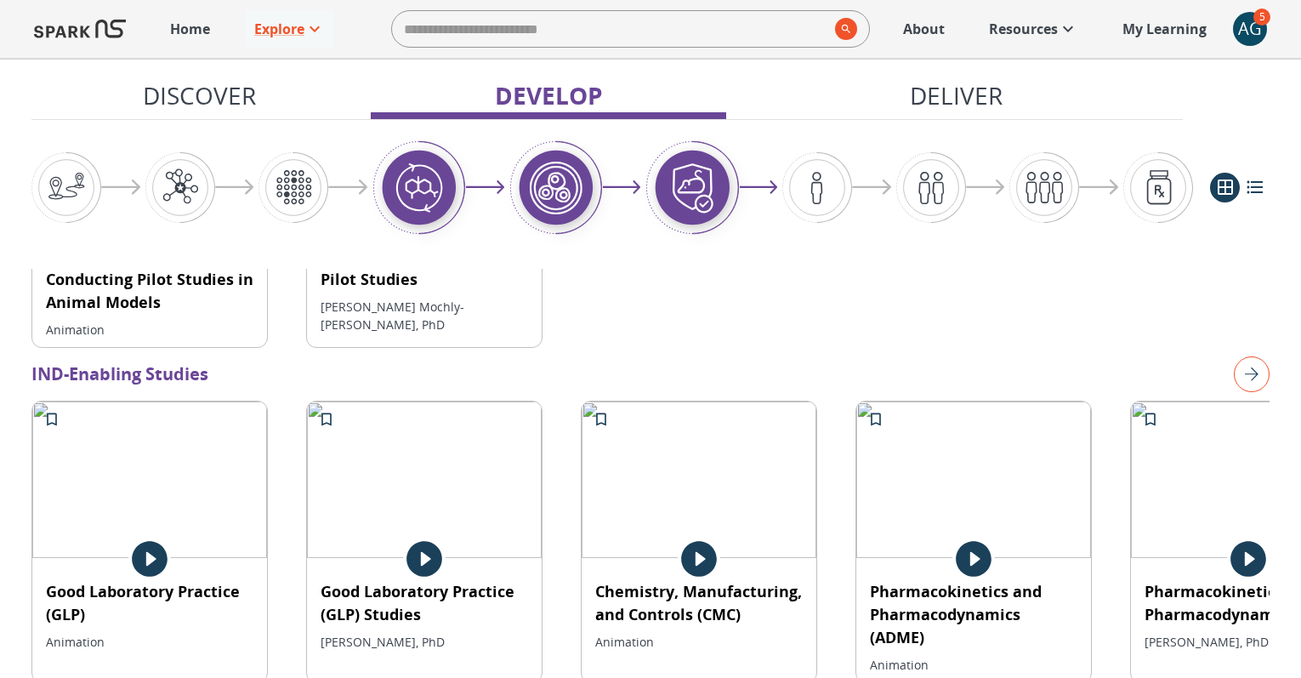
click at [1252, 356] on img "right" at bounding box center [1252, 374] width 36 height 36
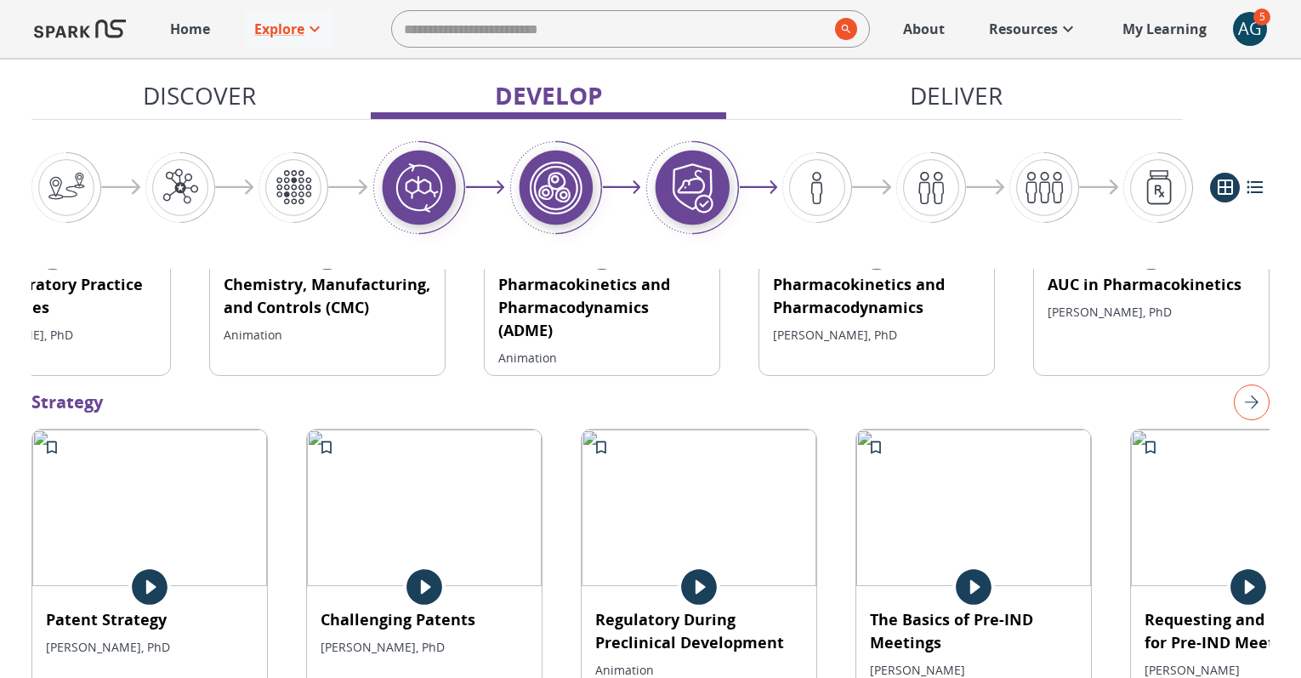
scroll to position [2428, 0]
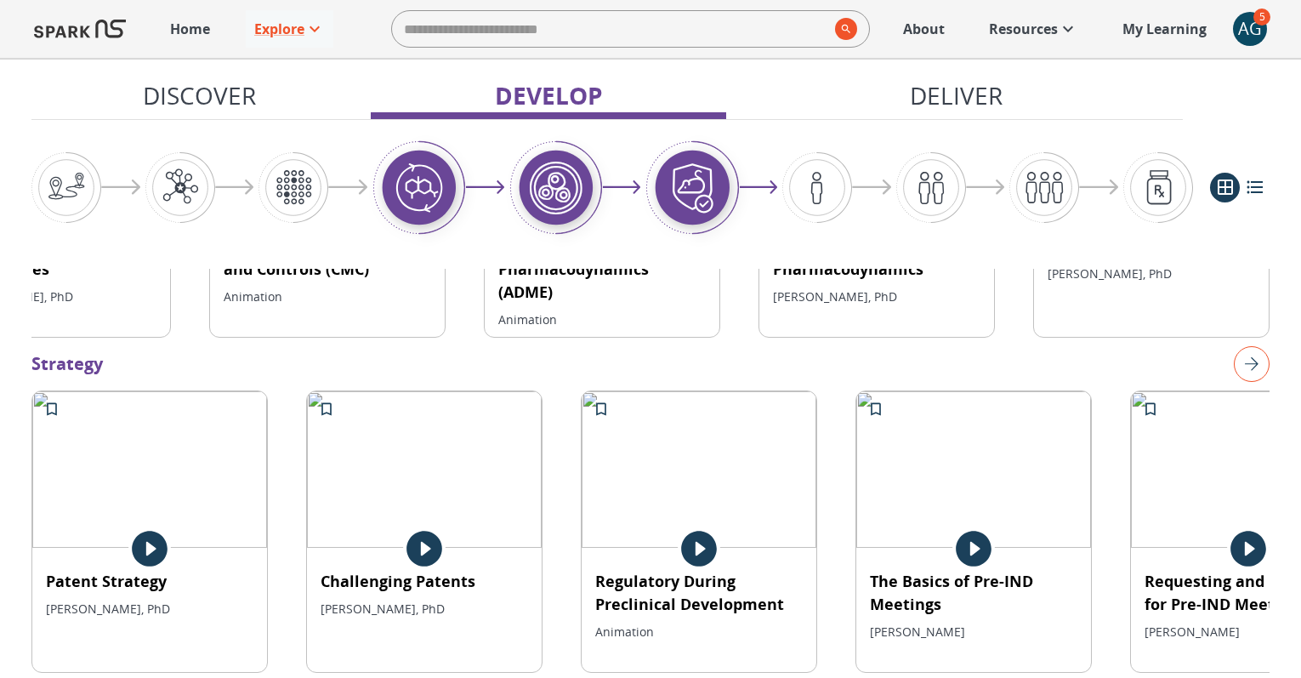
click at [1252, 346] on img "right" at bounding box center [1252, 364] width 36 height 36
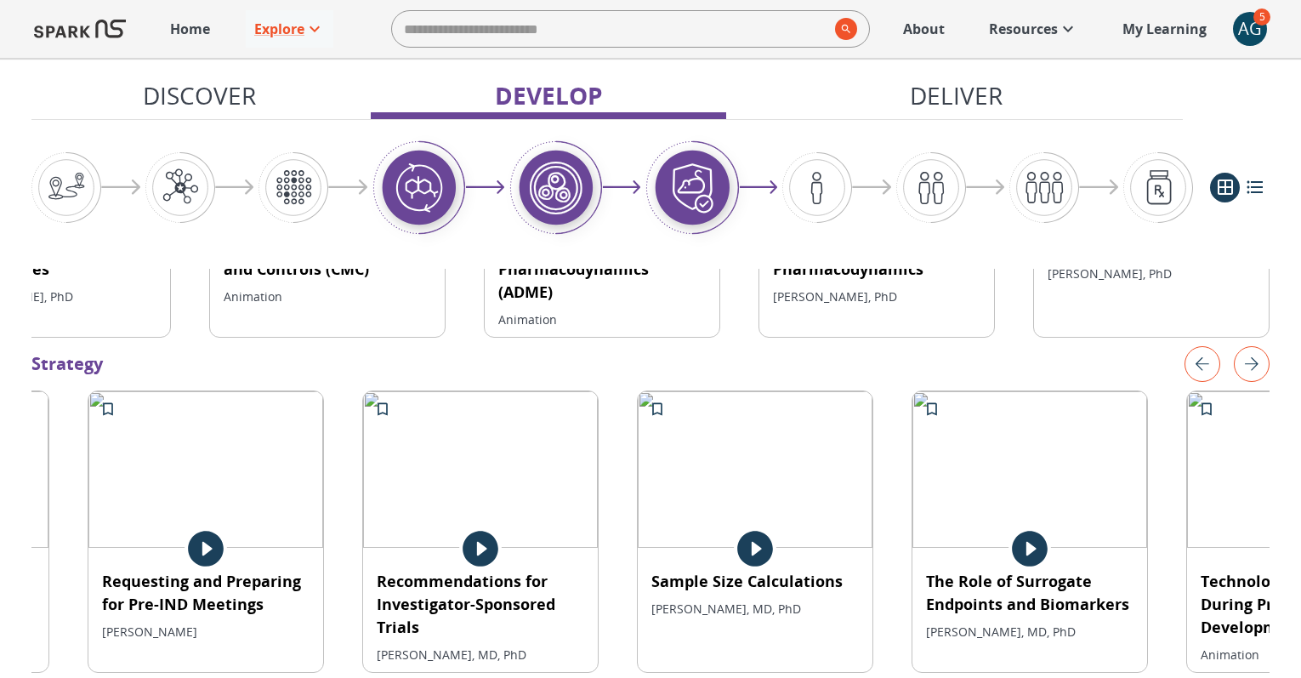
click at [1252, 346] on img "right" at bounding box center [1252, 364] width 36 height 36
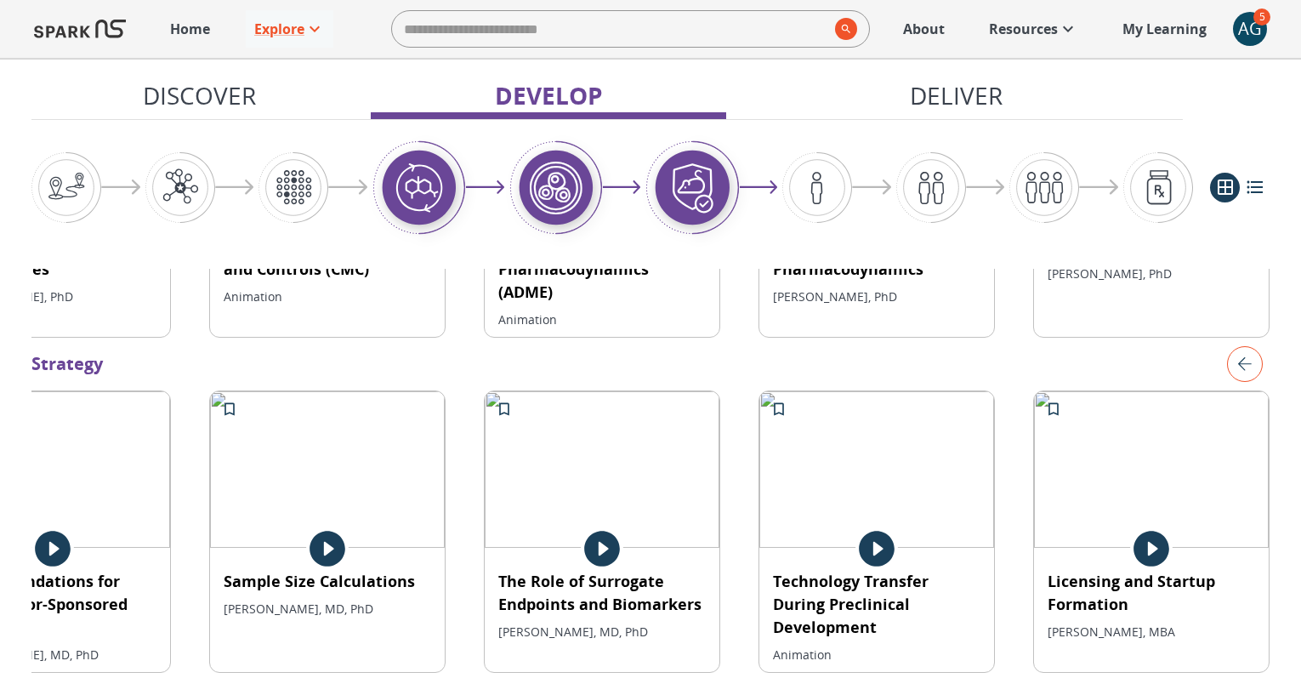
click at [1252, 346] on img "left" at bounding box center [1245, 364] width 36 height 36
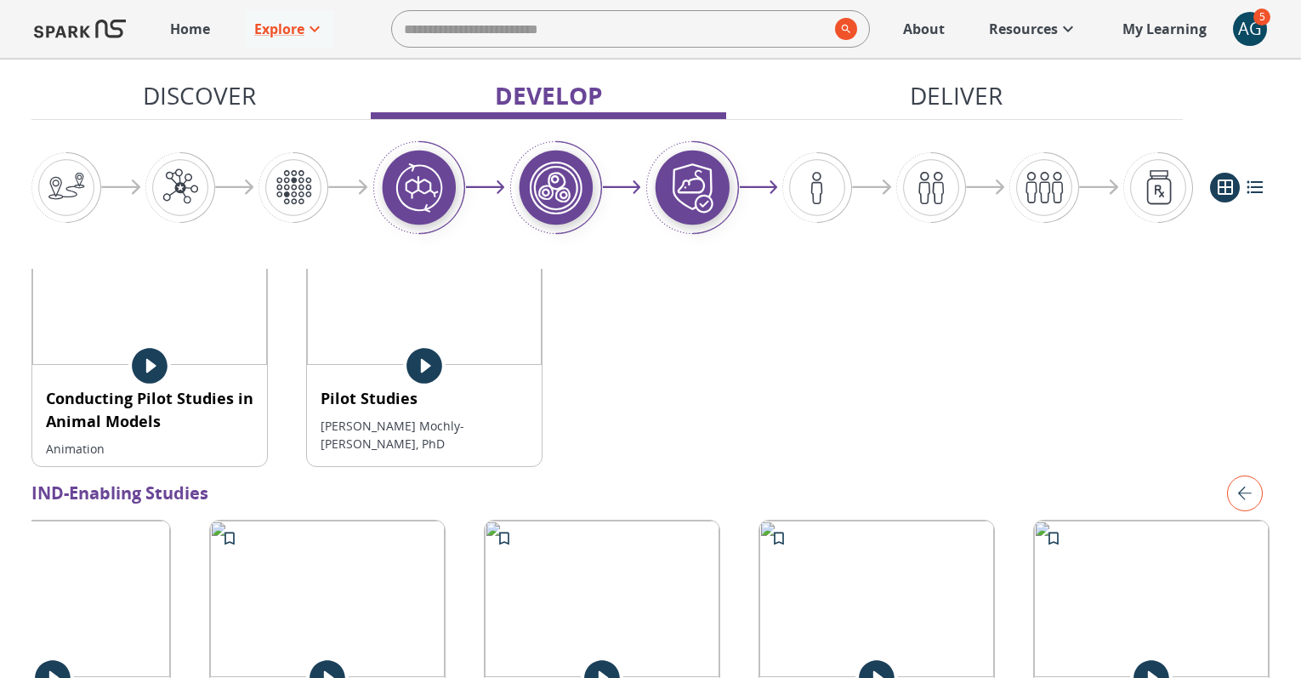
scroll to position [1911, 0]
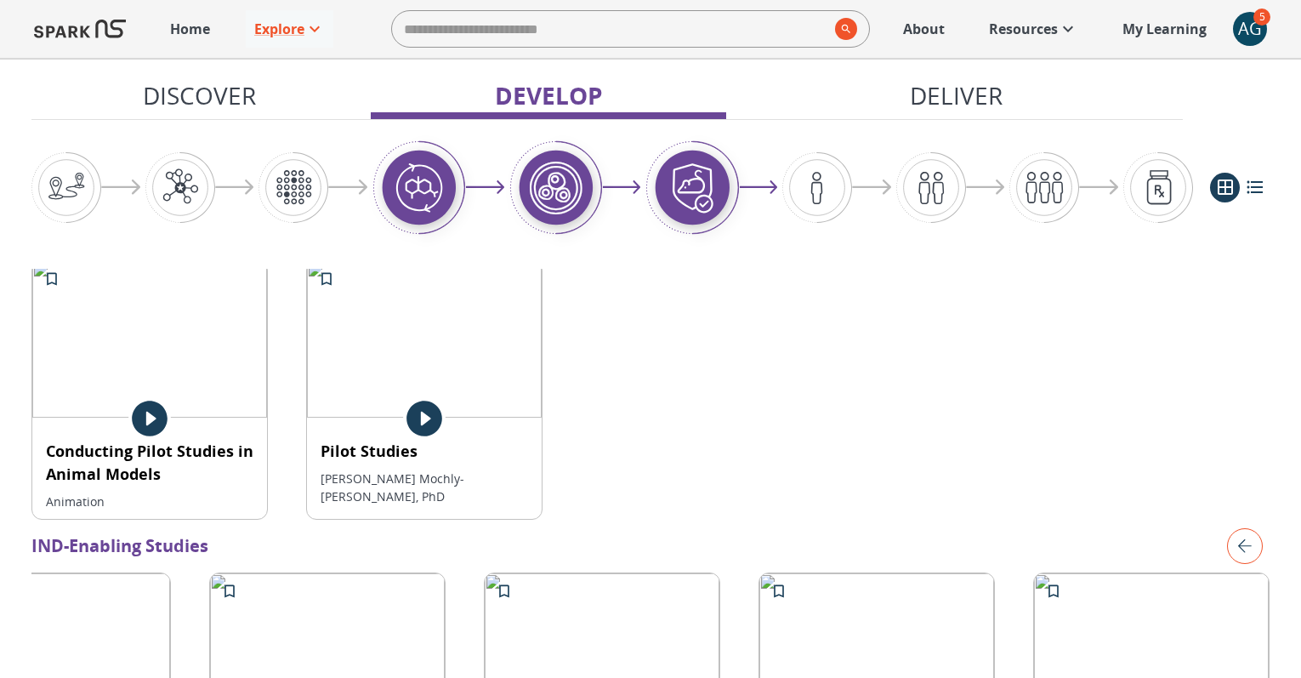
click at [364, 397] on div at bounding box center [424, 418] width 235 height 43
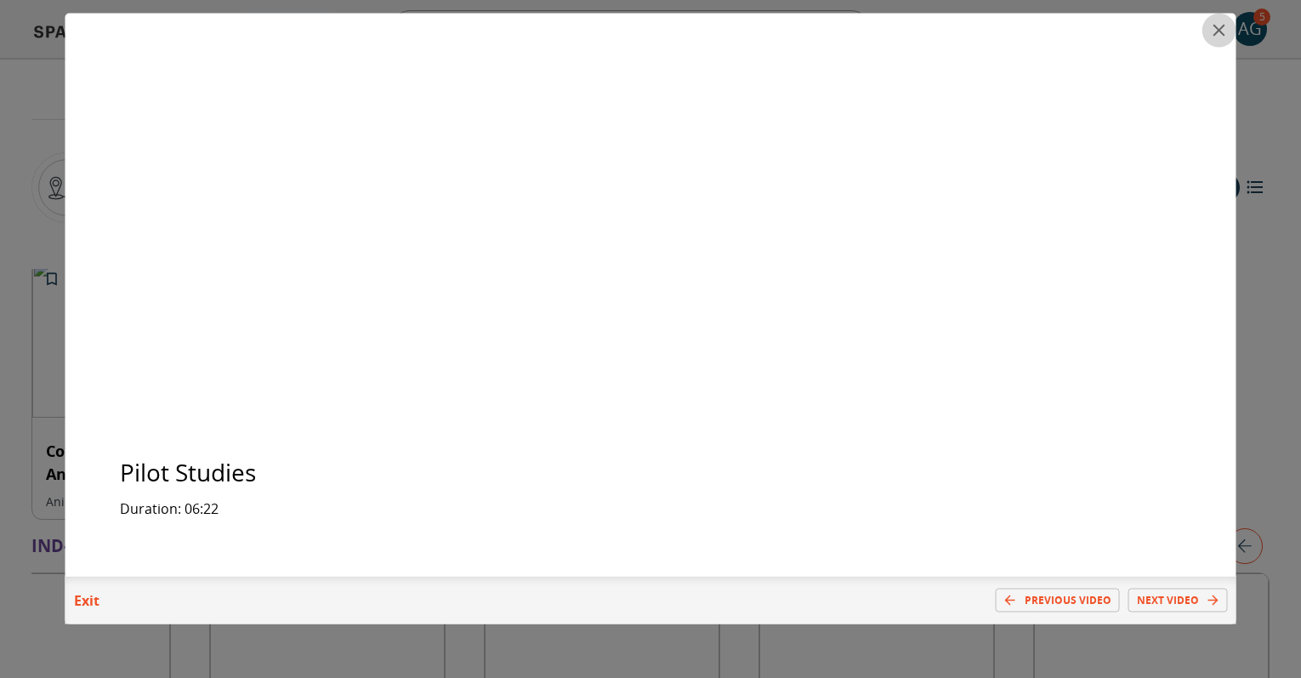
click at [1216, 33] on icon "close" at bounding box center [1219, 30] width 20 height 20
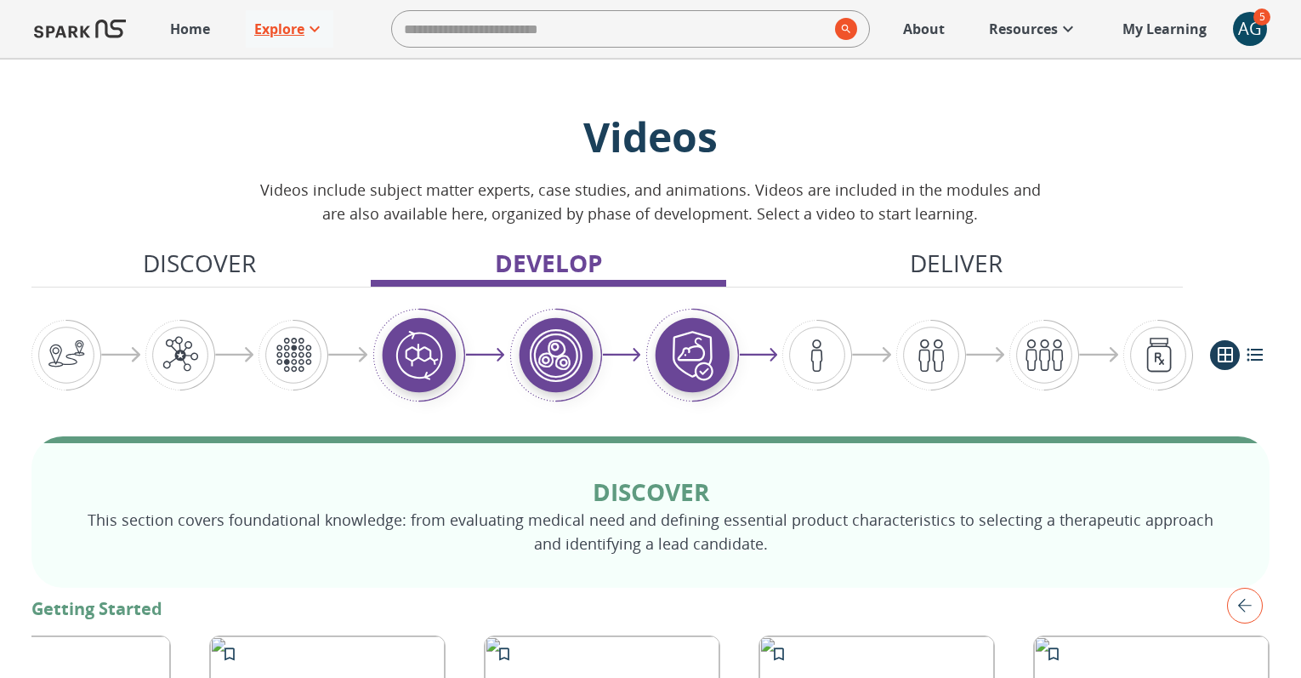
click at [282, 21] on p "Explore" at bounding box center [279, 29] width 50 height 20
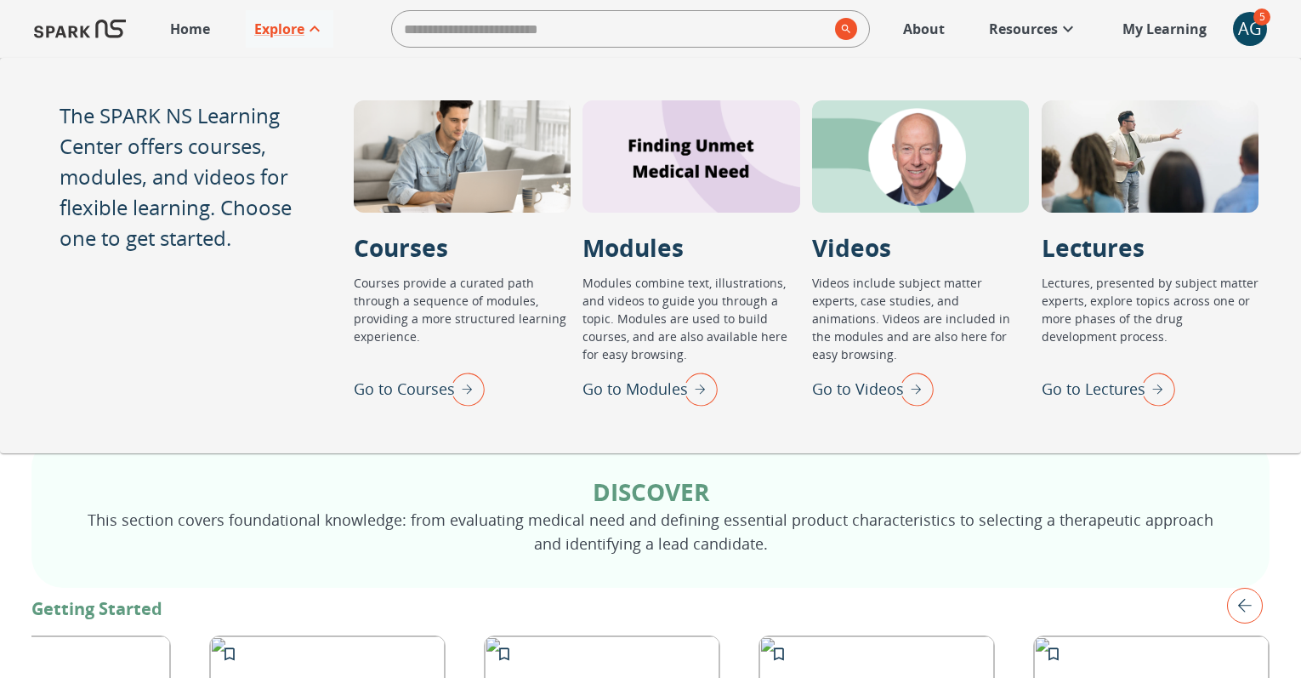
click at [622, 386] on p "Go to Modules" at bounding box center [634, 389] width 105 height 23
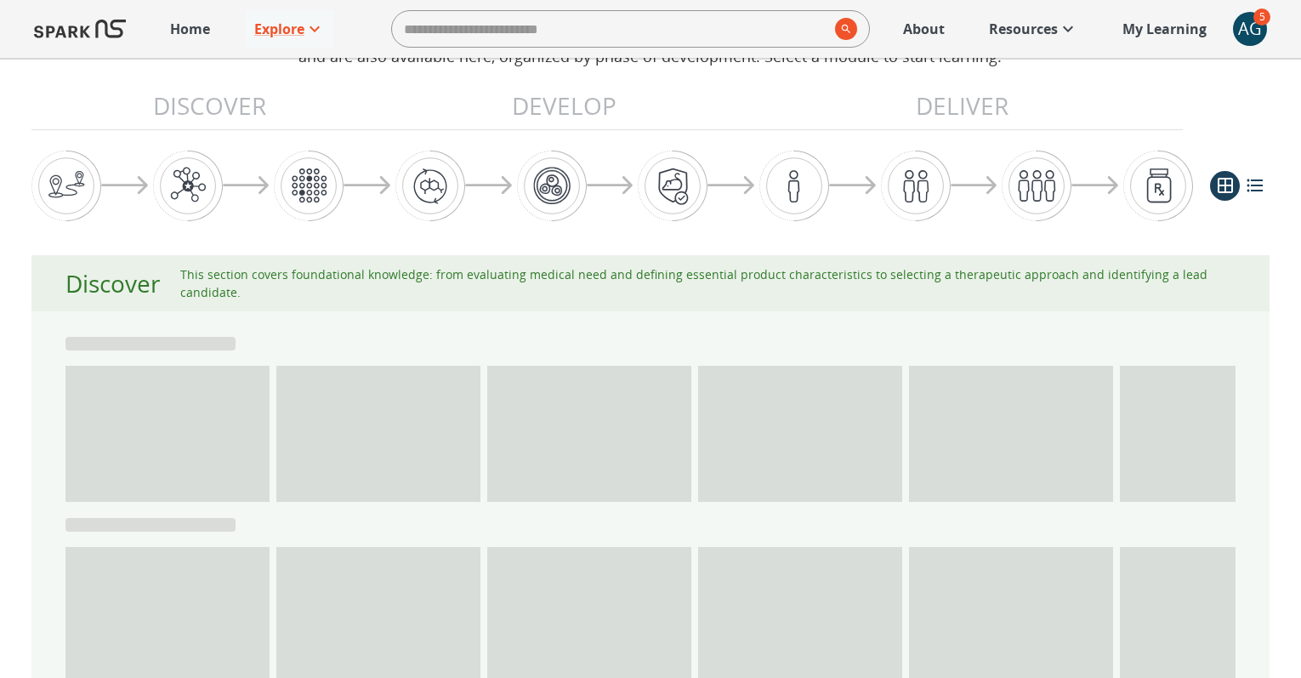
scroll to position [165, 0]
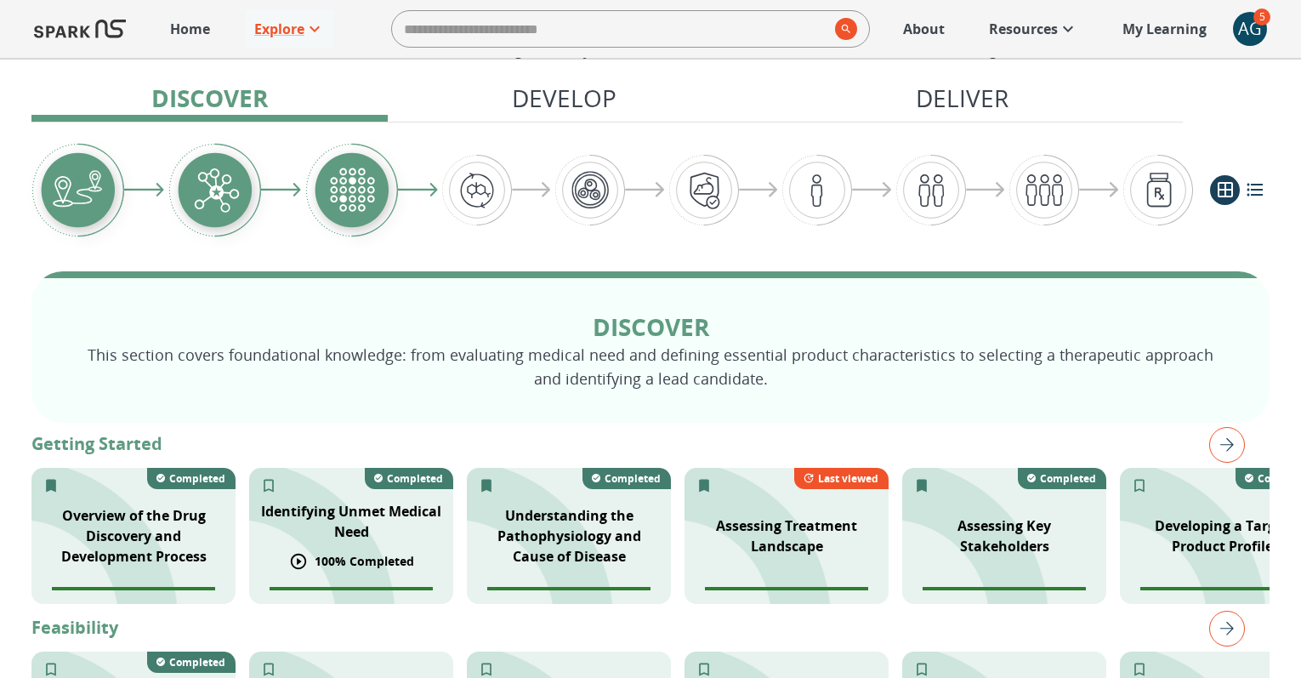
click at [361, 515] on p "Identifying Unmet Medical Need" at bounding box center [351, 521] width 184 height 41
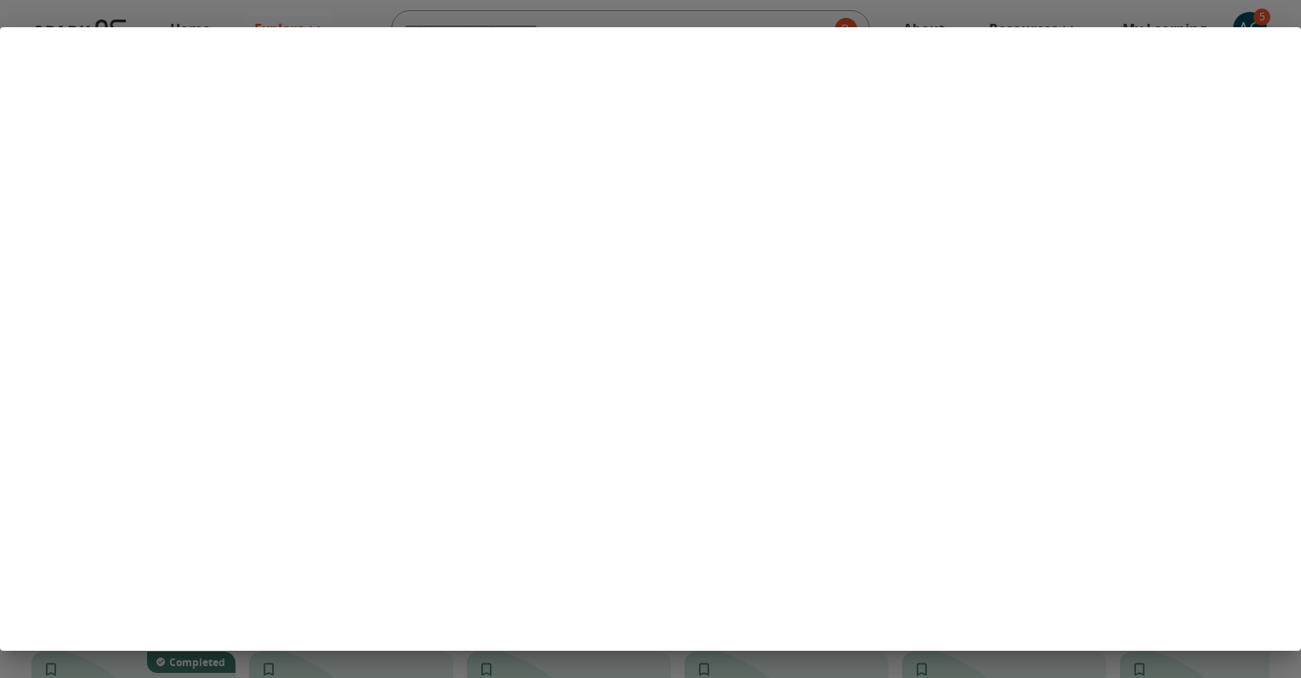
click at [309, 11] on div at bounding box center [650, 339] width 1301 height 678
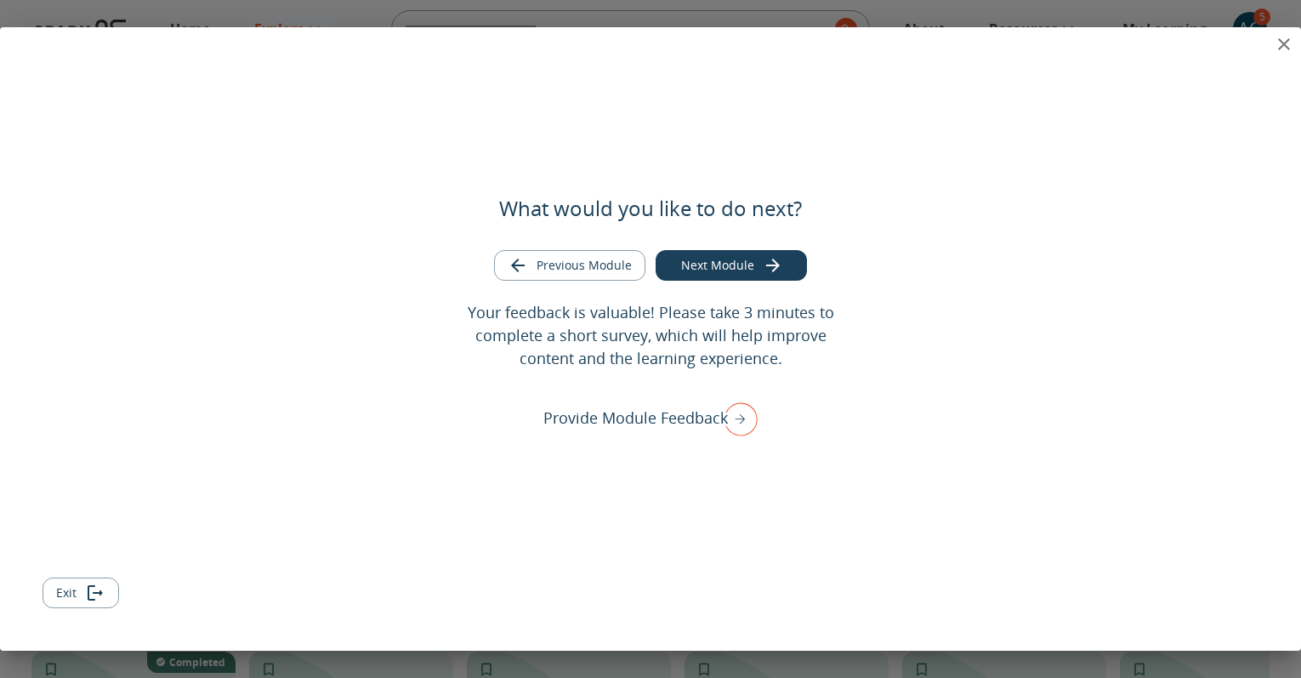
click at [72, 593] on button "Exit" at bounding box center [81, 592] width 77 height 31
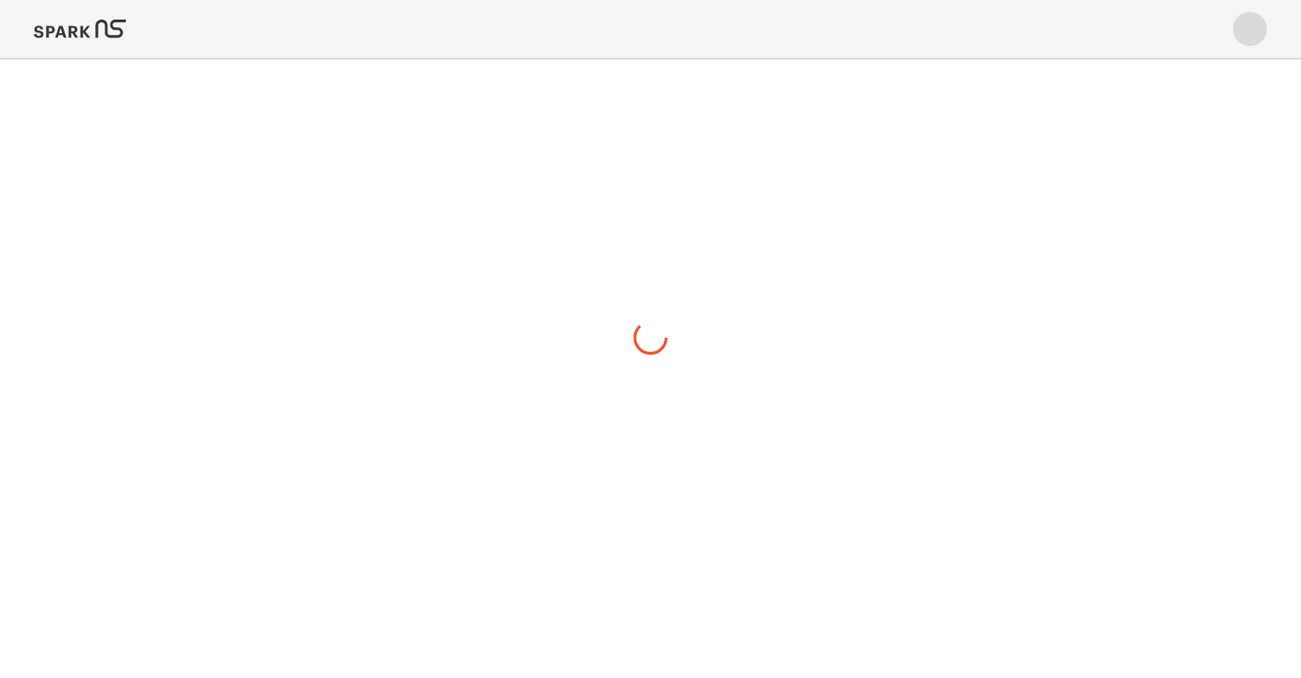
scroll to position [0, 0]
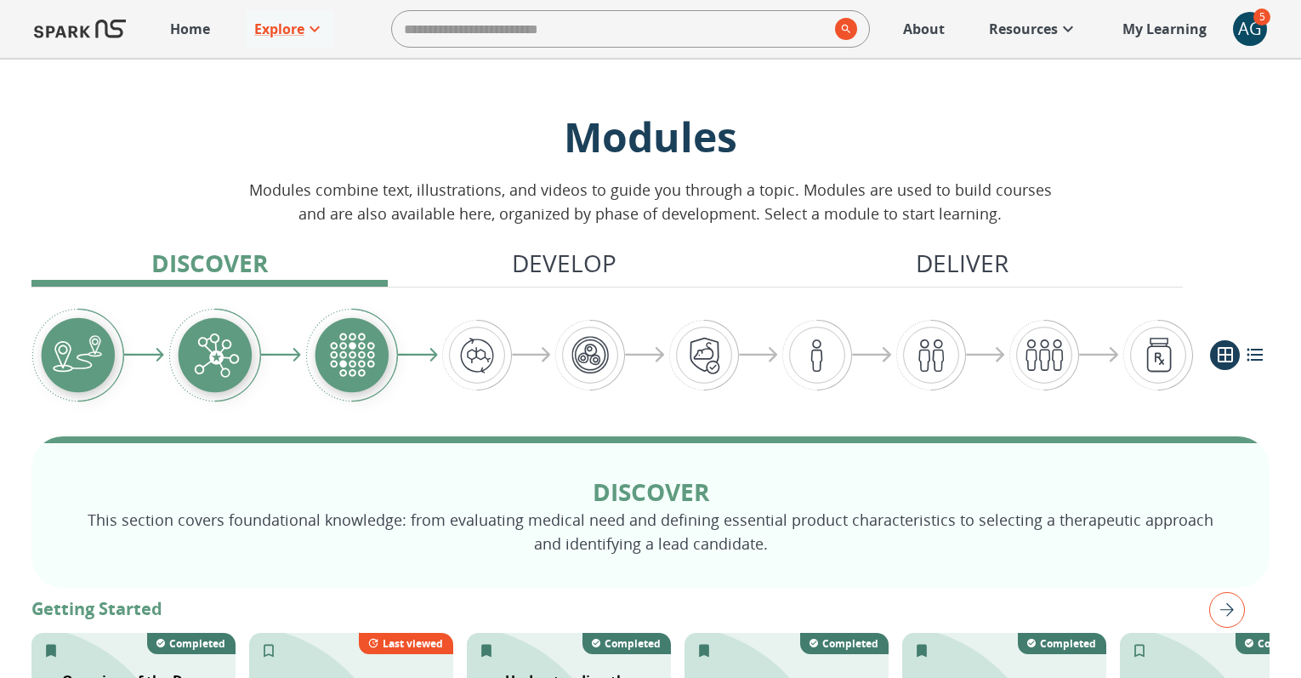
click at [1248, 41] on div "AG" at bounding box center [1250, 29] width 34 height 34
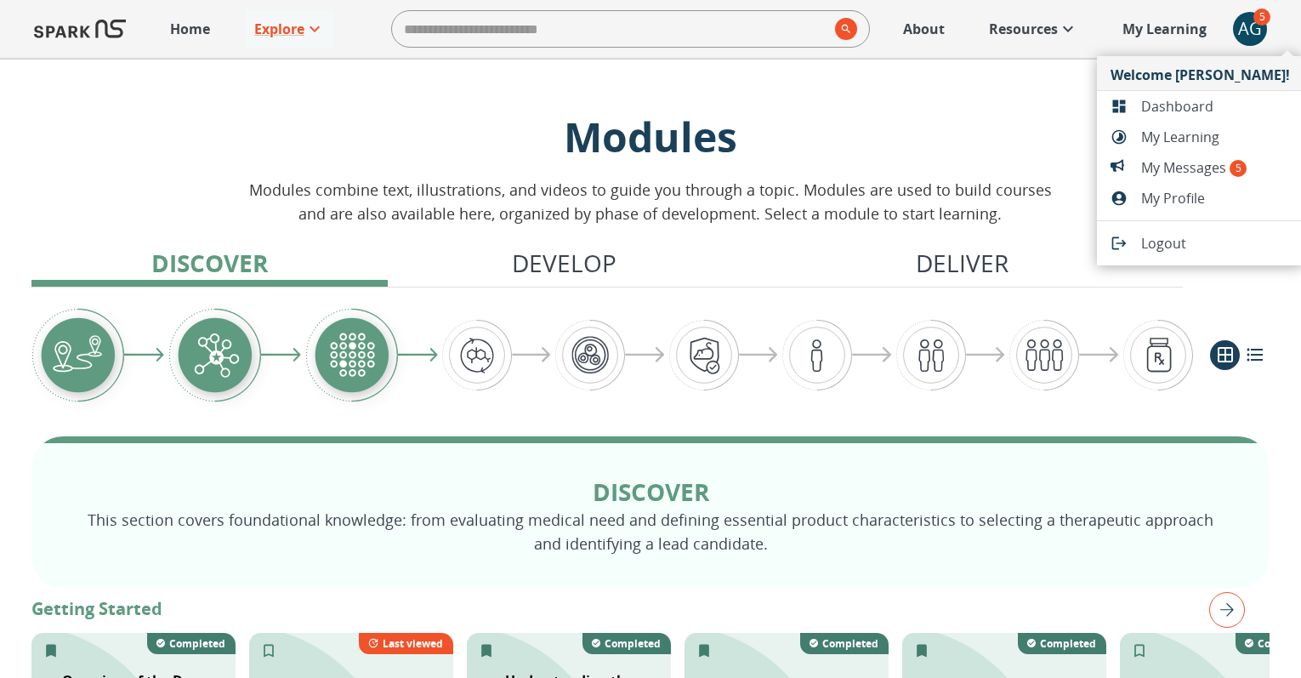
click at [1184, 107] on span "Dashboard" at bounding box center [1215, 106] width 149 height 20
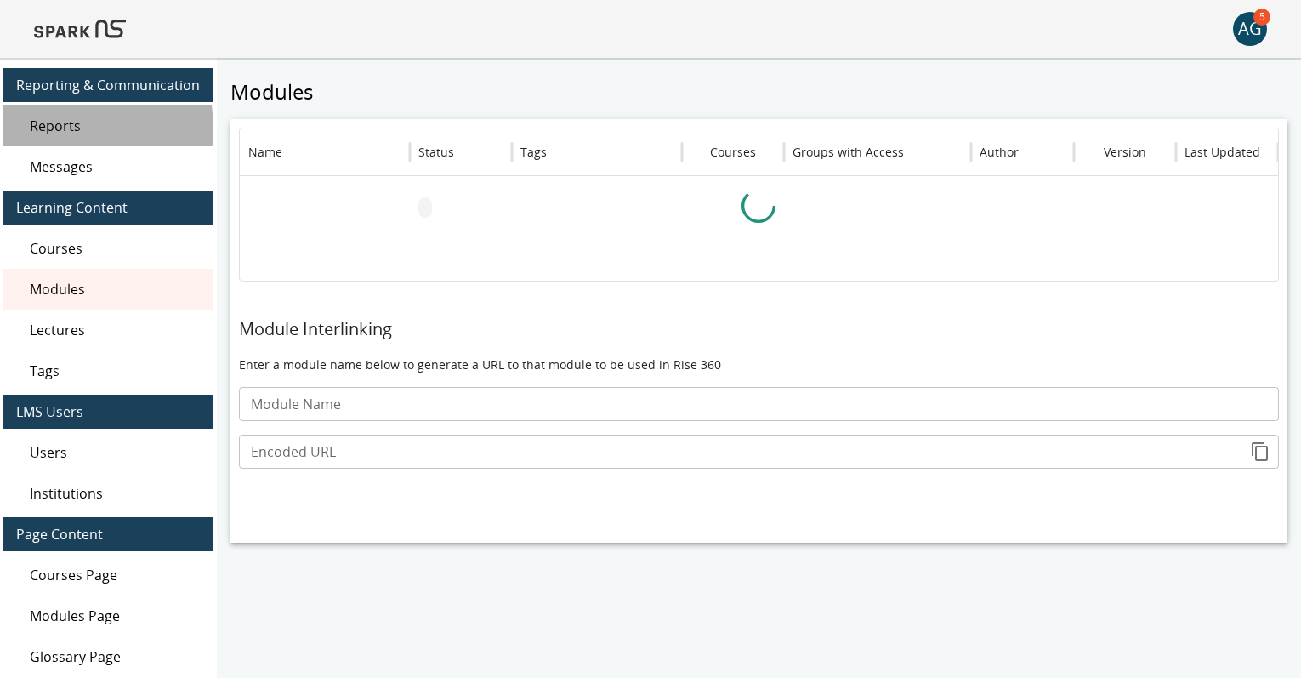
click at [59, 128] on span "Reports" at bounding box center [115, 126] width 170 height 20
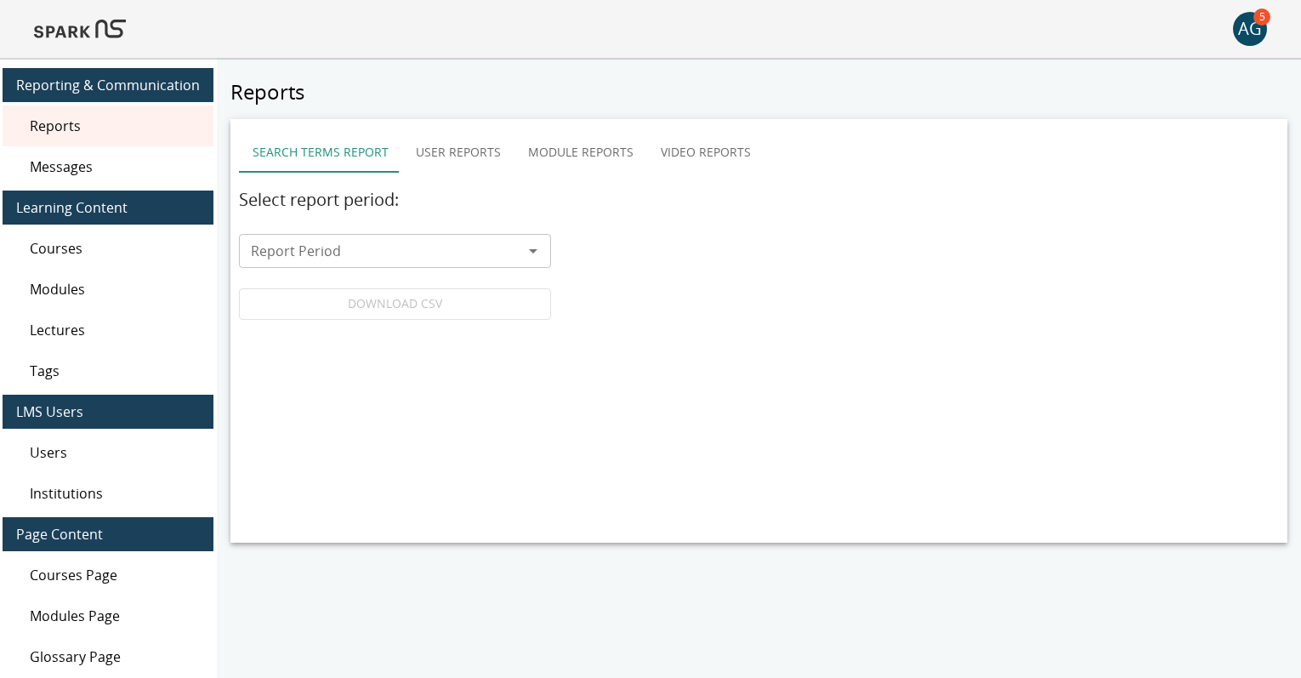
click at [79, 173] on span "Messages" at bounding box center [115, 166] width 170 height 20
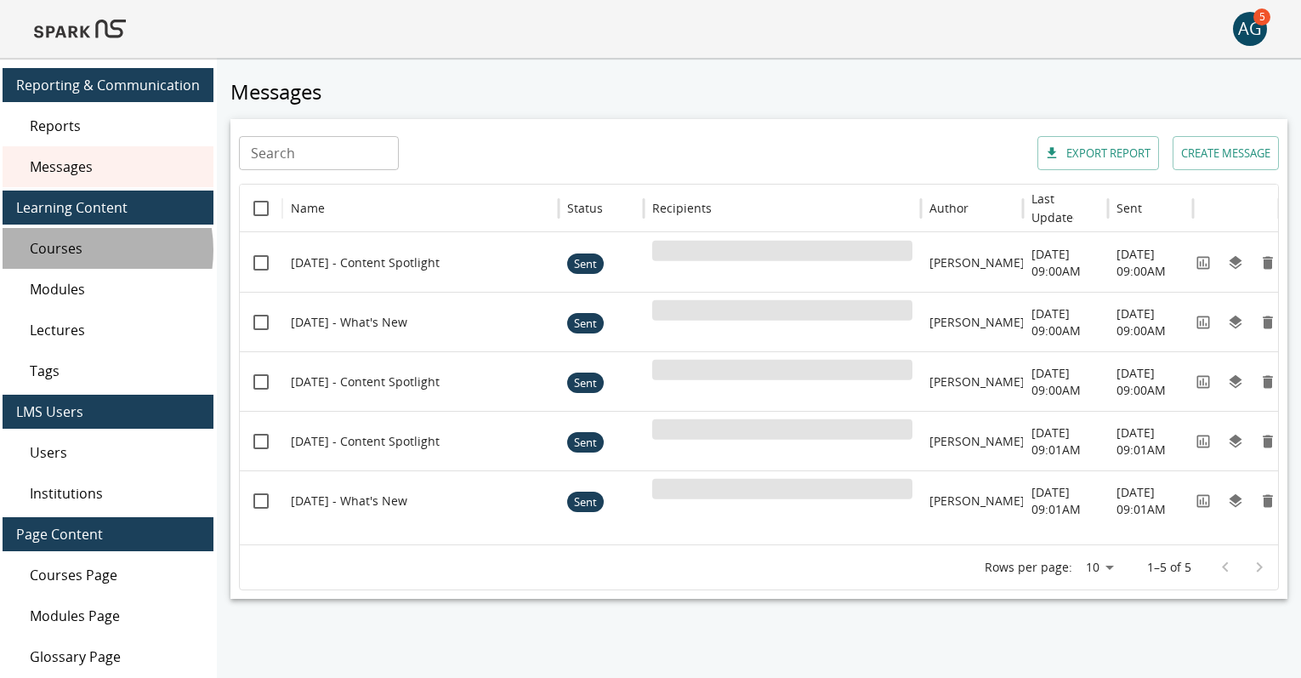
click at [74, 250] on span "Courses" at bounding box center [115, 248] width 170 height 20
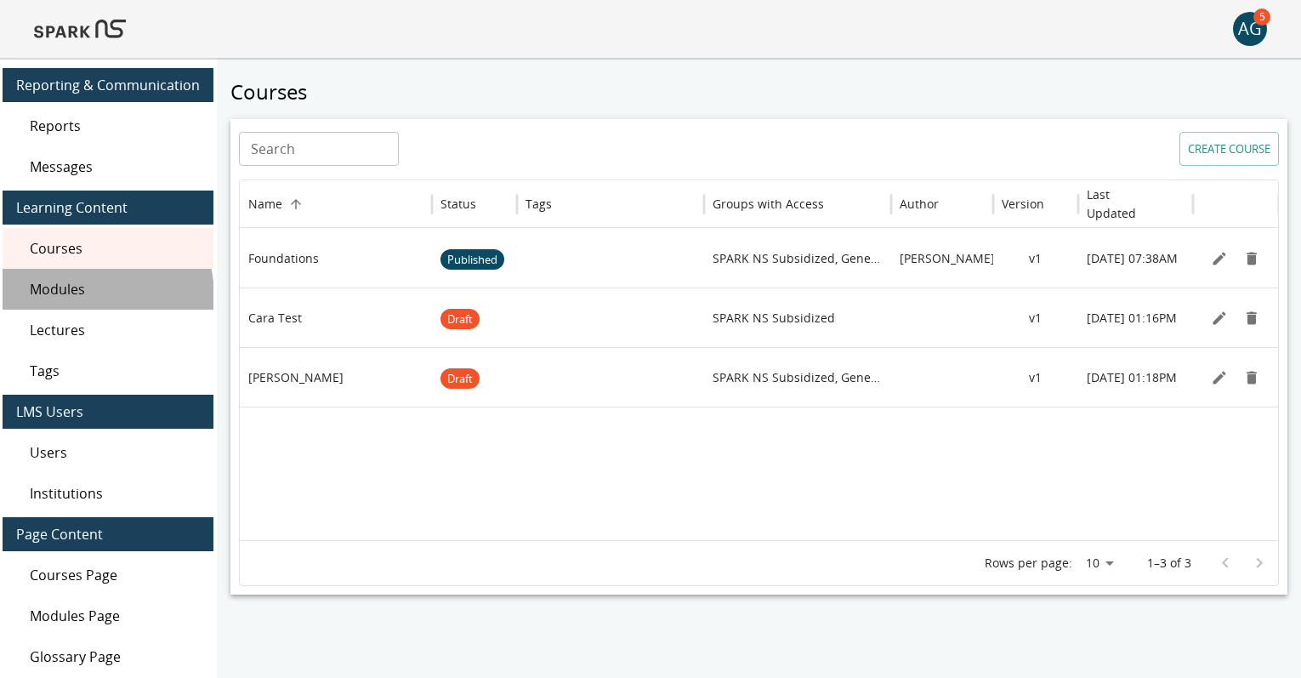
click at [60, 298] on span "Modules" at bounding box center [115, 289] width 170 height 20
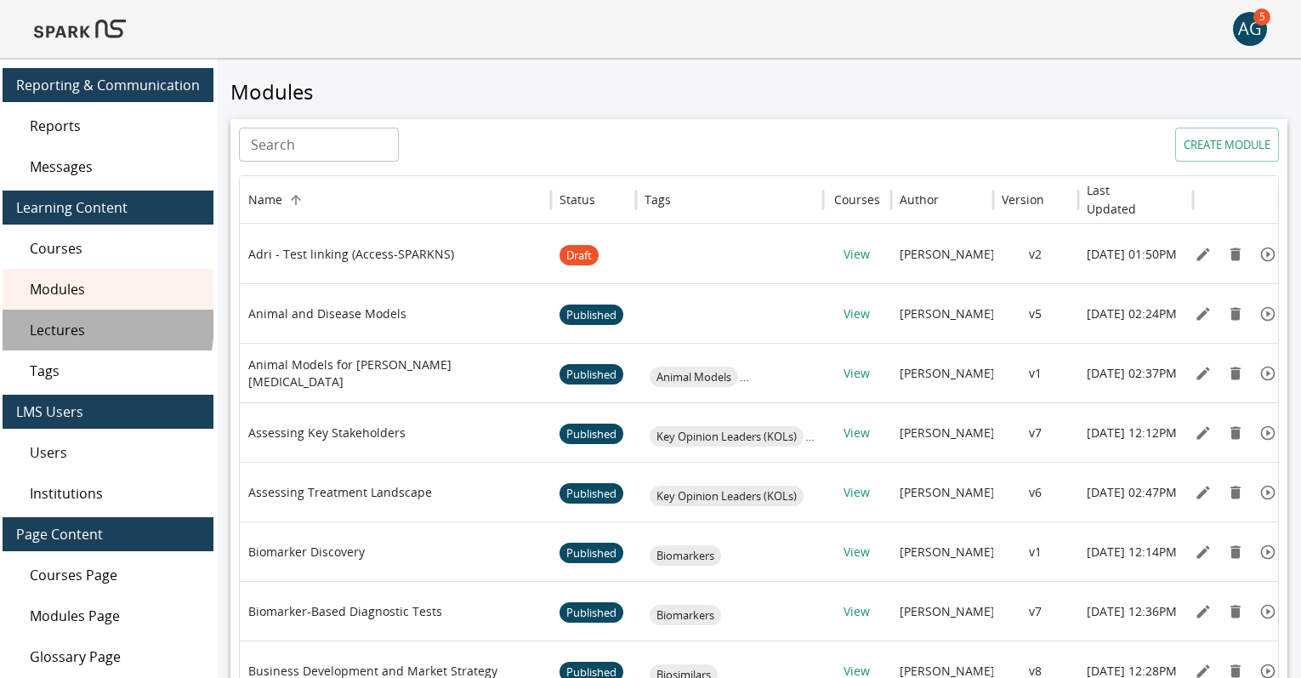
click at [60, 321] on span "Lectures" at bounding box center [115, 330] width 170 height 20
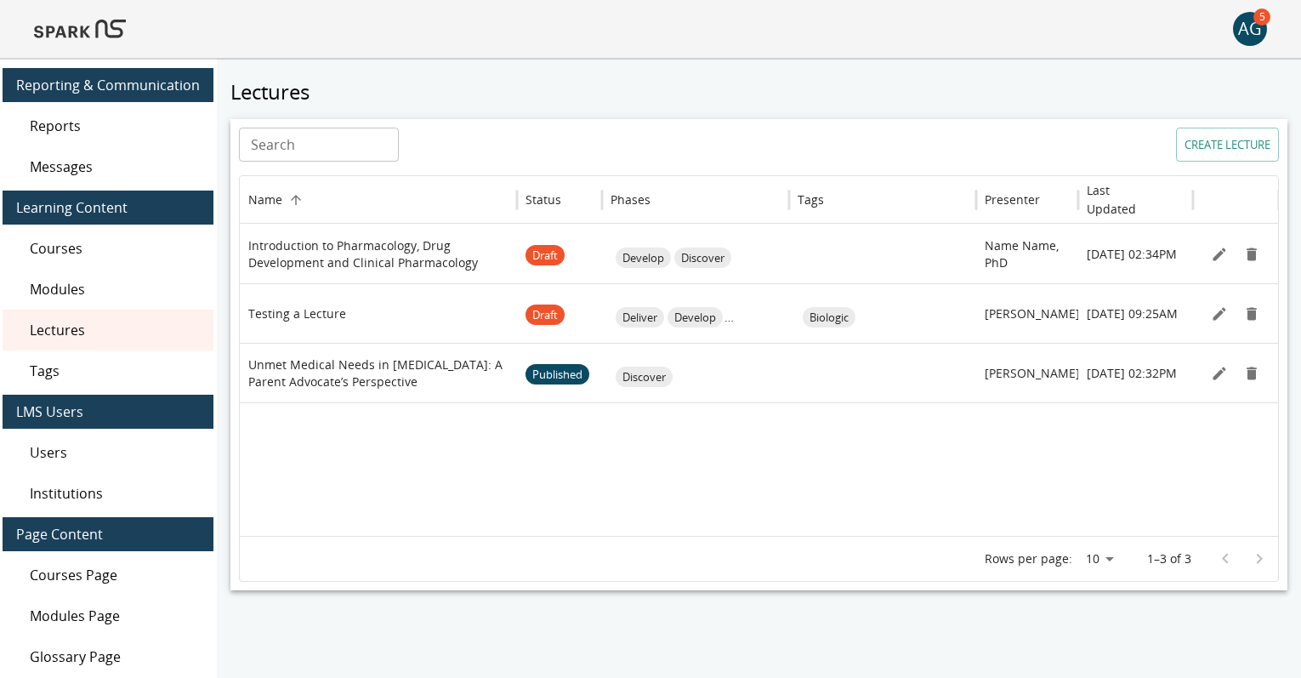
click at [54, 373] on span "Tags" at bounding box center [115, 371] width 170 height 20
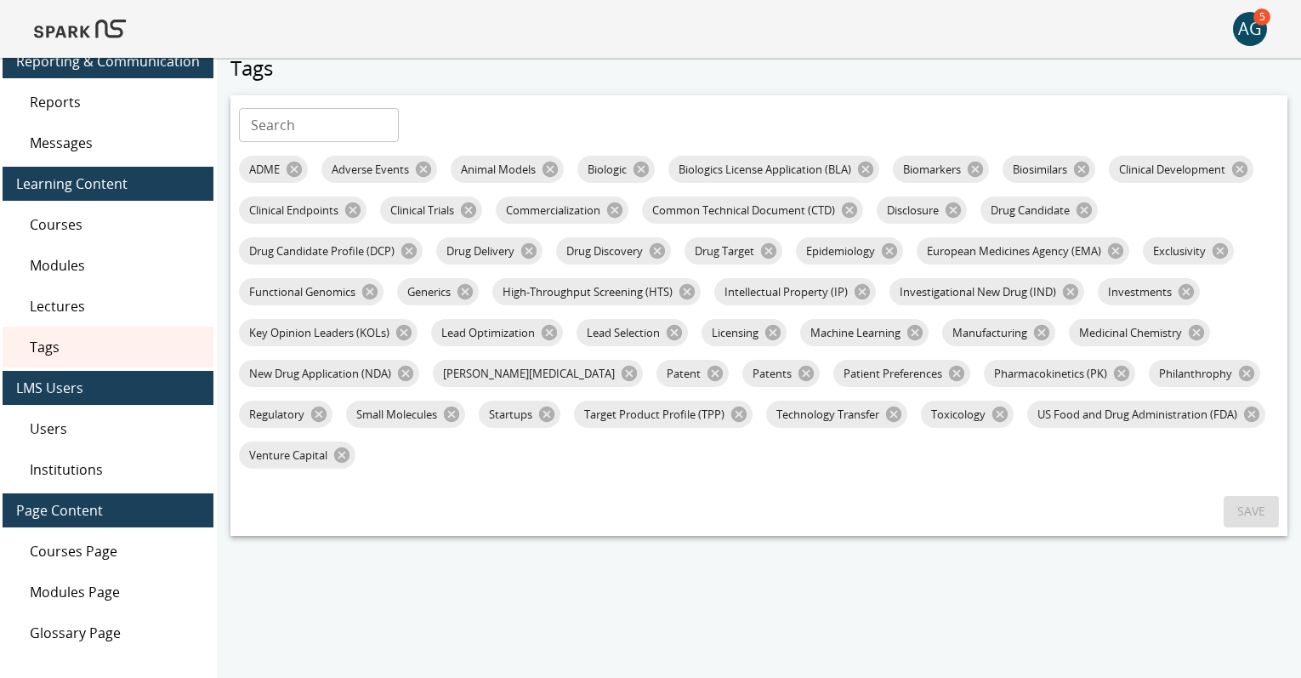
scroll to position [78, 0]
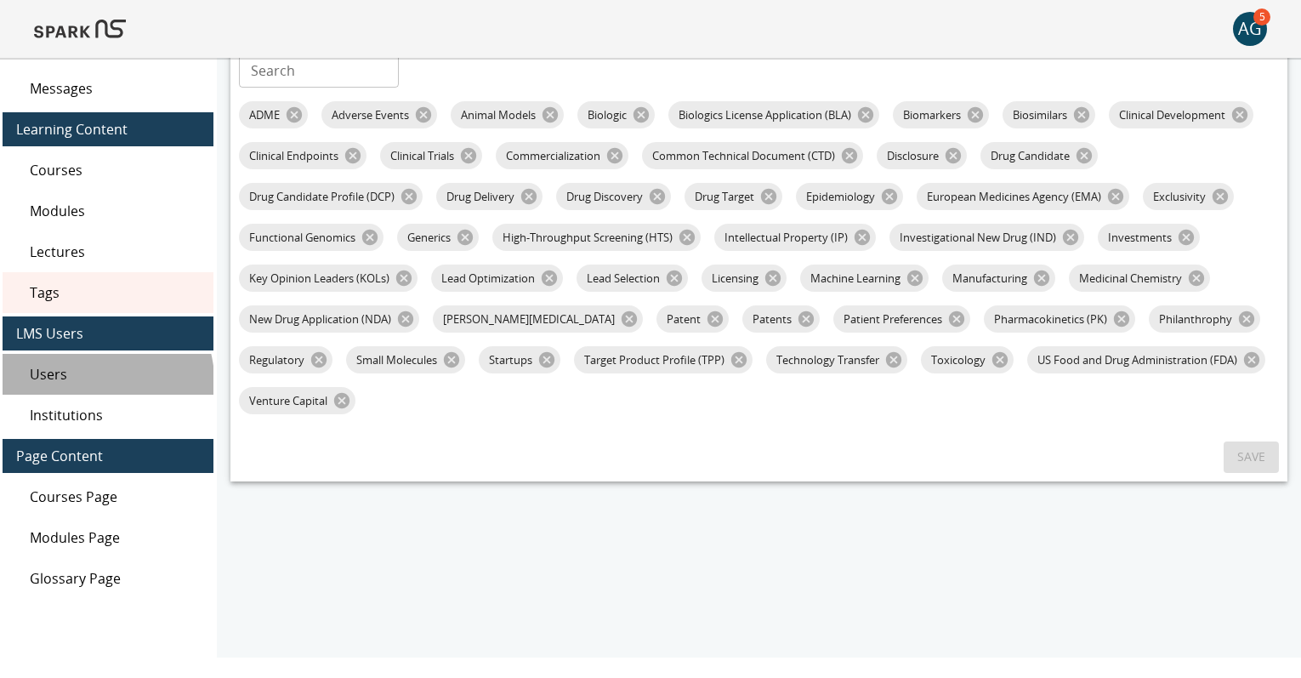
click at [55, 389] on div "Users" at bounding box center [108, 374] width 211 height 41
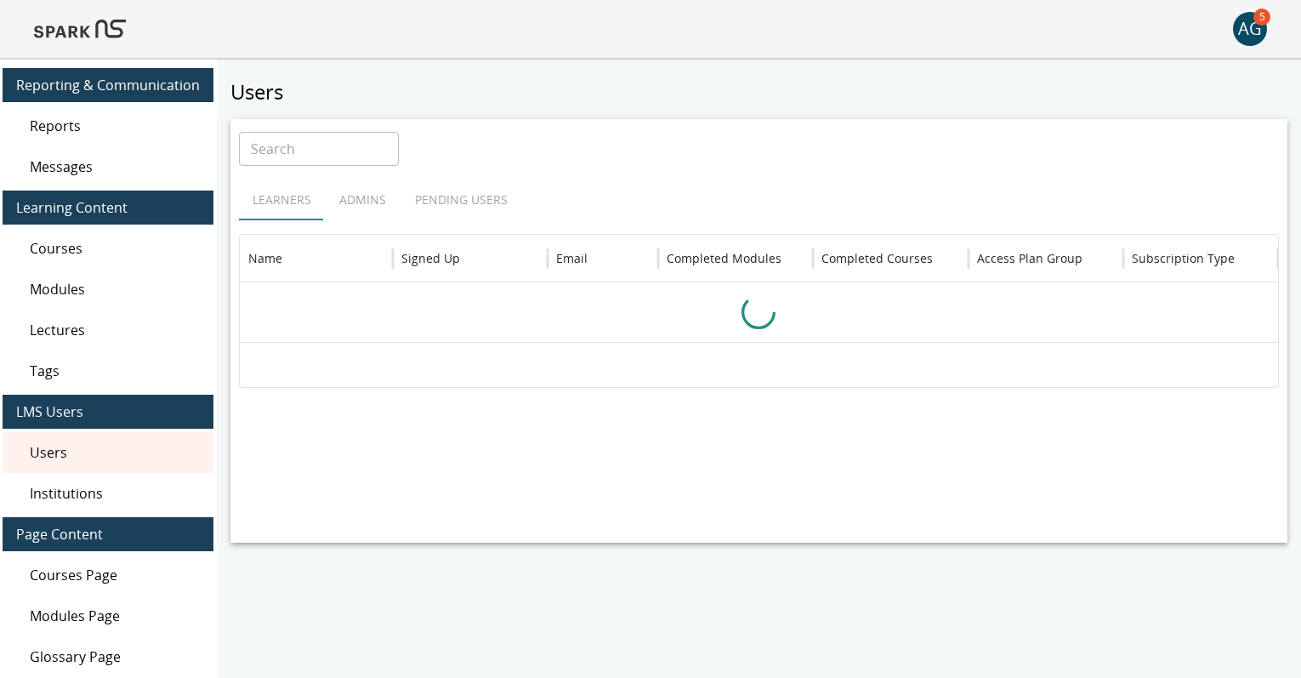
click at [64, 253] on span "Courses" at bounding box center [115, 248] width 170 height 20
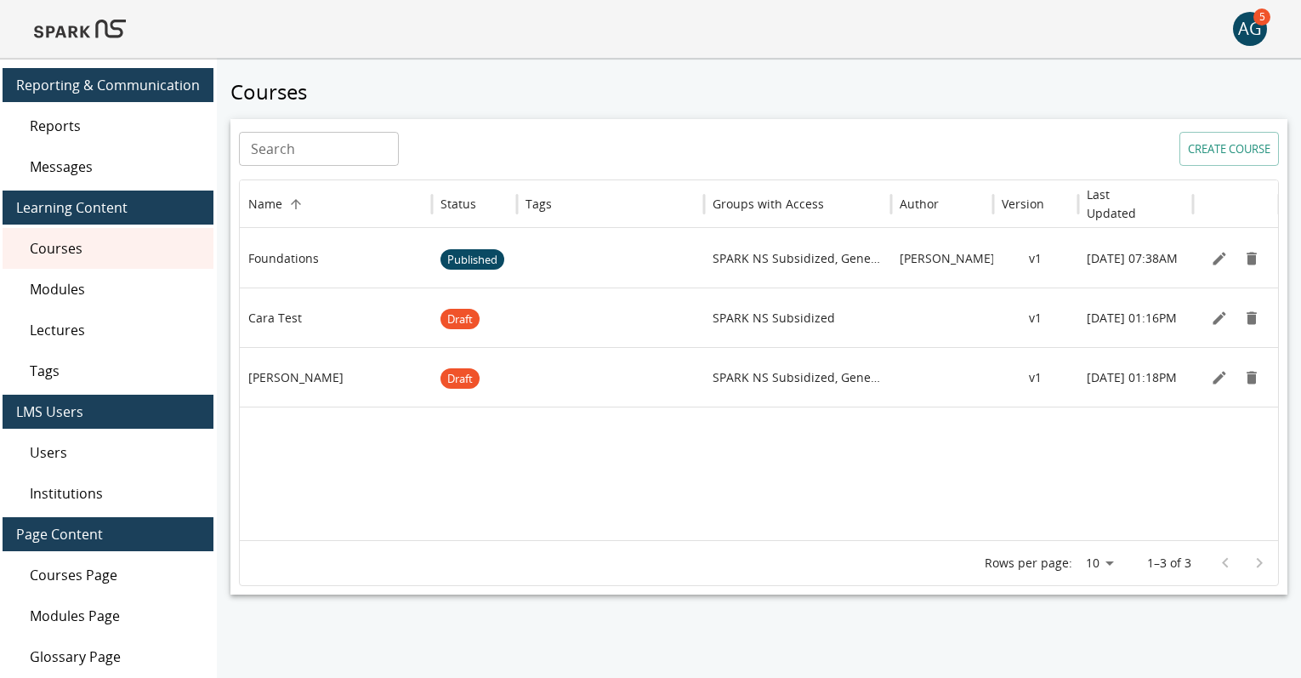
click at [58, 288] on span "Modules" at bounding box center [115, 289] width 170 height 20
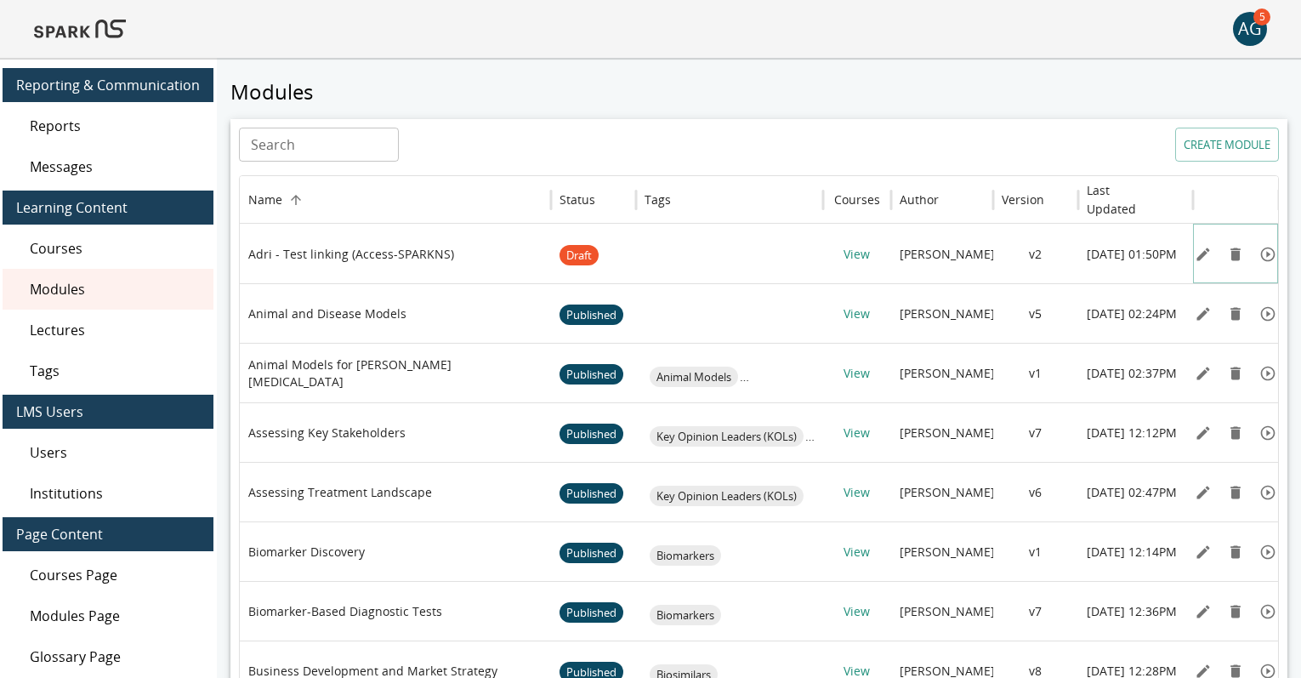
click at [1201, 251] on icon "Edit" at bounding box center [1203, 254] width 17 height 17
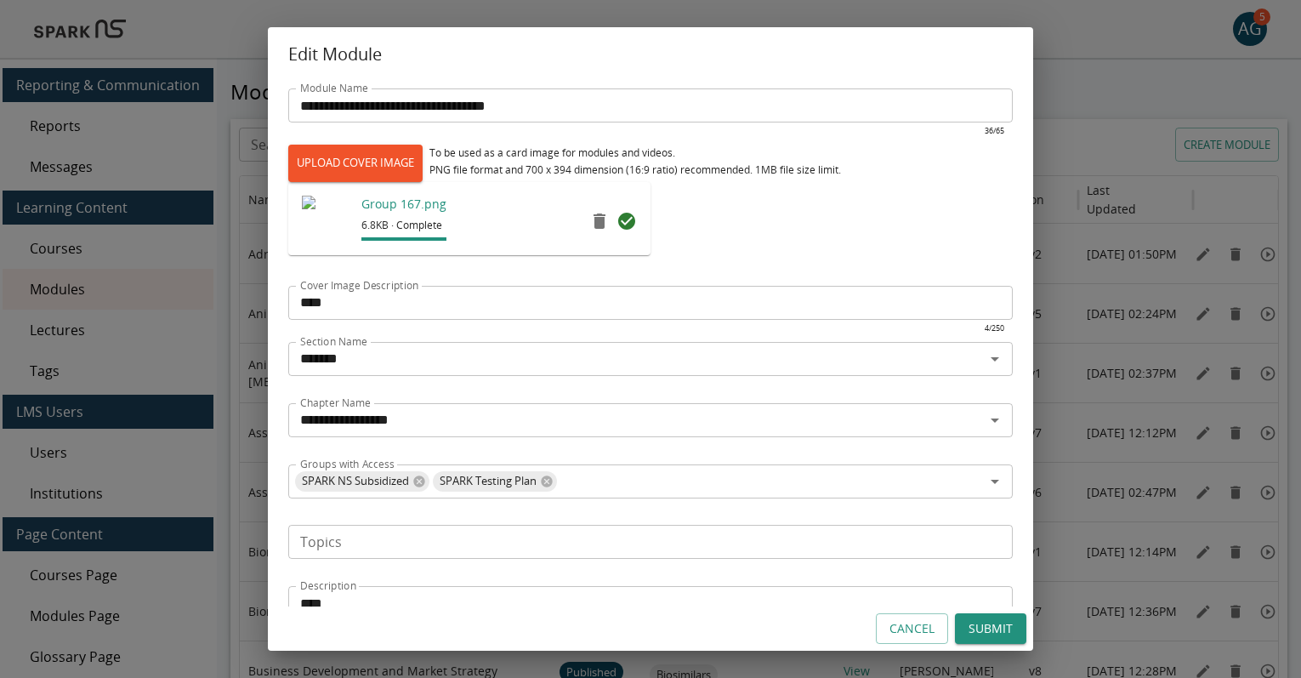
click at [886, 629] on button "Cancel" at bounding box center [912, 628] width 72 height 31
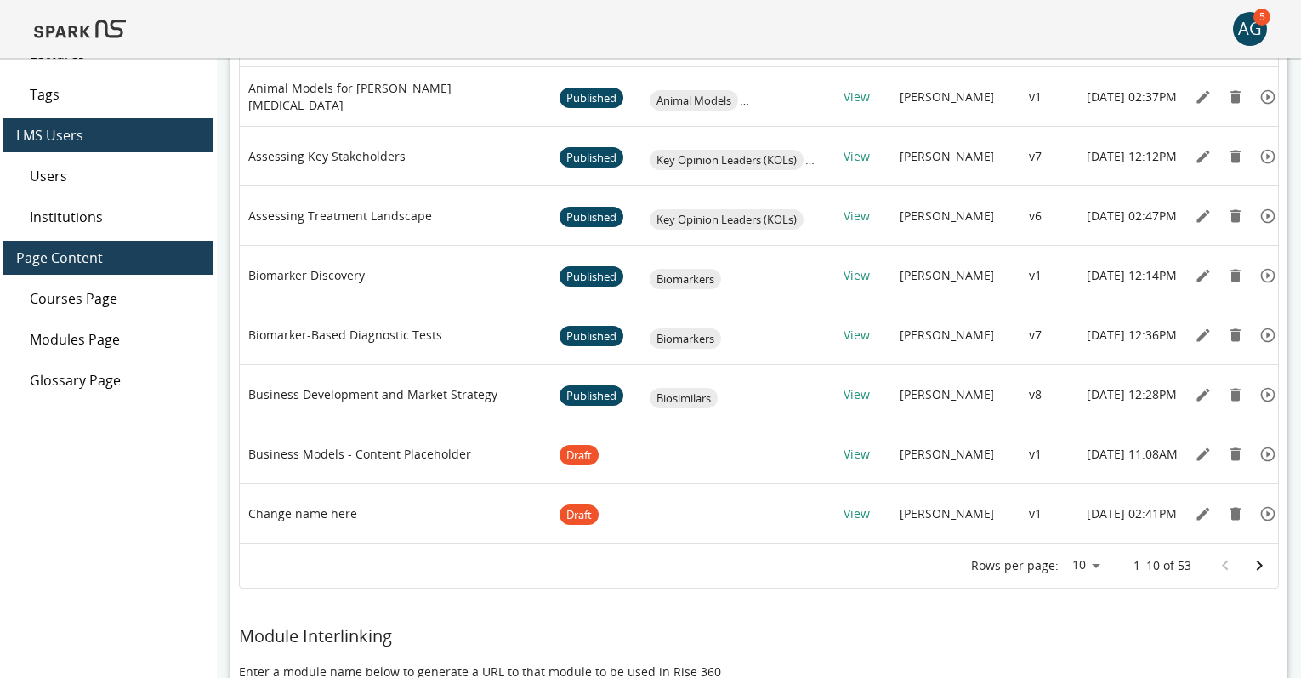
scroll to position [289, 0]
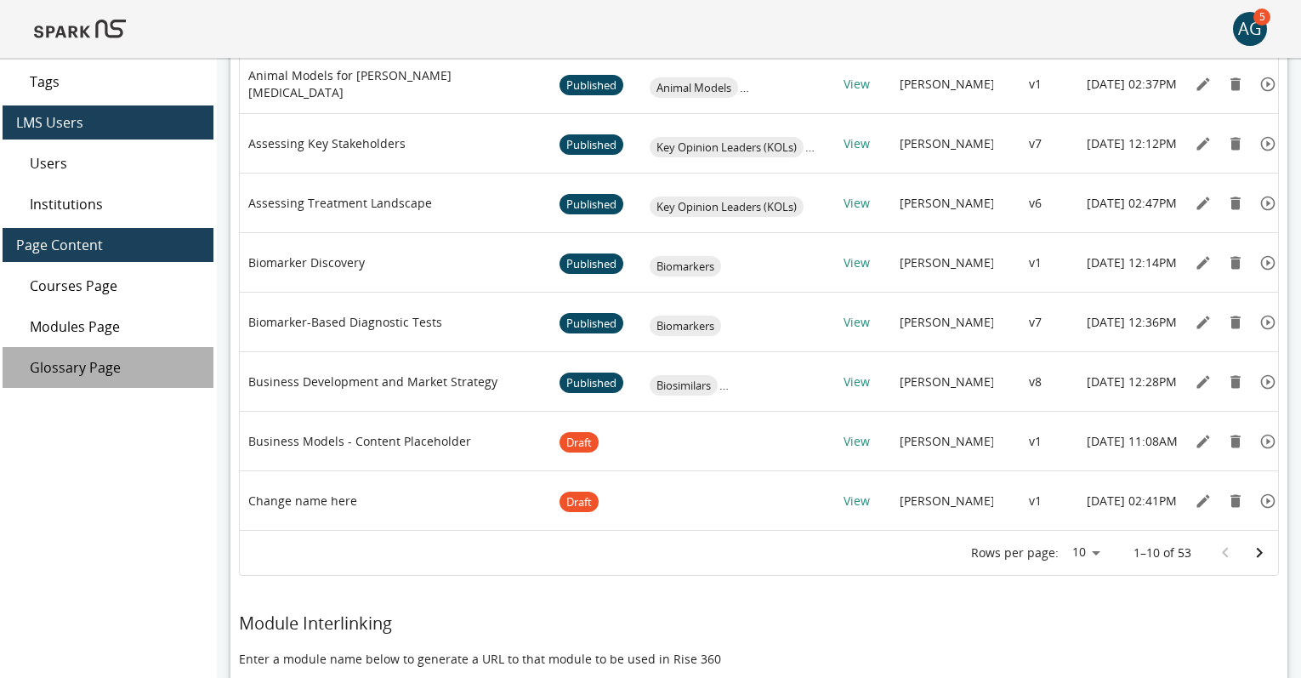
click at [109, 370] on span "Glossary Page" at bounding box center [115, 367] width 170 height 20
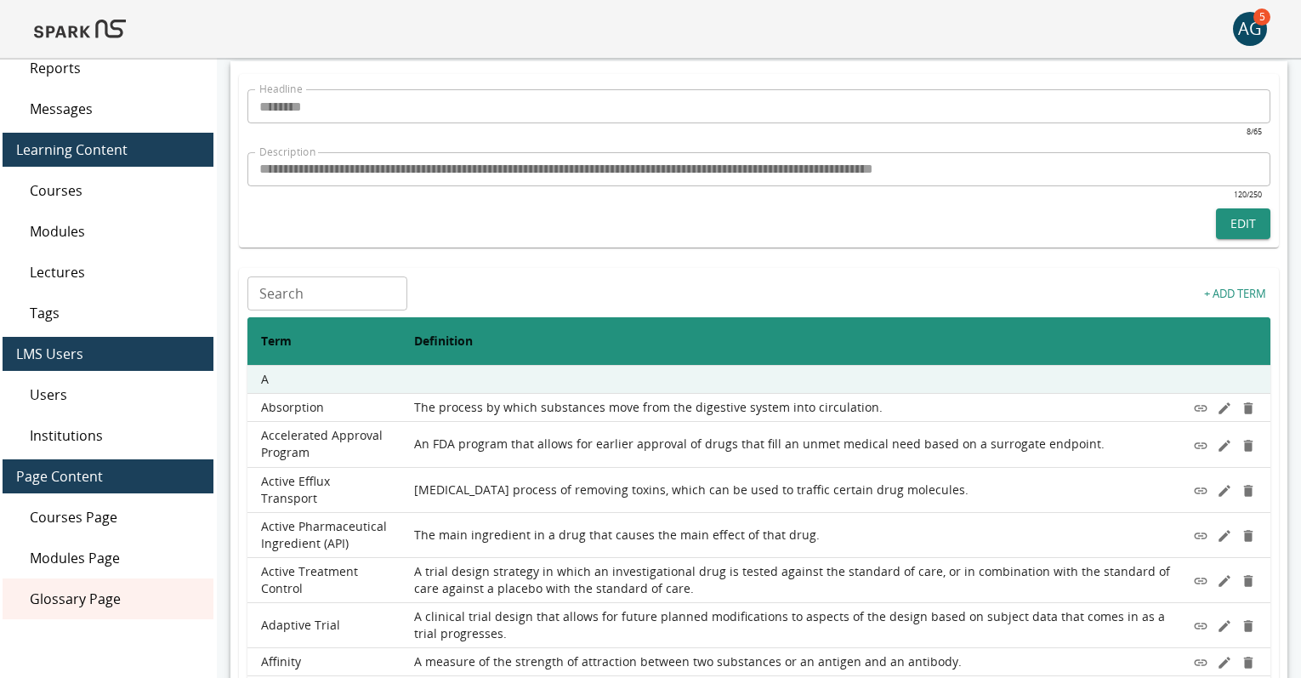
scroll to position [61, 0]
